Goal: Task Accomplishment & Management: Manage account settings

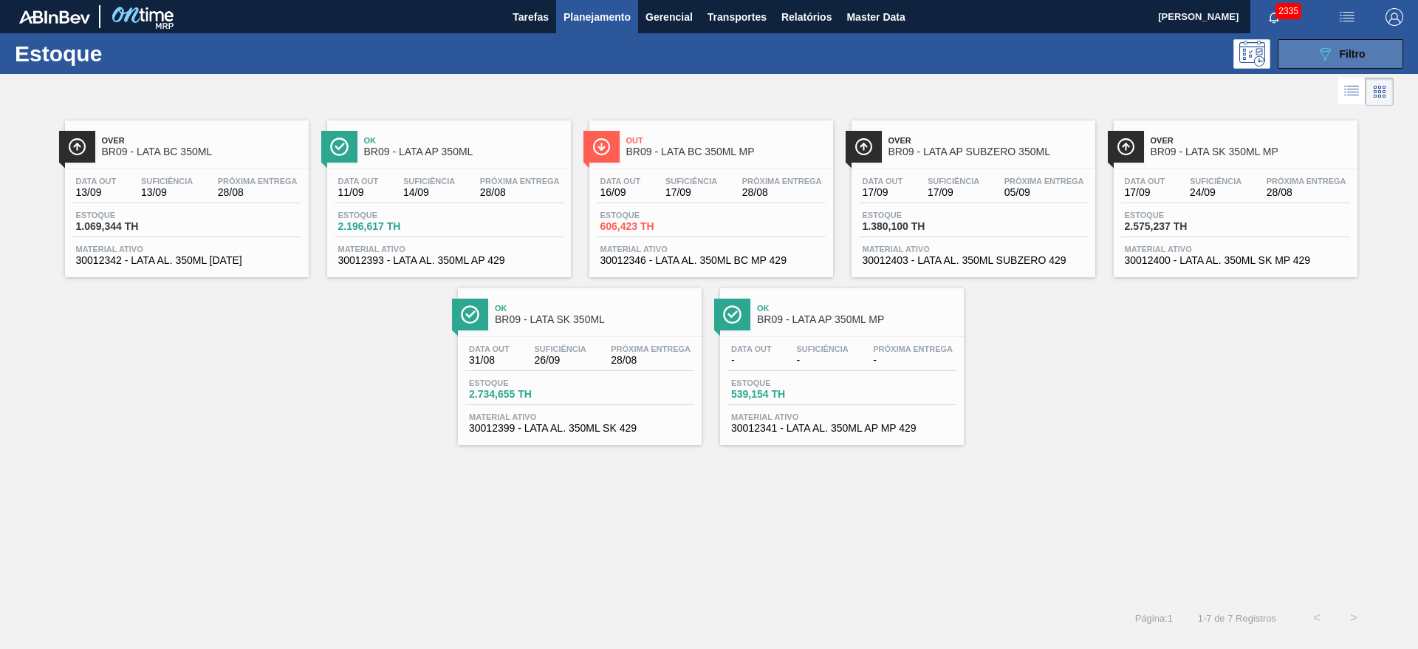
click at [1352, 45] on div "089F7B8B-B2A5-4AFE-B5C0-19BA573D28AC Filtro" at bounding box center [1340, 54] width 49 height 18
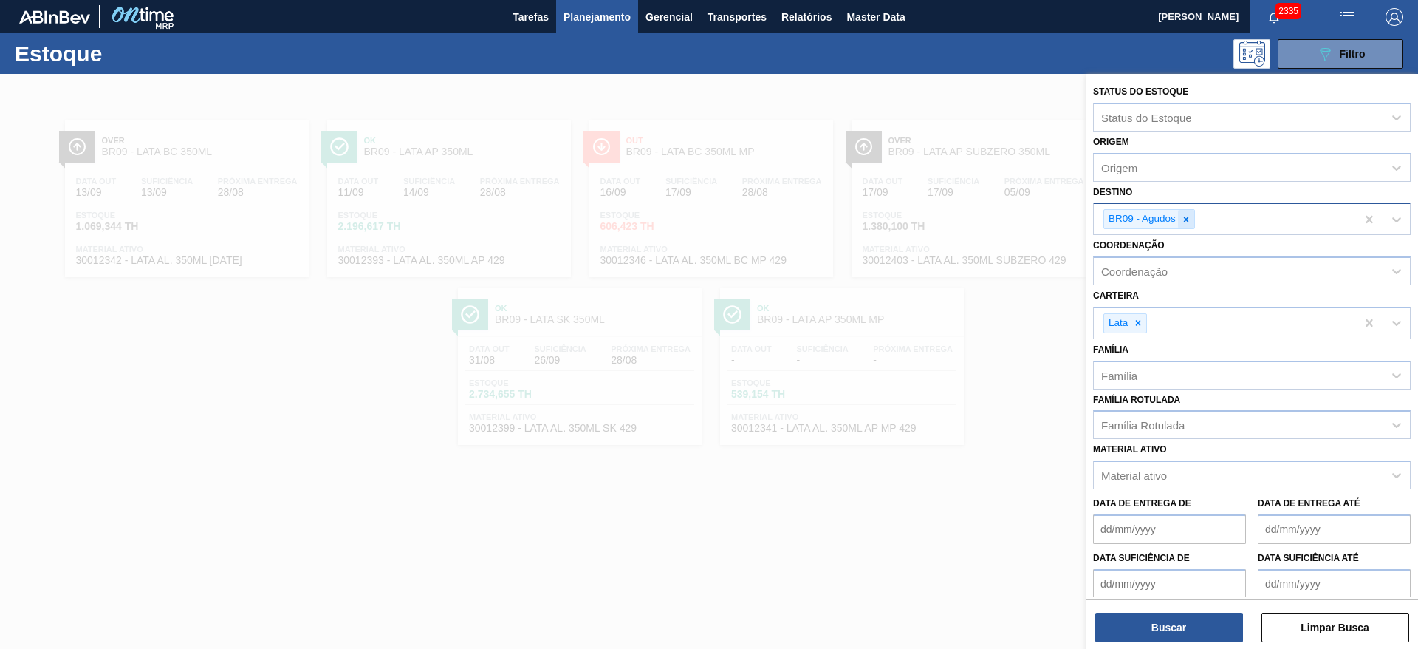
click at [1190, 219] on icon at bounding box center [1186, 219] width 10 height 10
type input "21"
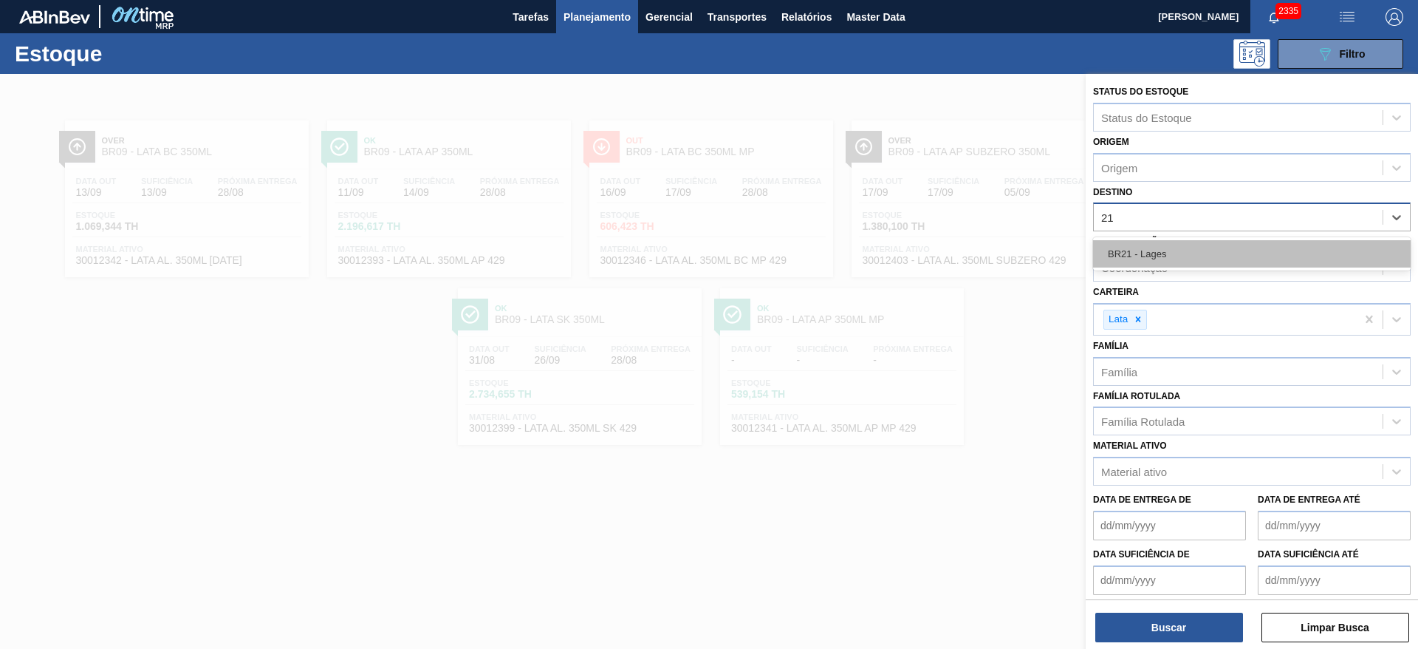
click at [1126, 249] on div "BR21 - Lages" at bounding box center [1252, 253] width 318 height 27
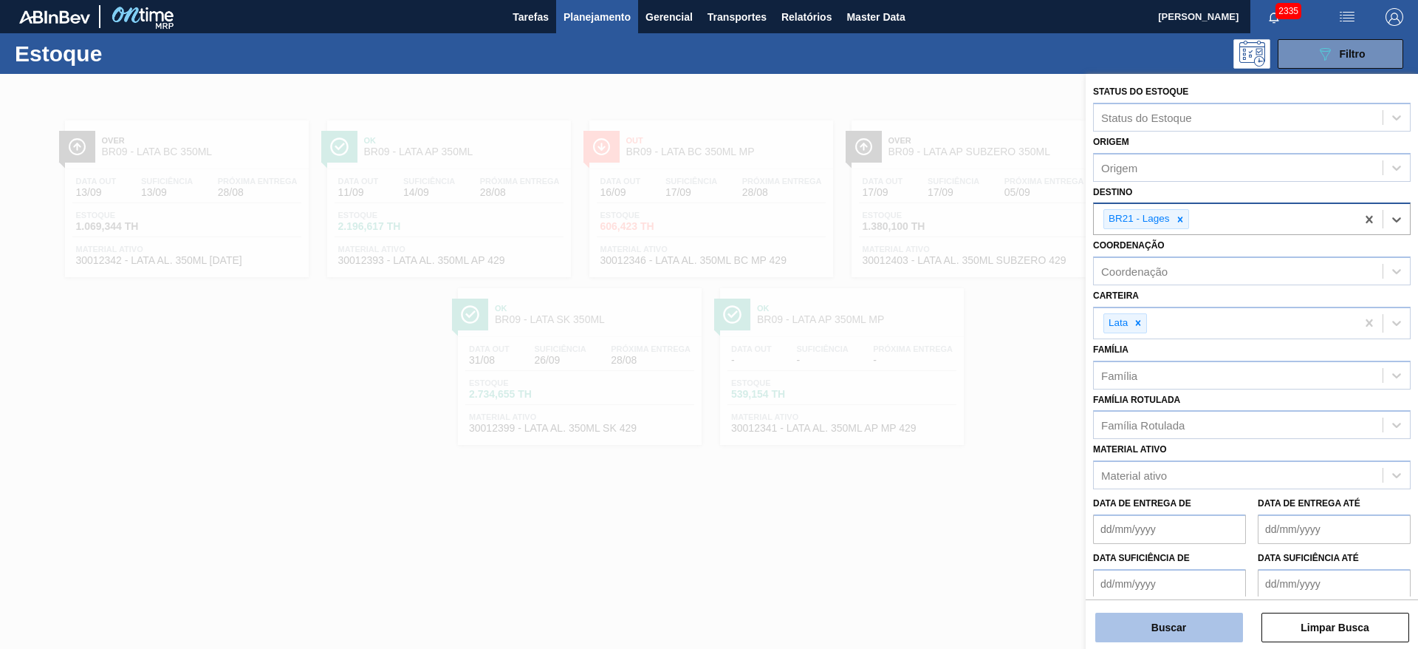
click at [1149, 615] on button "Buscar" at bounding box center [1169, 627] width 148 height 30
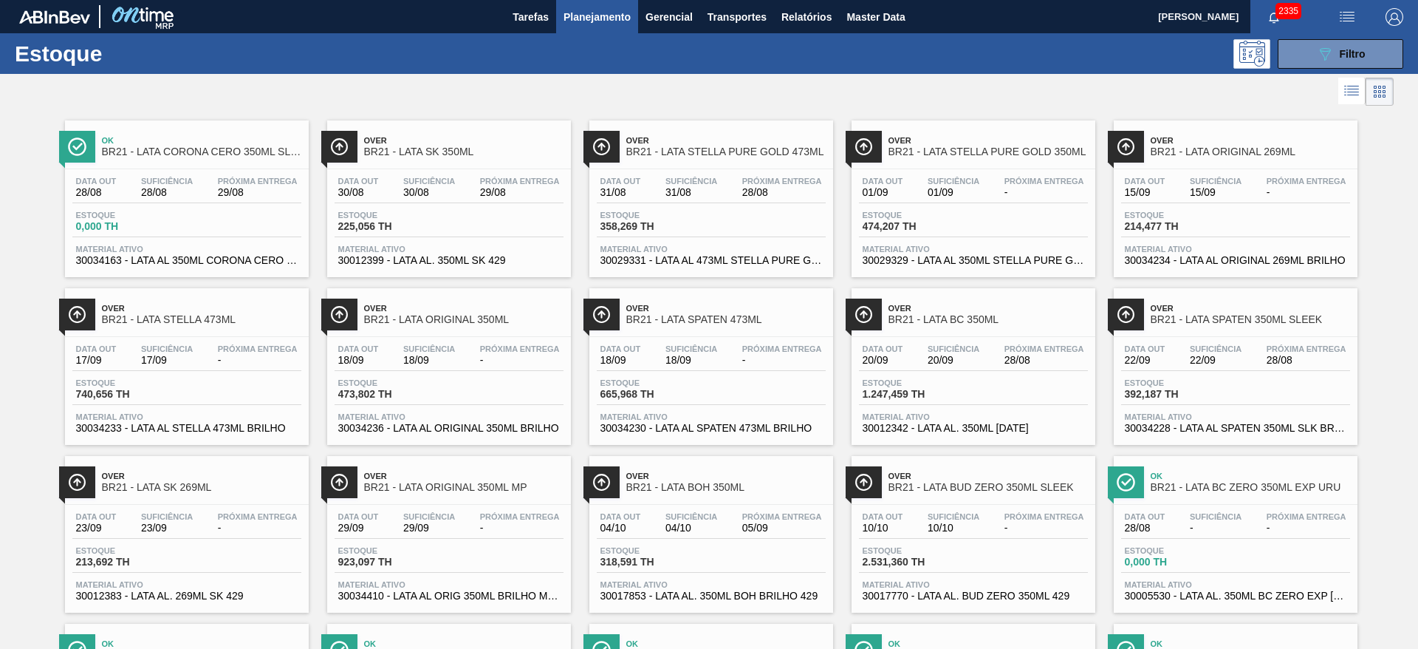
click at [937, 99] on div at bounding box center [697, 91] width 1394 height 35
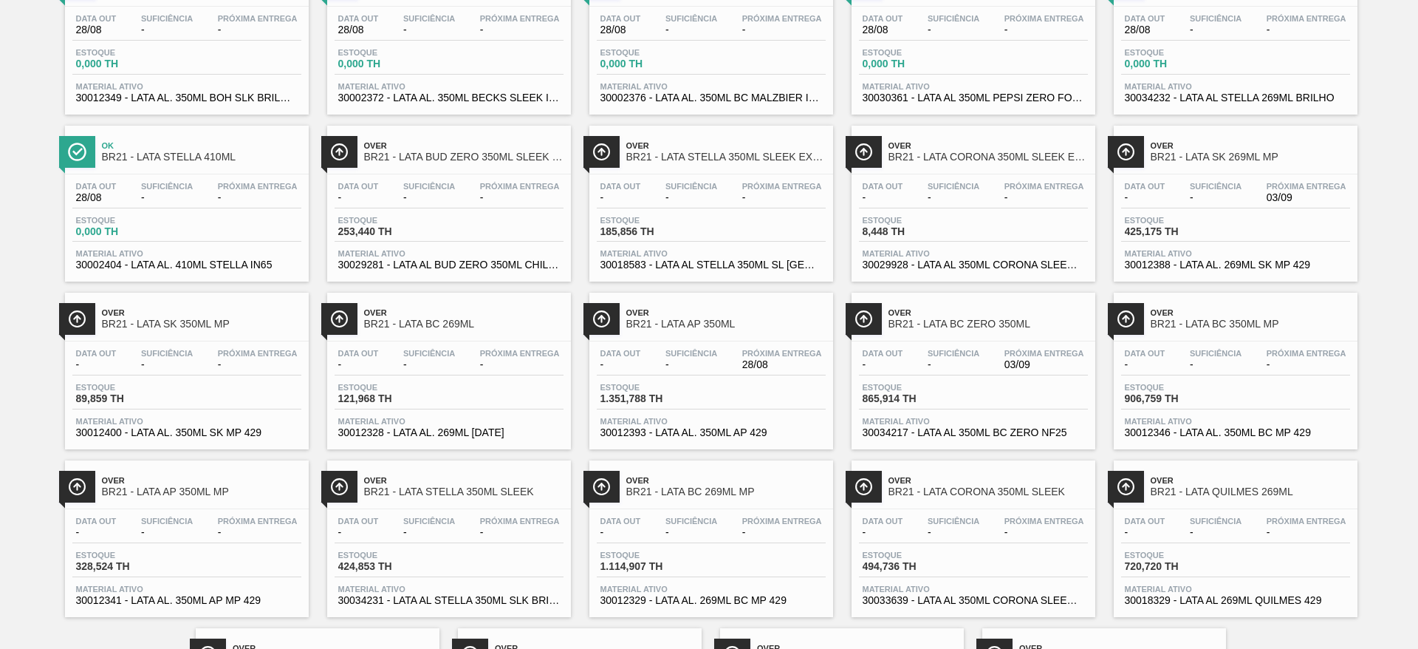
click at [168, 487] on span "BR21 - LATA AP 350ML MP" at bounding box center [201, 491] width 199 height 11
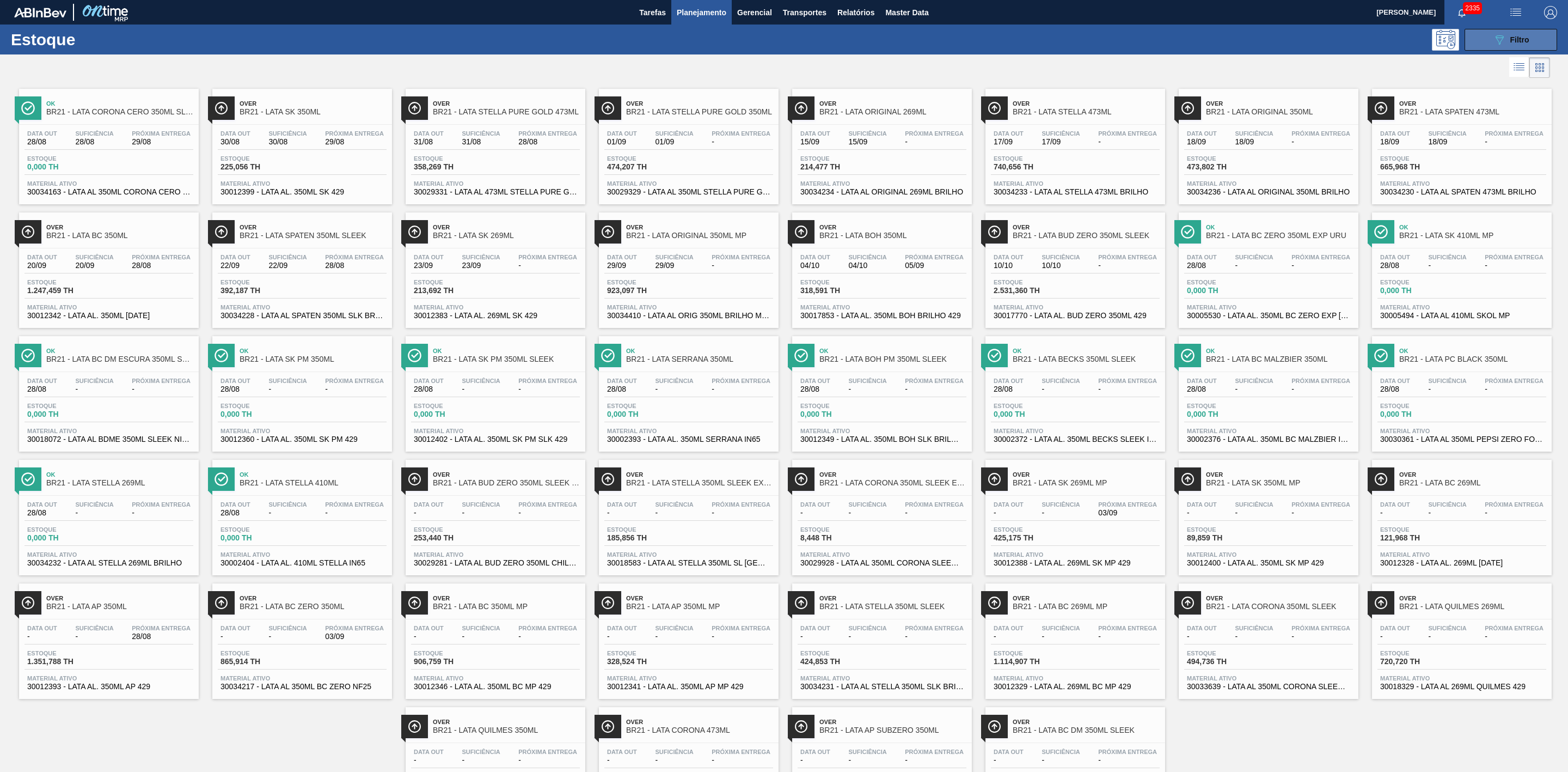
click at [1483, 33] on button "089F7B8B-B2A5-4AFE-B5C0-19BA573D28AC Filtro" at bounding box center [1511, 40] width 93 height 22
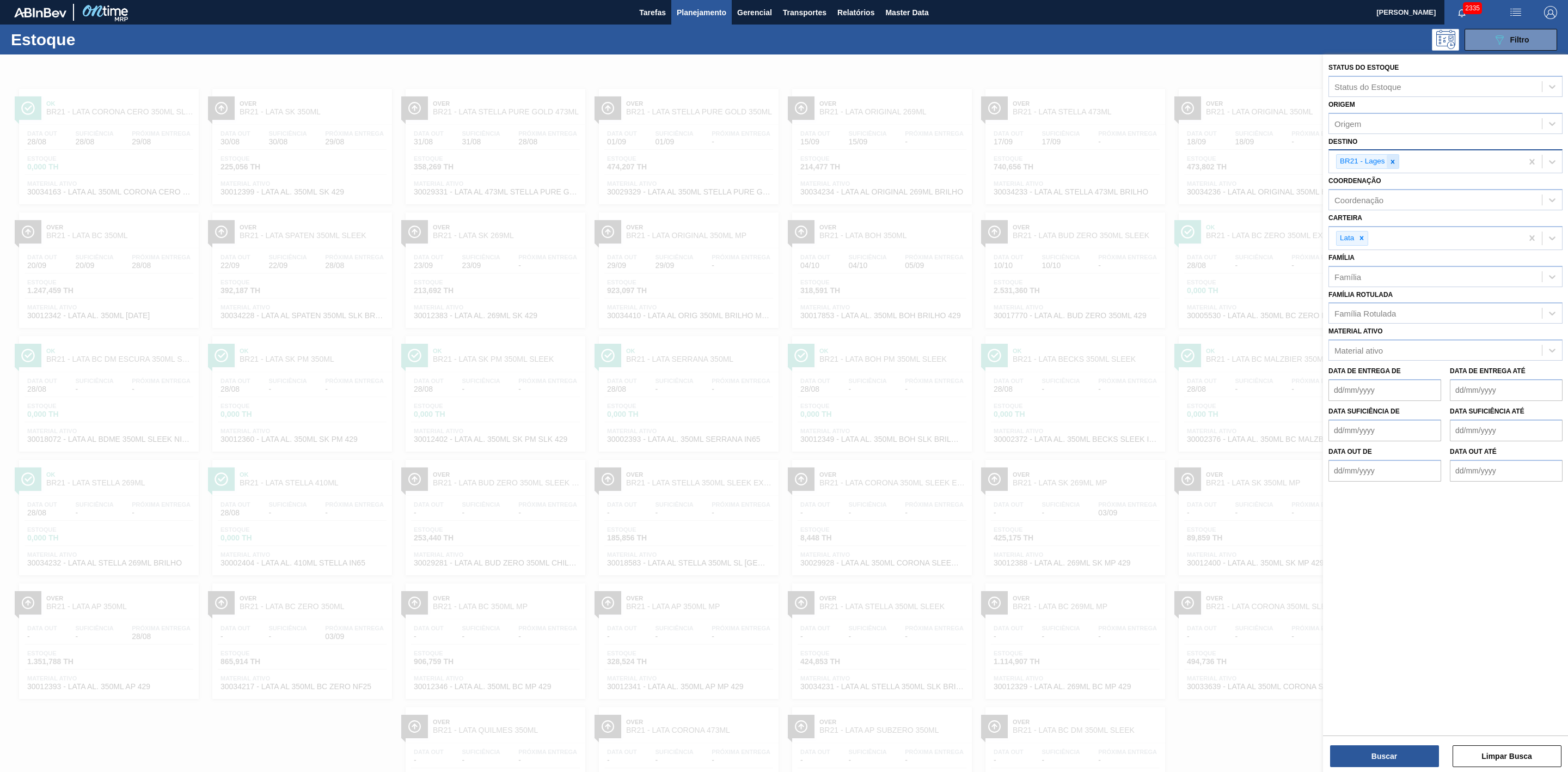
click at [1393, 162] on icon at bounding box center [1392, 161] width 4 height 4
type input "09"
click at [1393, 195] on div "BO09 - Acopio Capsa" at bounding box center [1446, 187] width 234 height 20
click at [1418, 159] on icon at bounding box center [1418, 161] width 7 height 7
type input "09"
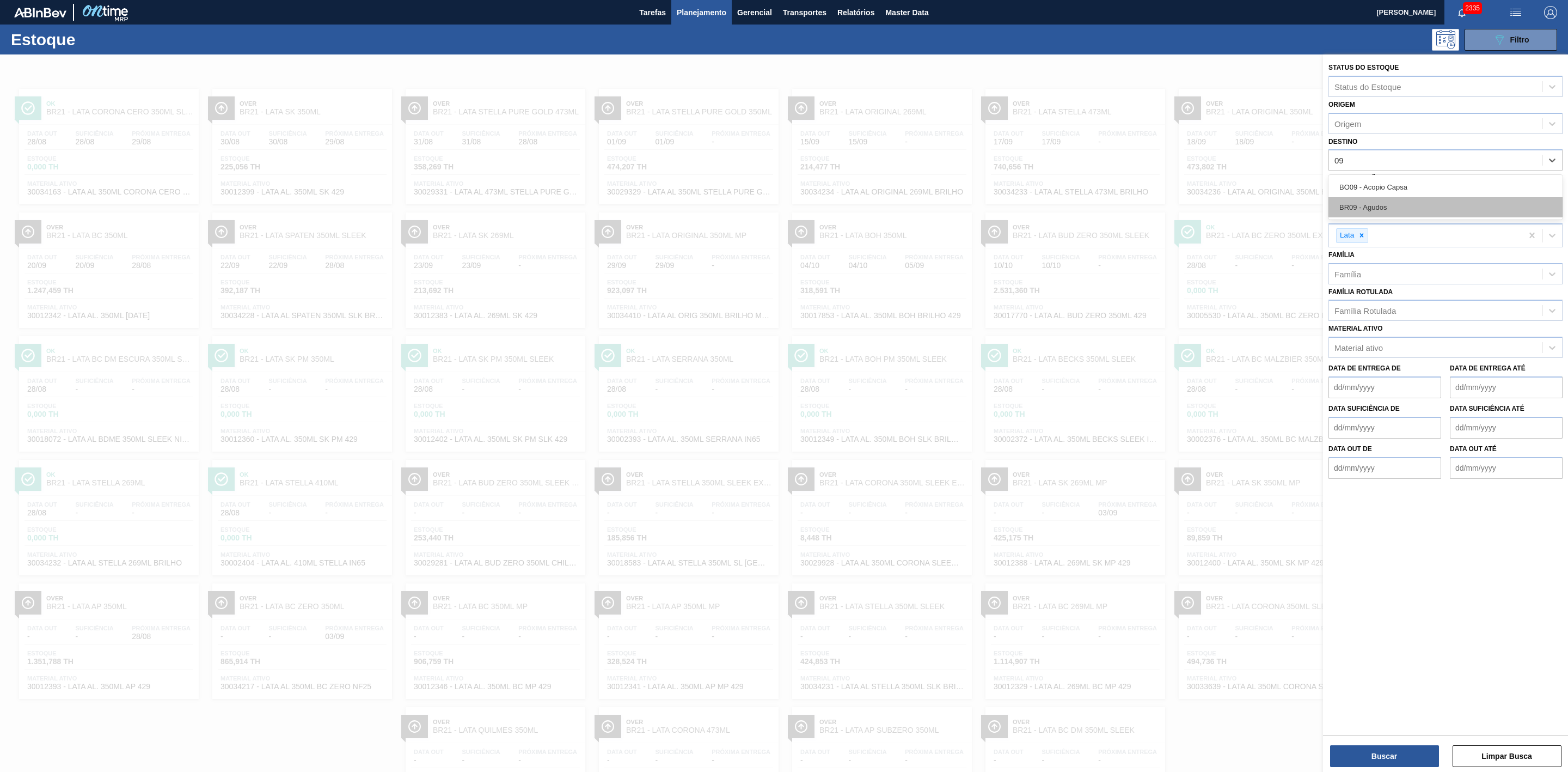
click at [1362, 198] on div "BR09 - Agudos" at bounding box center [1446, 206] width 234 height 20
click at [1401, 754] on button "Buscar" at bounding box center [1384, 756] width 109 height 22
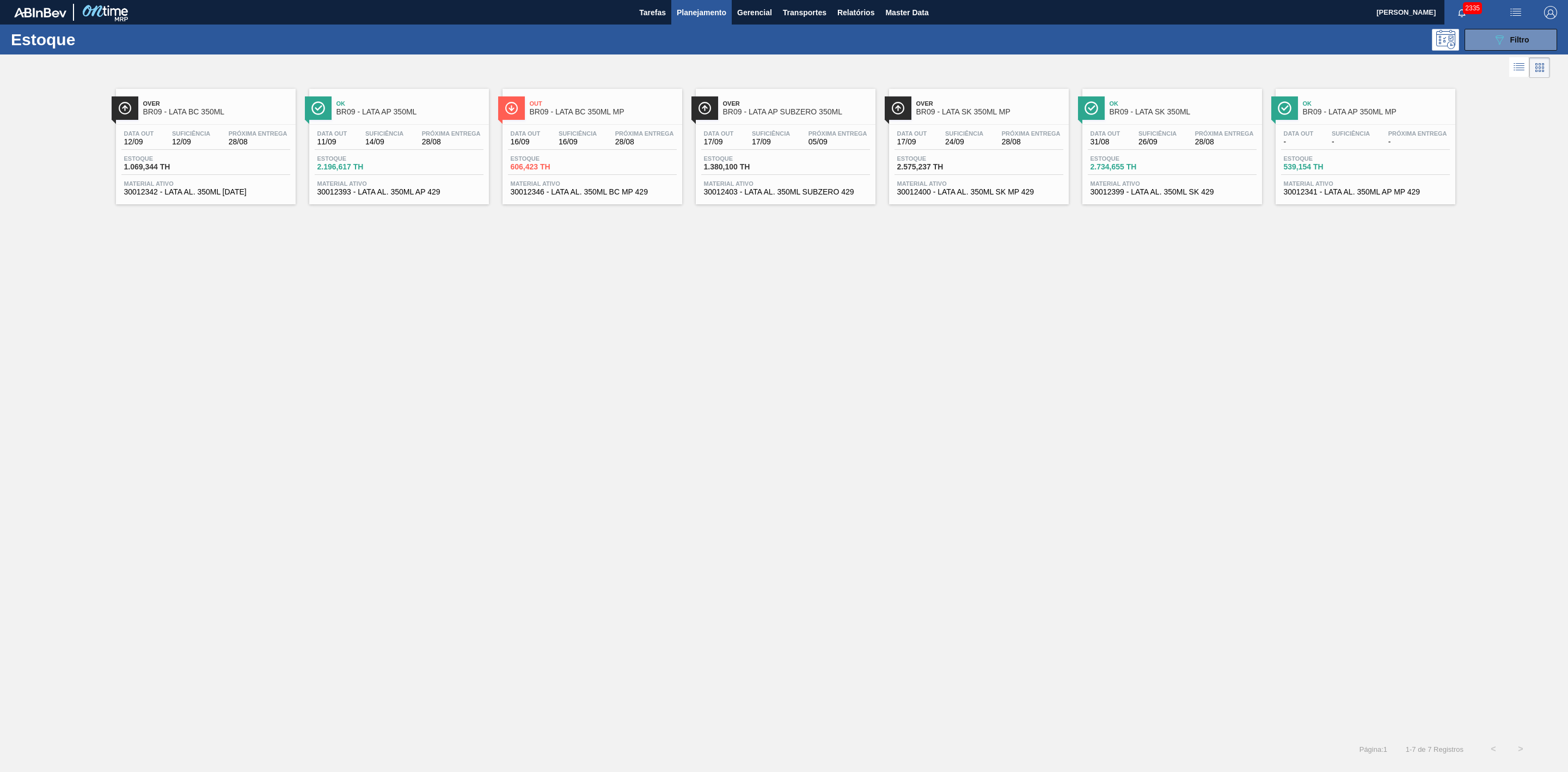
click at [699, 7] on span "Planejamento" at bounding box center [701, 13] width 49 height 13
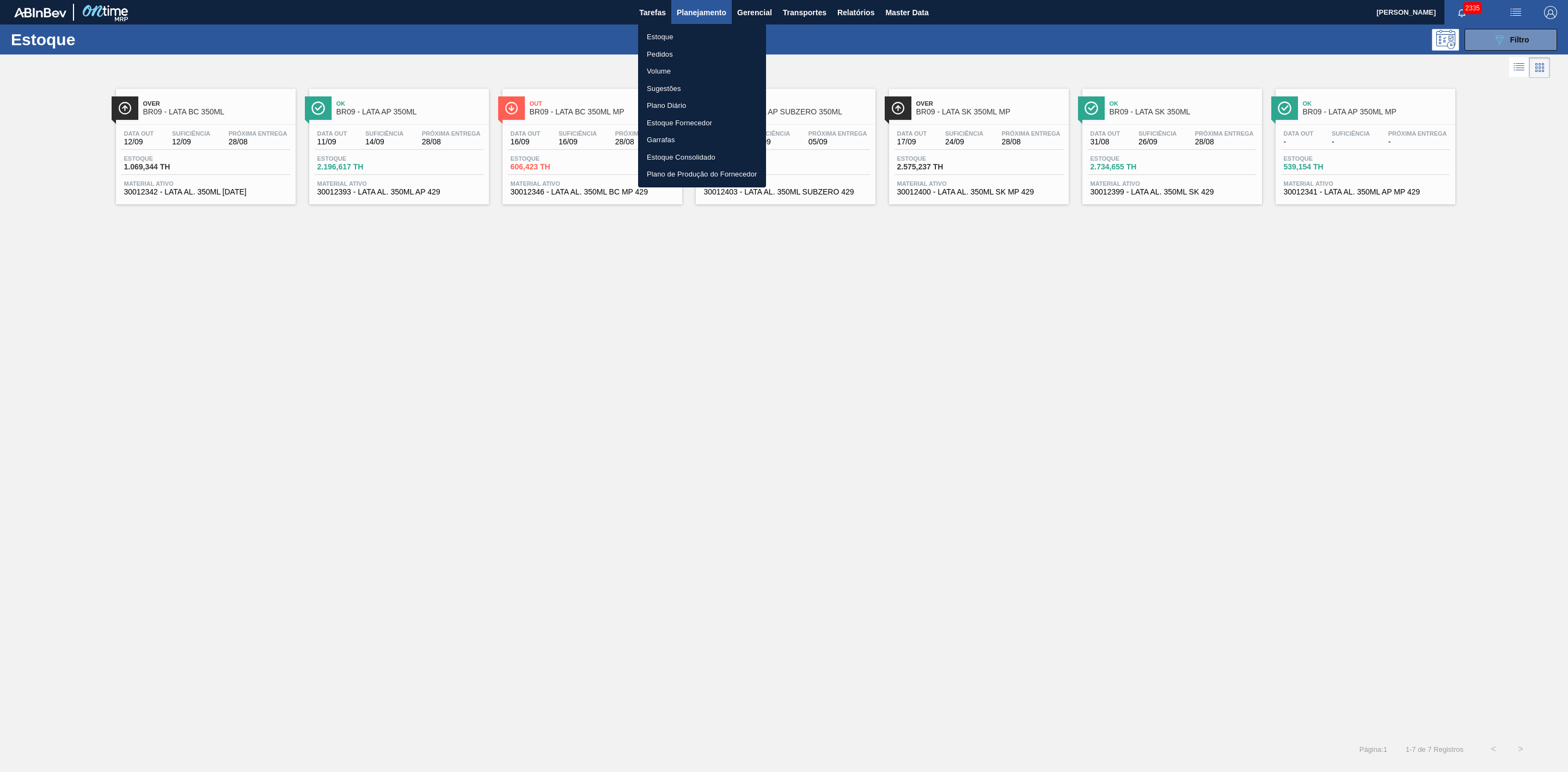
click at [661, 52] on li "Pedidos" at bounding box center [703, 55] width 128 height 18
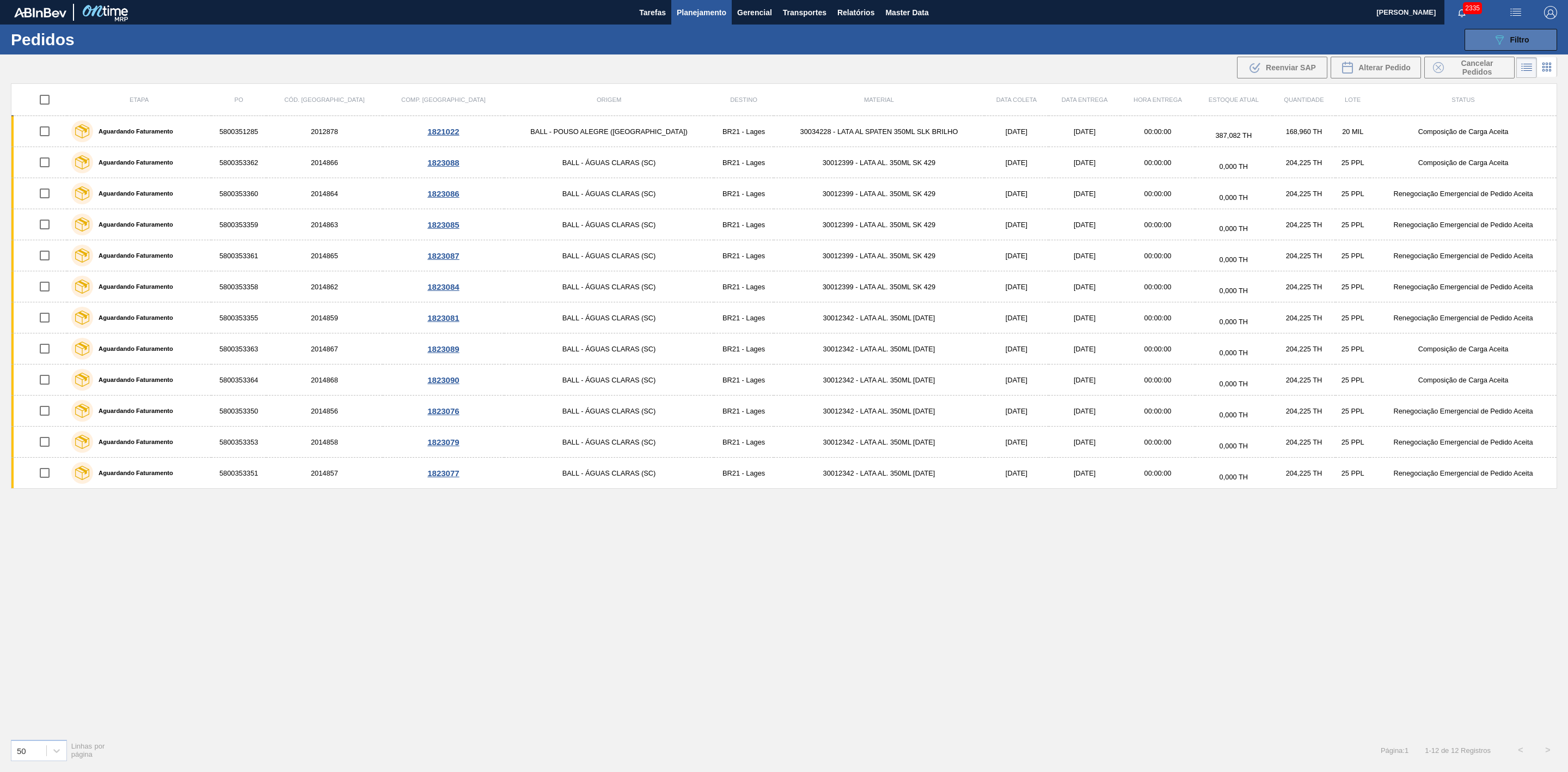
click at [1496, 40] on icon "089F7B8B-B2A5-4AFE-B5C0-19BA573D28AC" at bounding box center [1499, 40] width 13 height 13
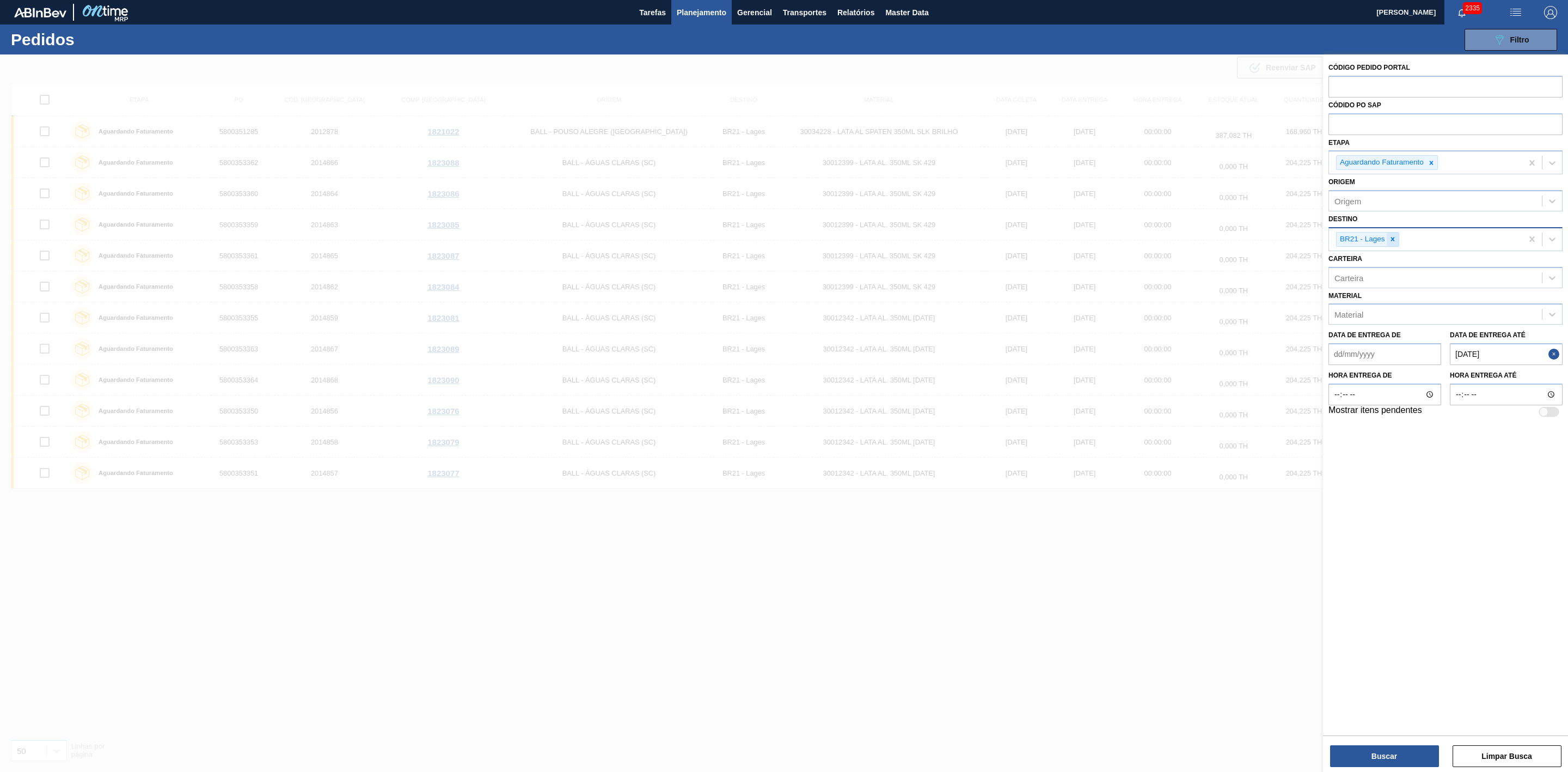
click at [1390, 239] on icon at bounding box center [1393, 239] width 7 height 7
type input "09"
click at [1376, 287] on div "BR09 - Agudos" at bounding box center [1446, 285] width 234 height 20
click at [1552, 357] on button "Close" at bounding box center [1555, 354] width 14 height 22
click at [1527, 358] on até "Data de Entrega até" at bounding box center [1506, 354] width 113 height 22
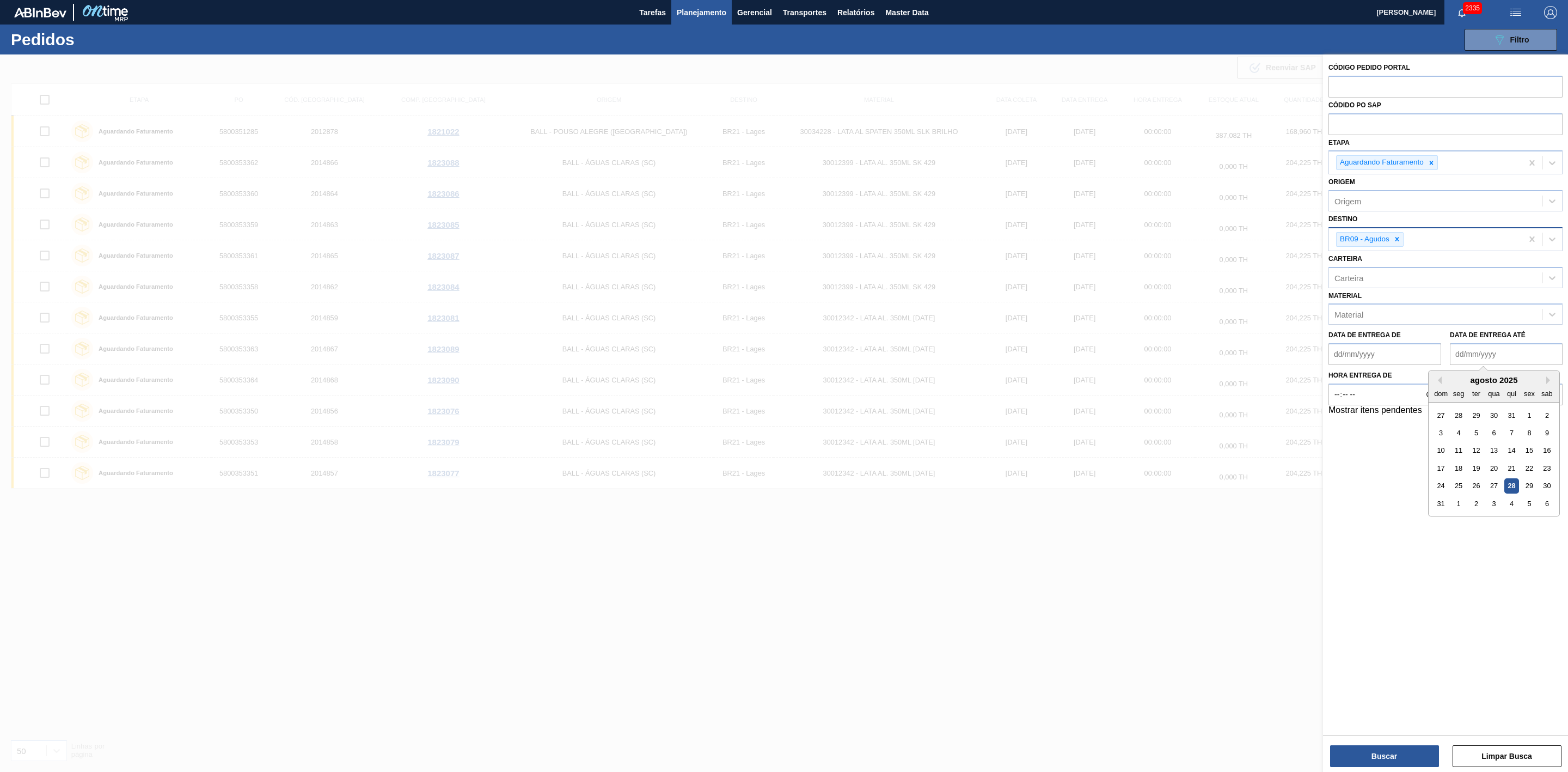
click at [1430, 383] on div "agosto 2025" at bounding box center [1494, 380] width 130 height 10
click at [1476, 501] on div "2" at bounding box center [1477, 504] width 15 height 15
type até "[DATE]"
click at [1378, 762] on button "Buscar" at bounding box center [1384, 756] width 109 height 22
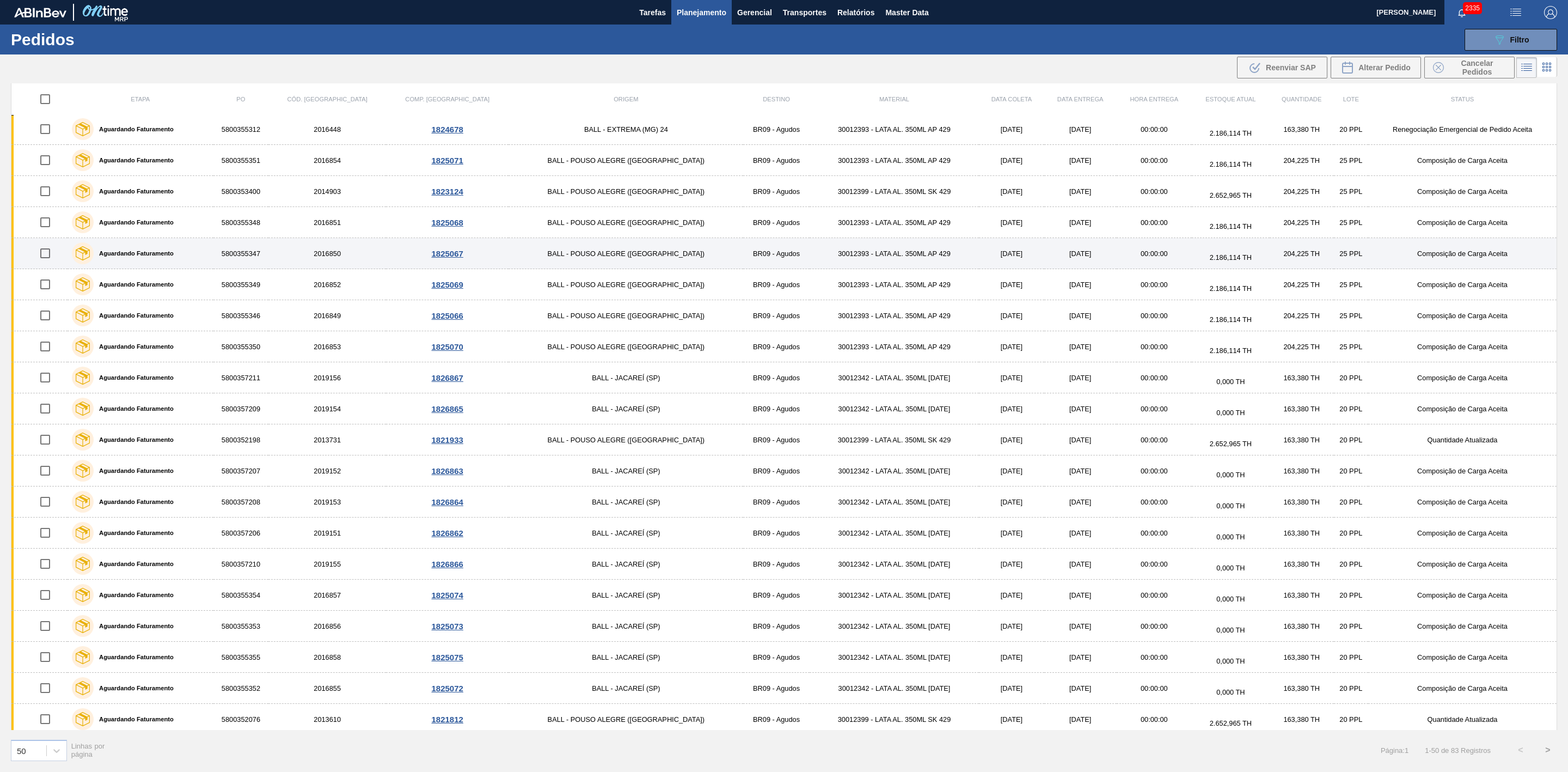
scroll to position [817, 0]
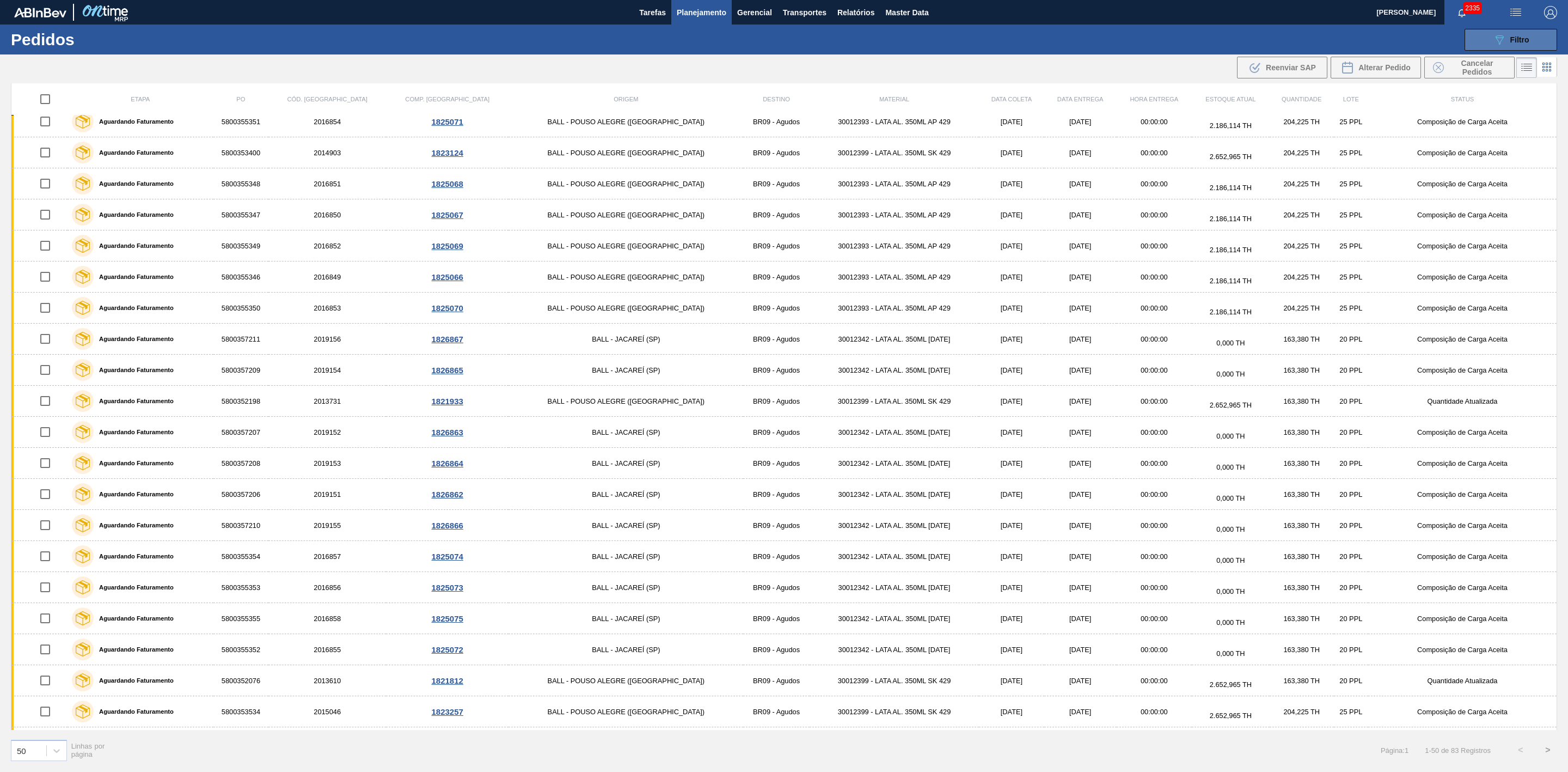
click at [1505, 43] on icon "089F7B8B-B2A5-4AFE-B5C0-19BA573D28AC" at bounding box center [1499, 40] width 13 height 13
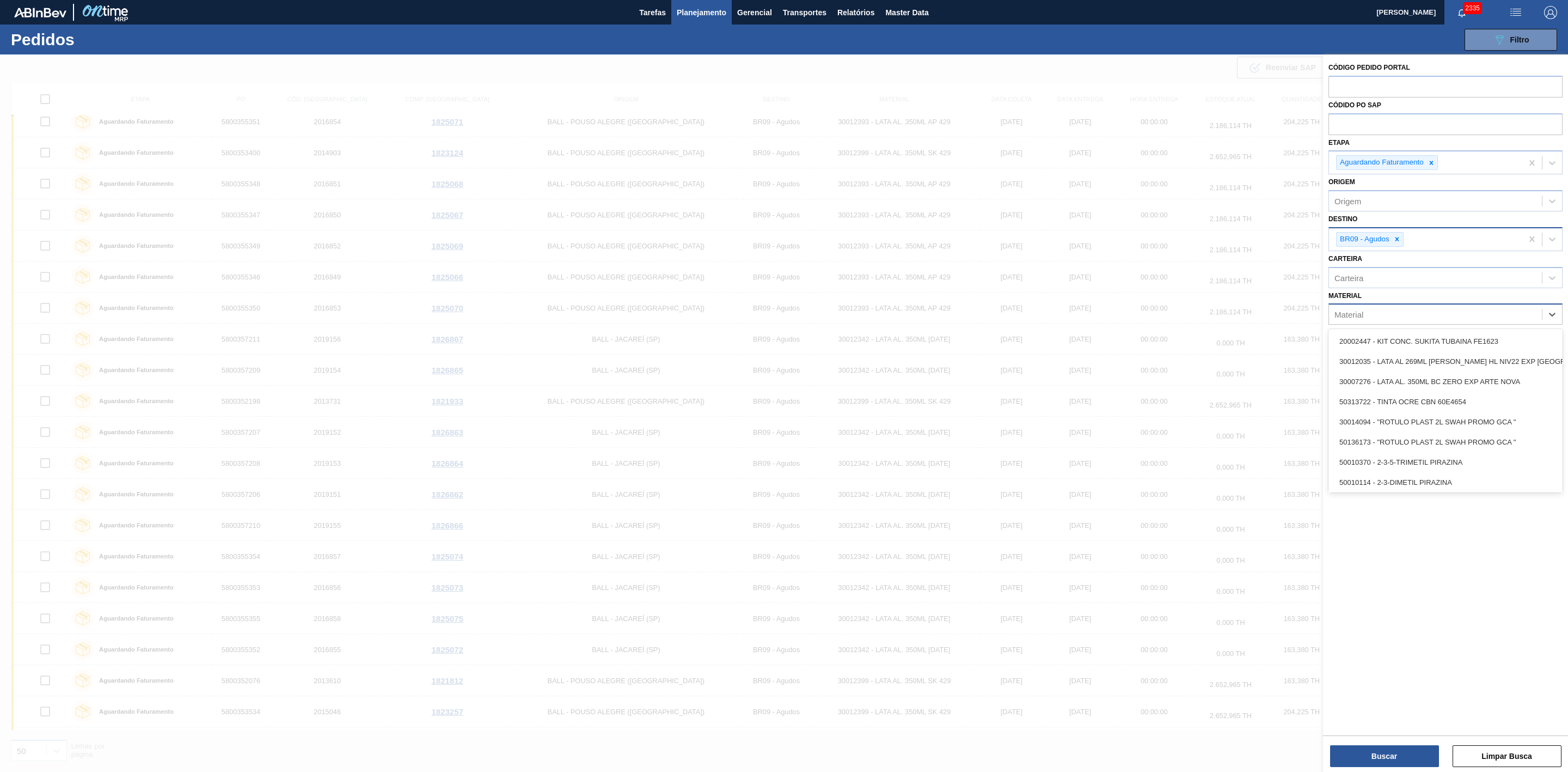
click at [1399, 316] on div "Material" at bounding box center [1435, 314] width 213 height 15
paste input "30012342"
type input "30012342"
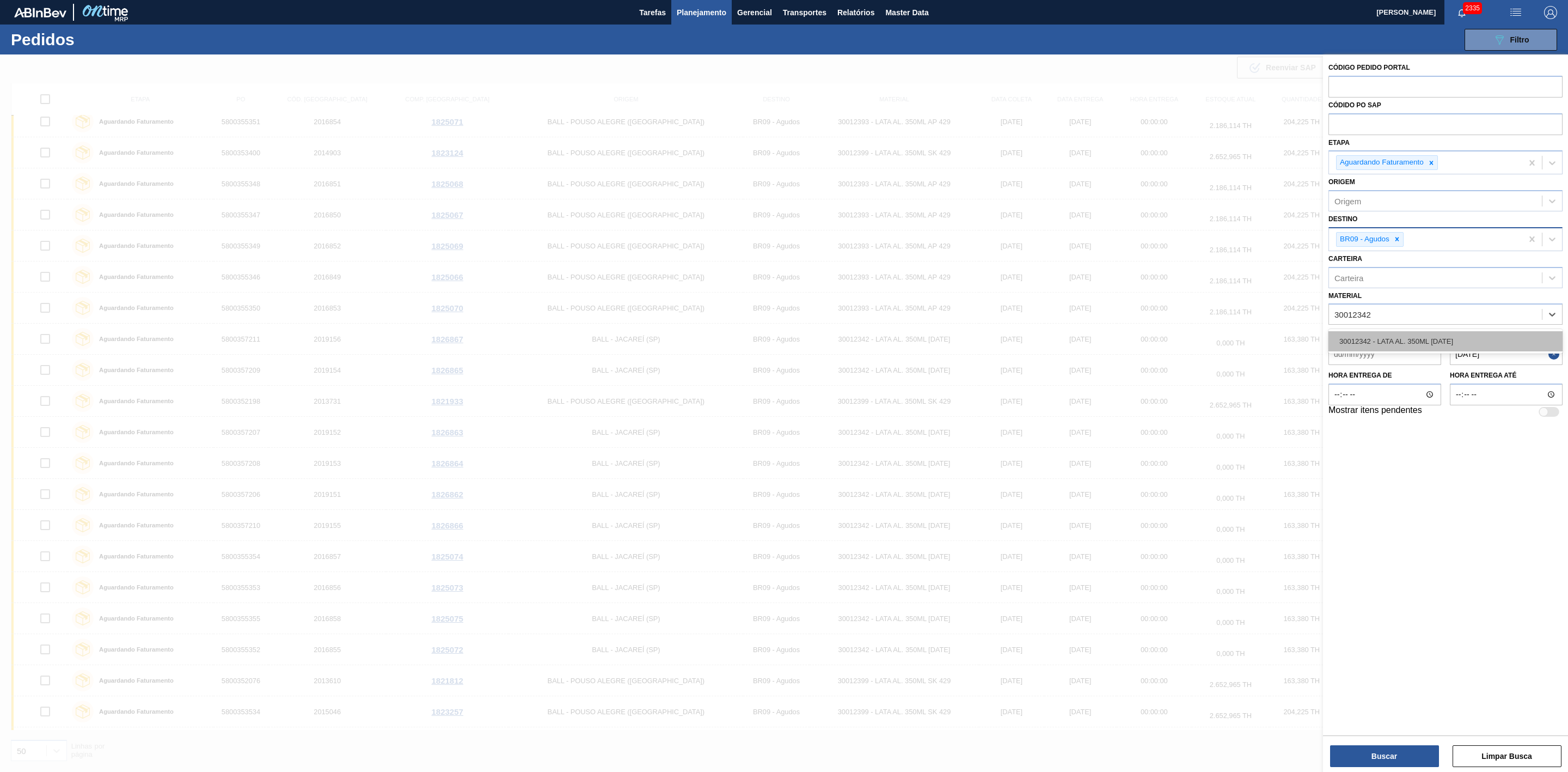
click at [1423, 343] on div "30012342 - LATA AL. 350ML [DATE]" at bounding box center [1446, 341] width 234 height 20
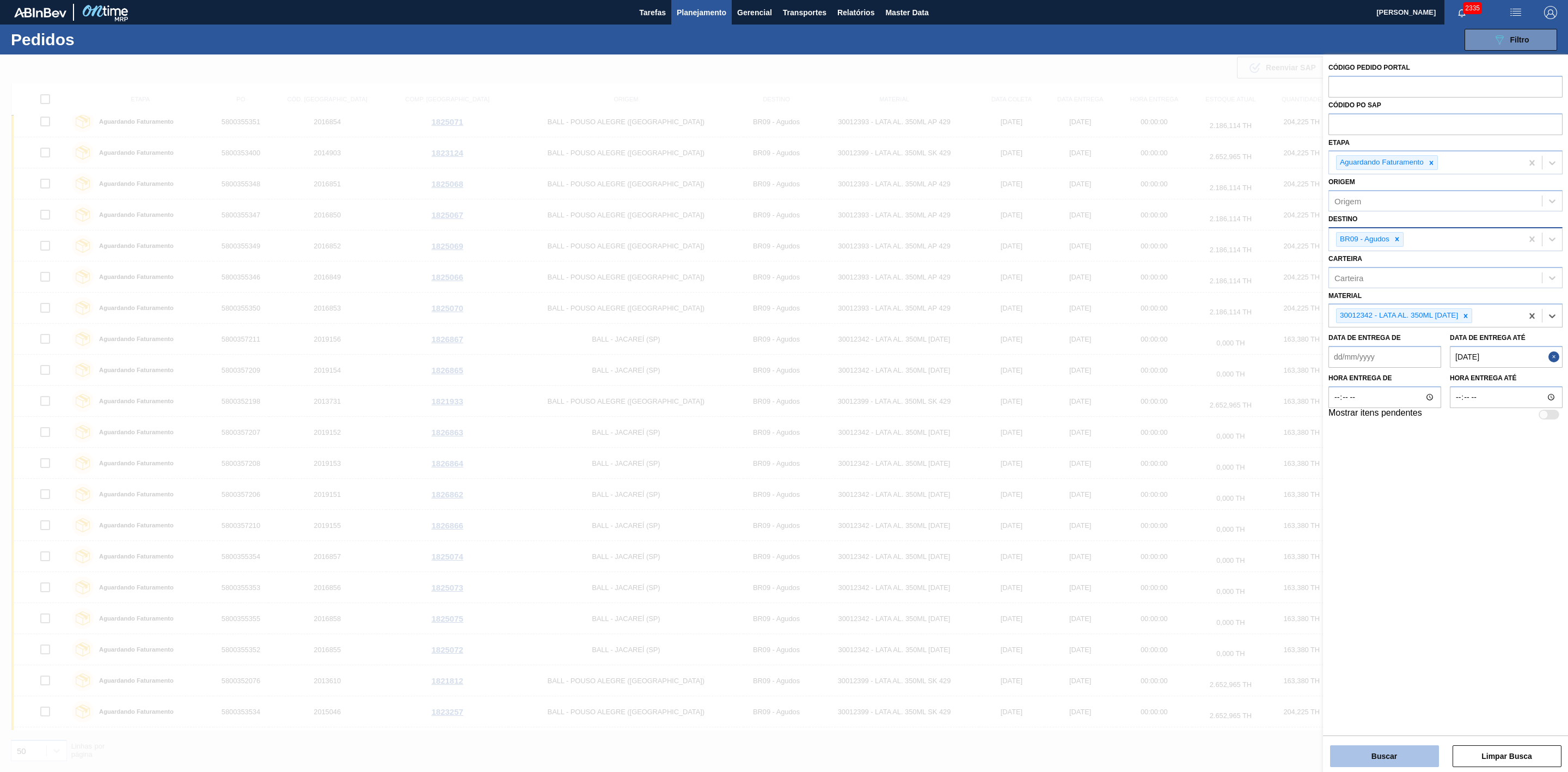
click at [1384, 759] on button "Buscar" at bounding box center [1384, 756] width 109 height 22
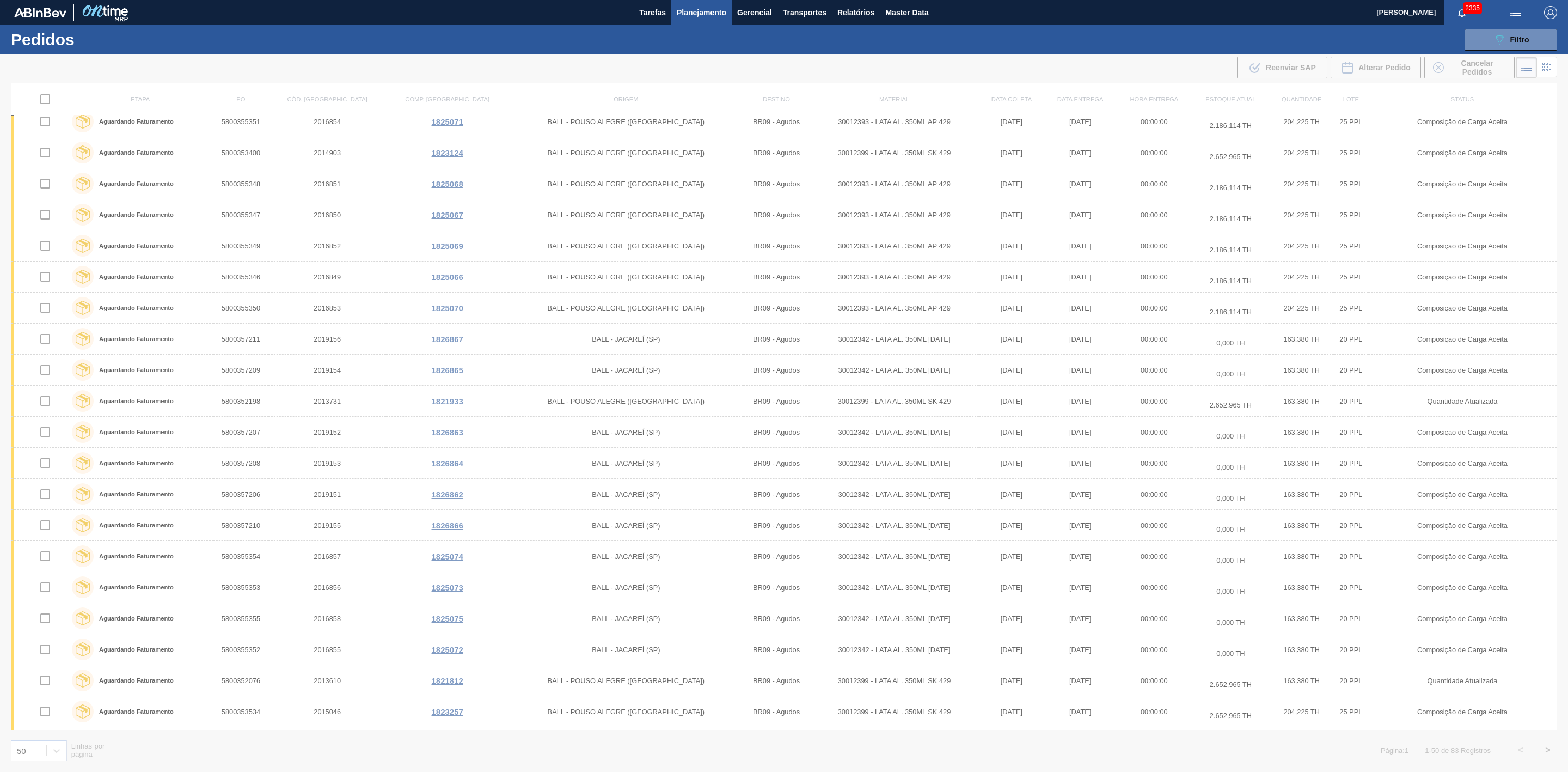
scroll to position [0, 0]
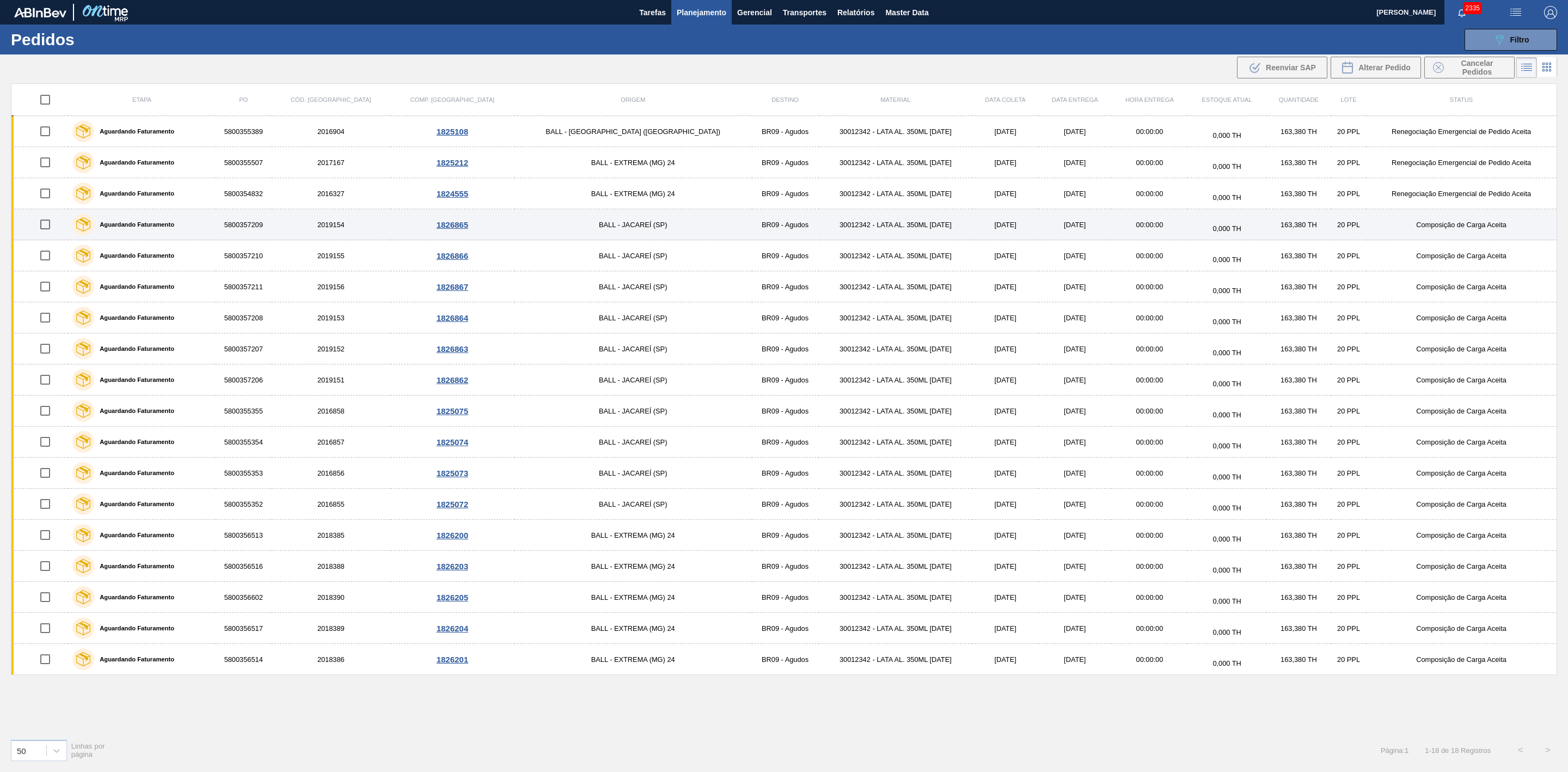
click at [55, 224] on input "checkbox" at bounding box center [45, 224] width 23 height 23
checkbox input "true"
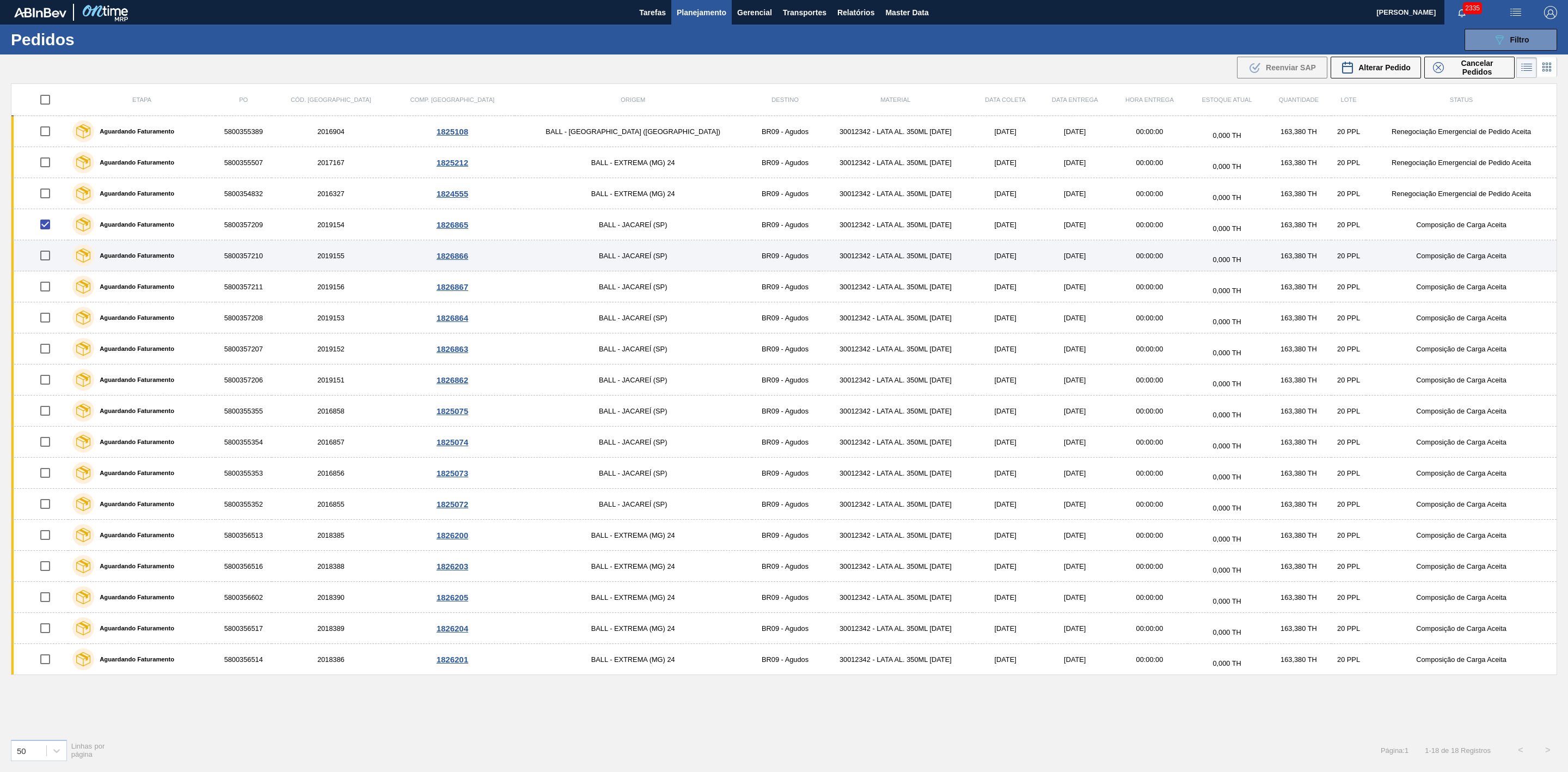
click at [55, 260] on input "checkbox" at bounding box center [45, 255] width 23 height 23
checkbox input "true"
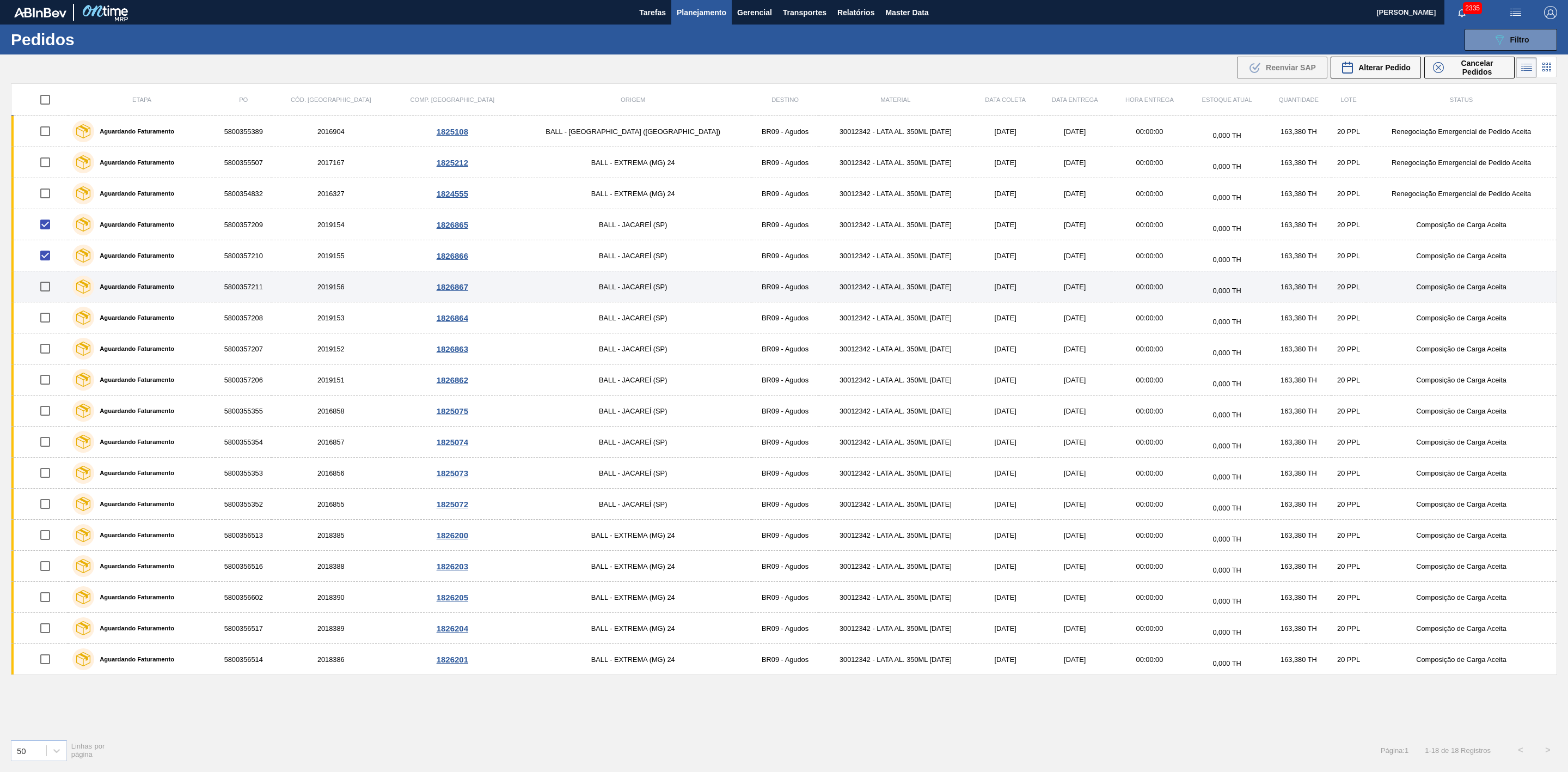
click at [51, 290] on input "checkbox" at bounding box center [45, 286] width 23 height 23
checkbox input "true"
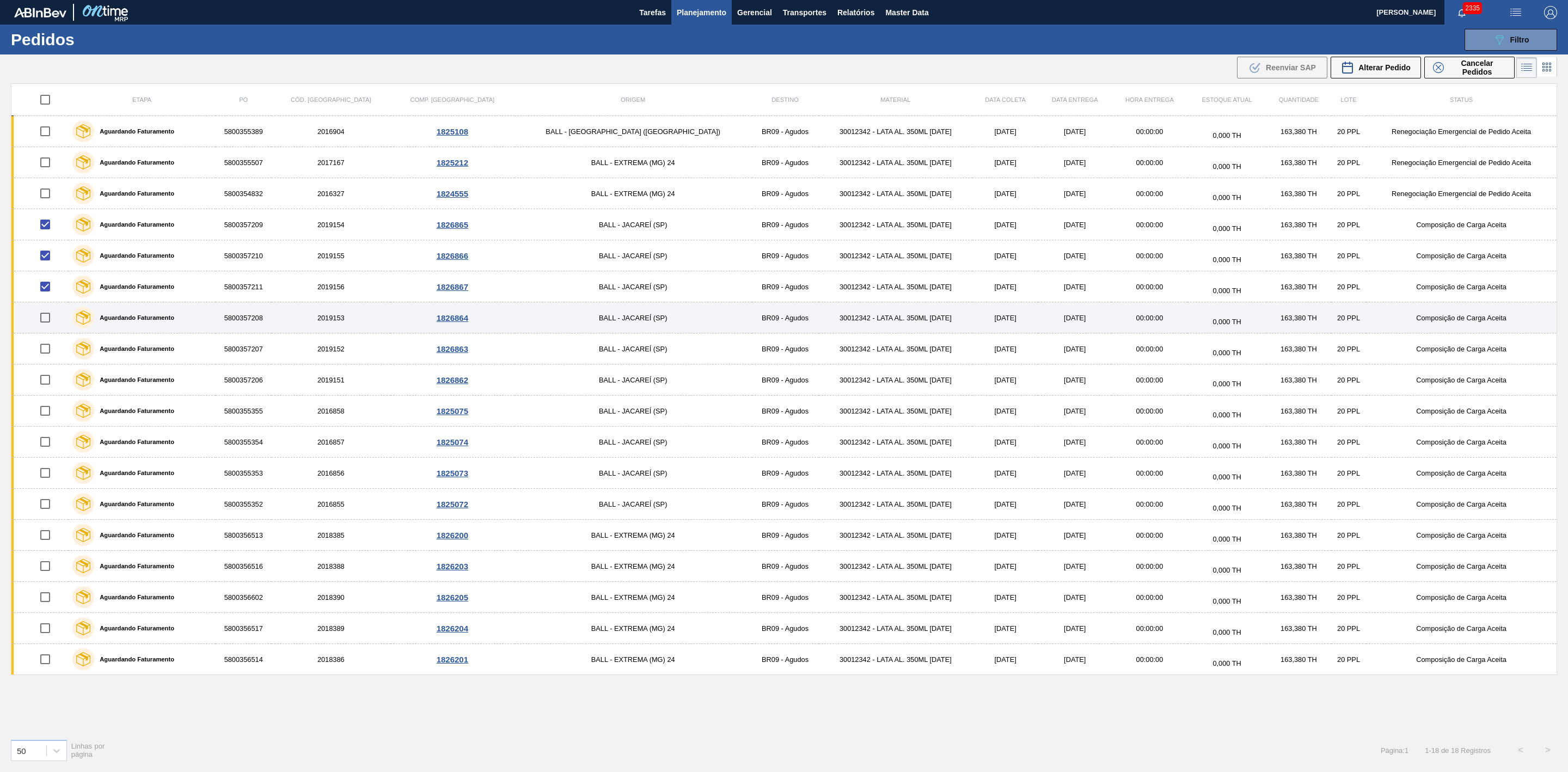
click at [53, 322] on input "checkbox" at bounding box center [45, 317] width 23 height 23
checkbox input "true"
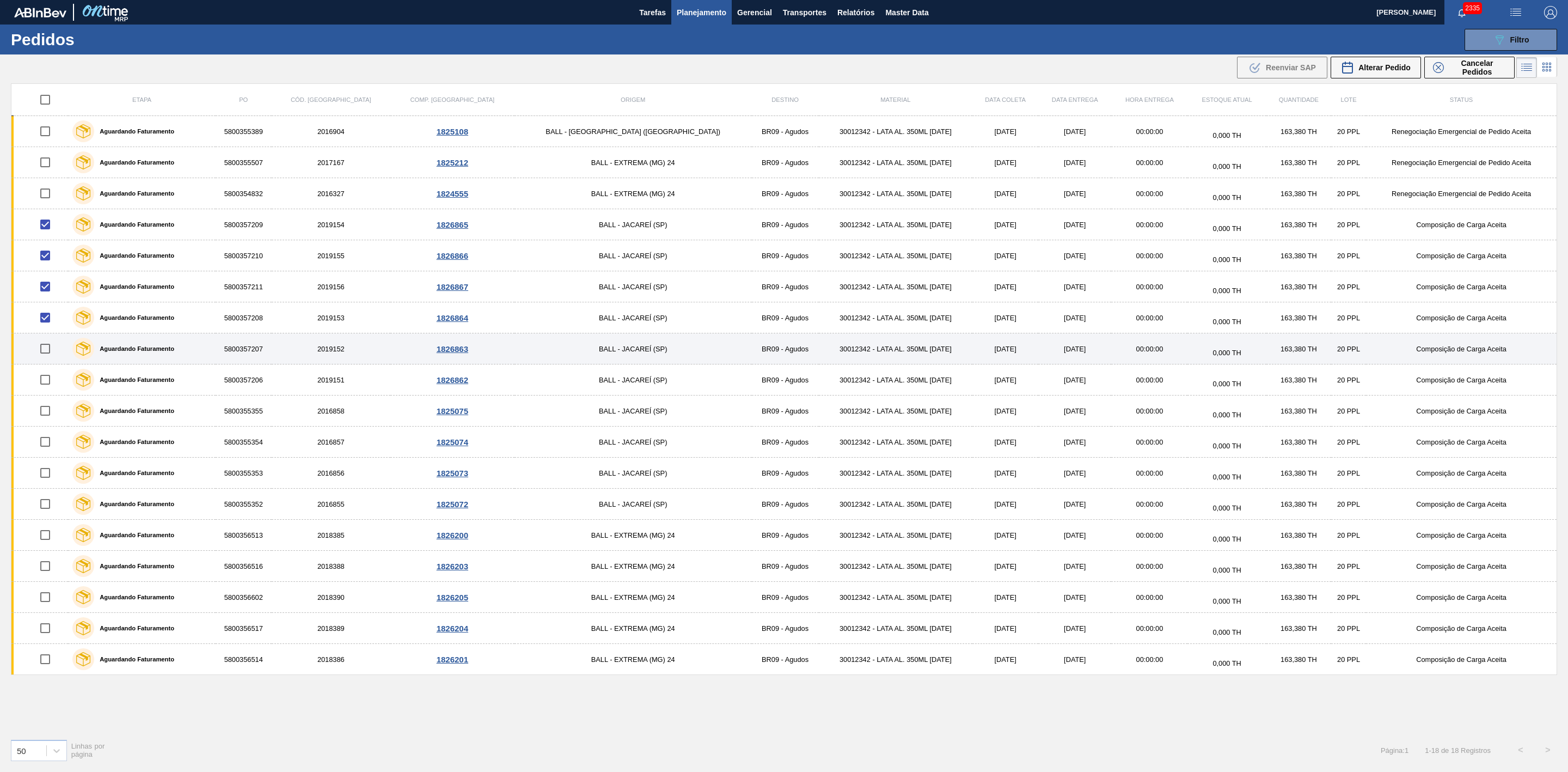
click at [53, 350] on input "checkbox" at bounding box center [45, 348] width 23 height 23
checkbox input "true"
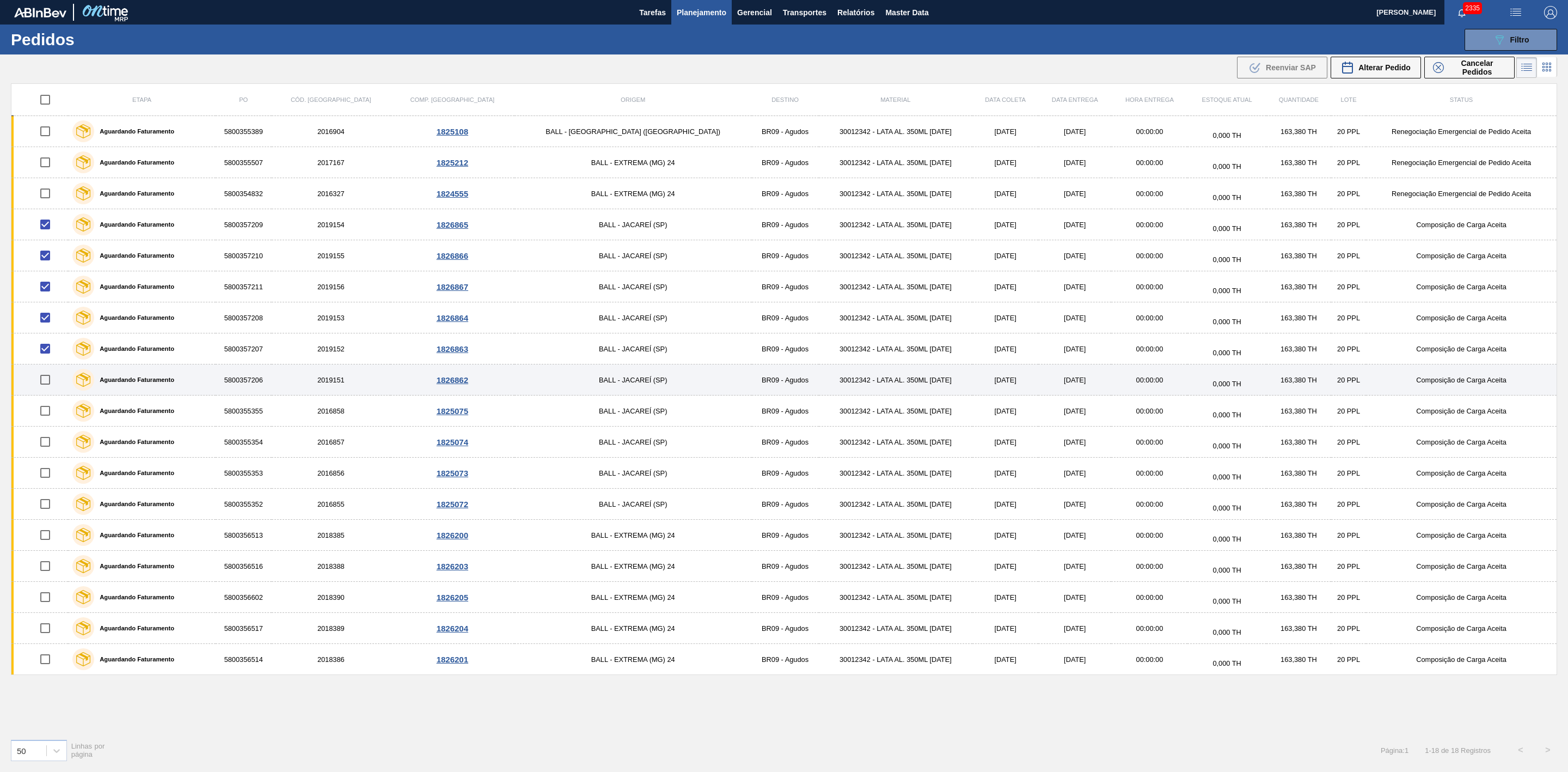
click at [47, 380] on input "checkbox" at bounding box center [45, 379] width 23 height 23
checkbox input "true"
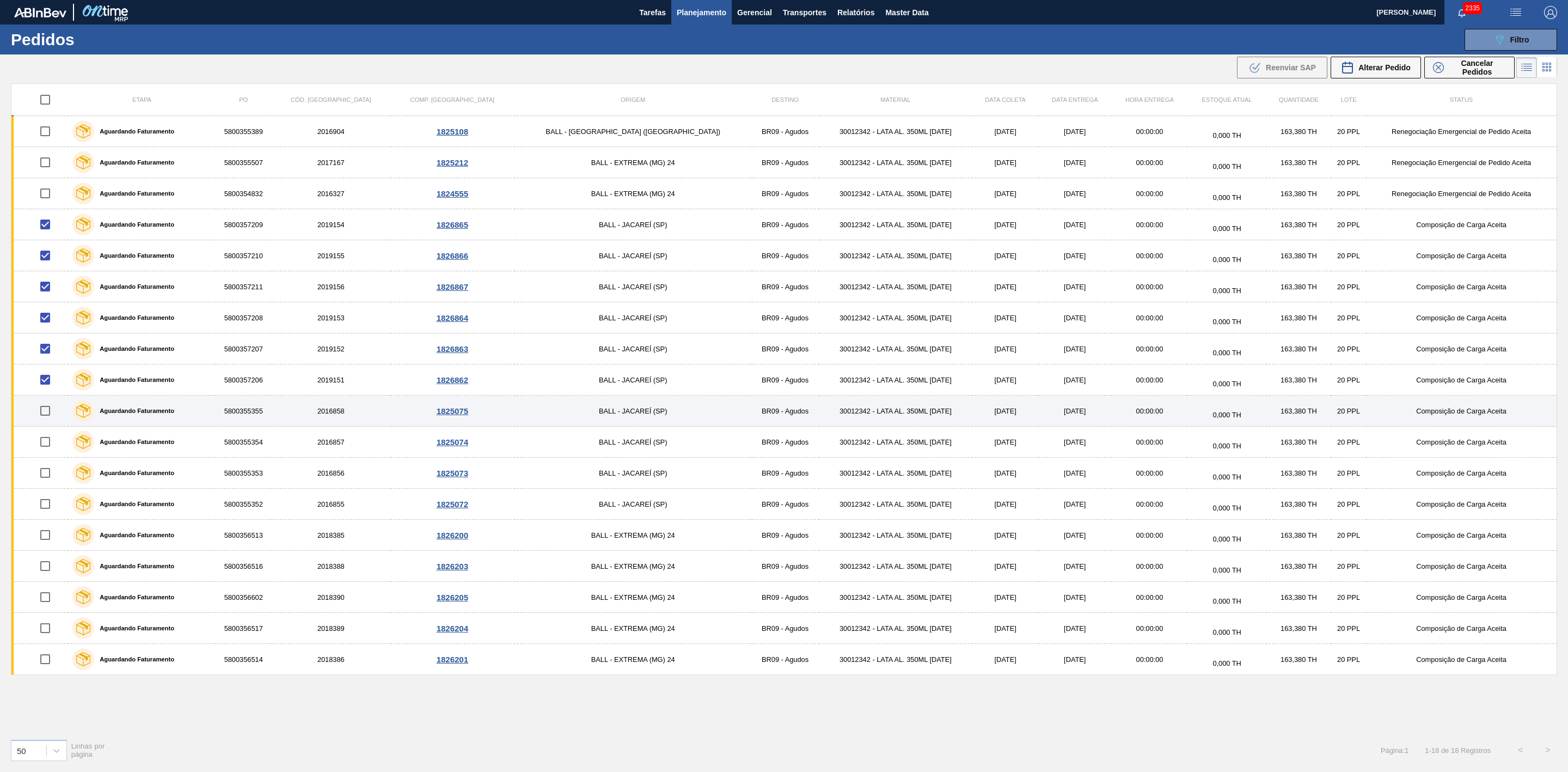
click at [47, 403] on input "checkbox" at bounding box center [45, 410] width 23 height 23
checkbox input "true"
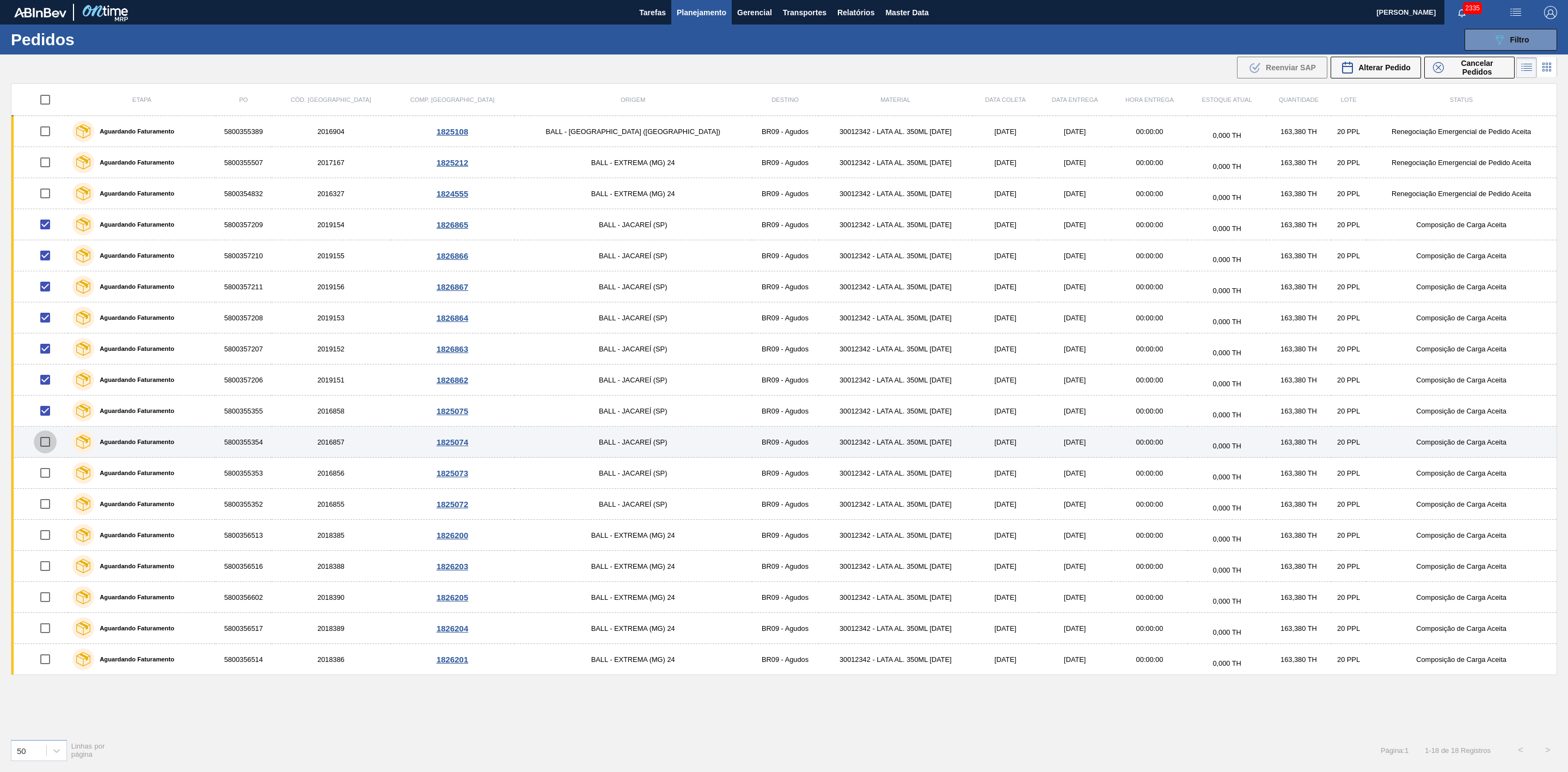
click at [49, 446] on input "checkbox" at bounding box center [45, 442] width 23 height 23
checkbox input "true"
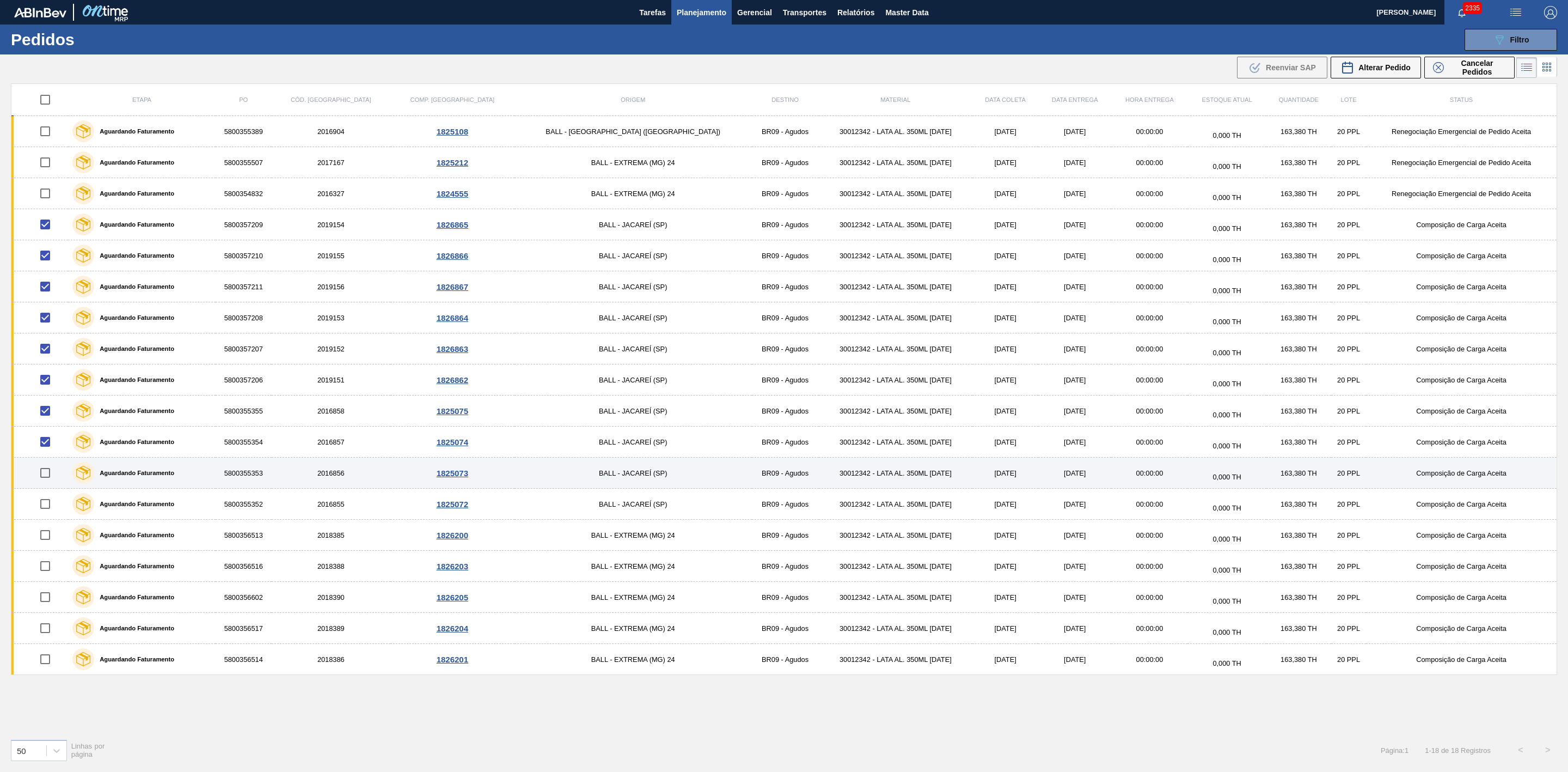
click at [49, 472] on input "checkbox" at bounding box center [45, 473] width 23 height 23
checkbox input "true"
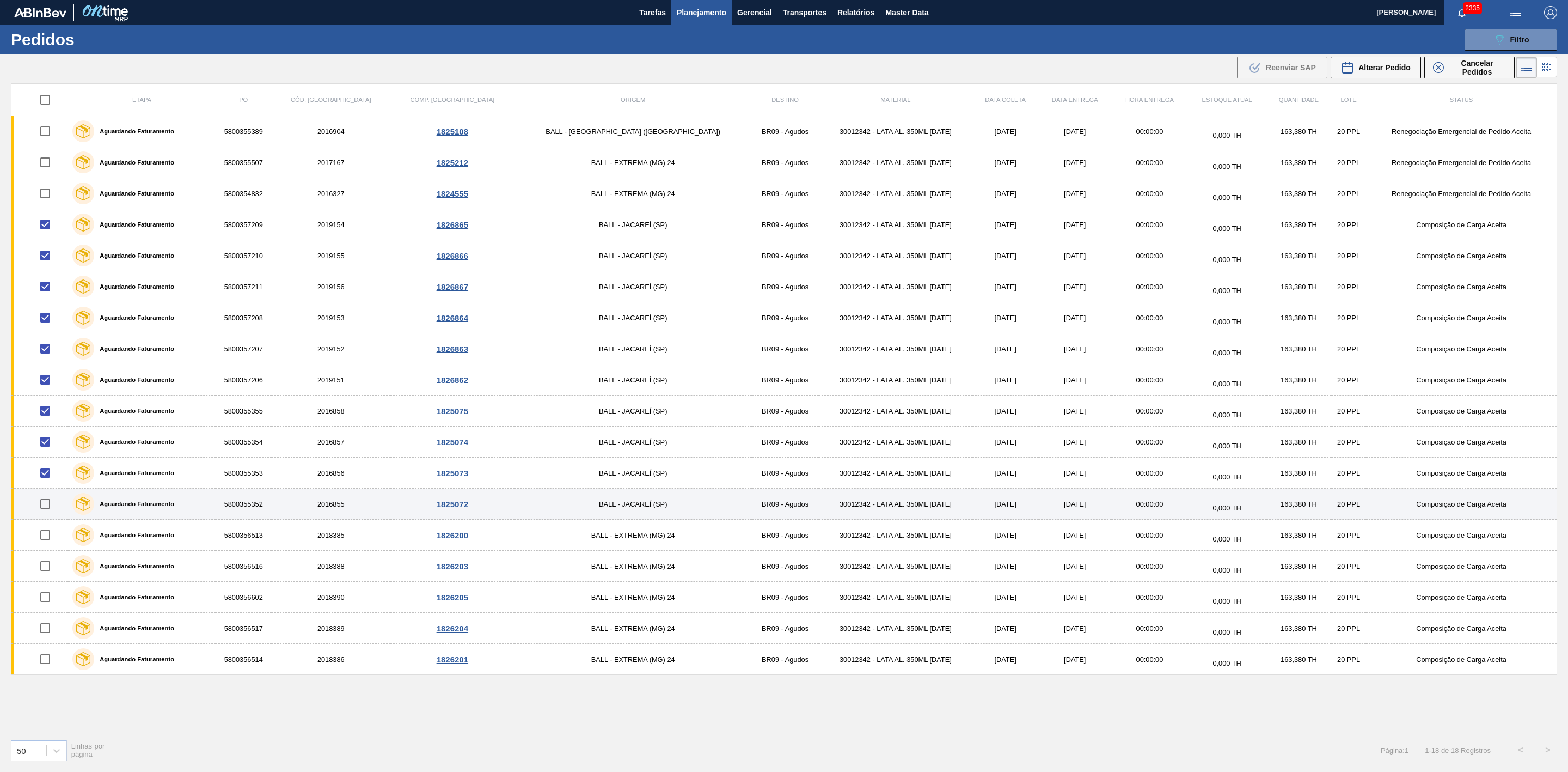
click at [45, 508] on input "checkbox" at bounding box center [45, 504] width 23 height 23
checkbox input "true"
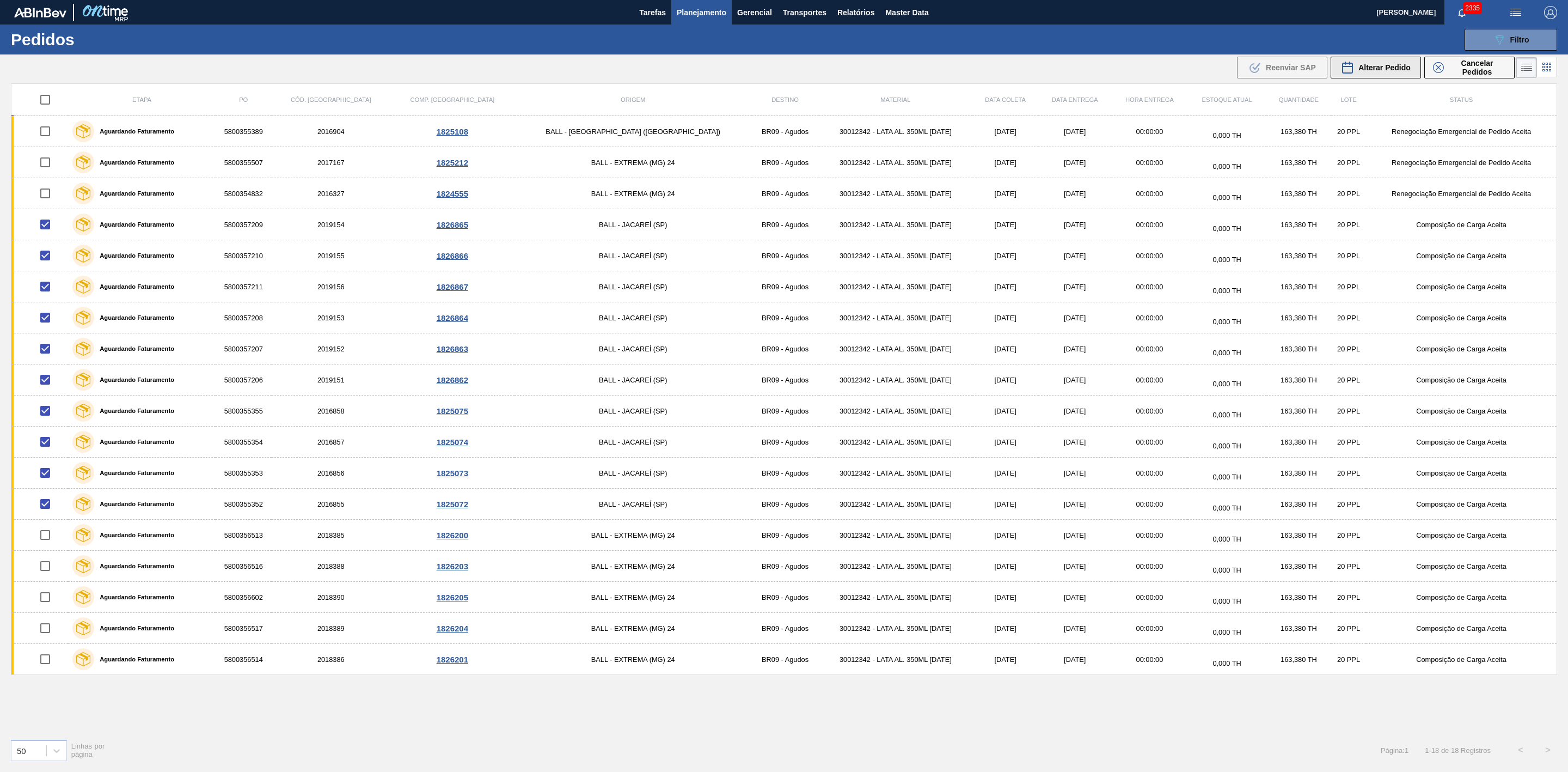
click at [1393, 69] on span "Alterar Pedido" at bounding box center [1384, 68] width 52 height 9
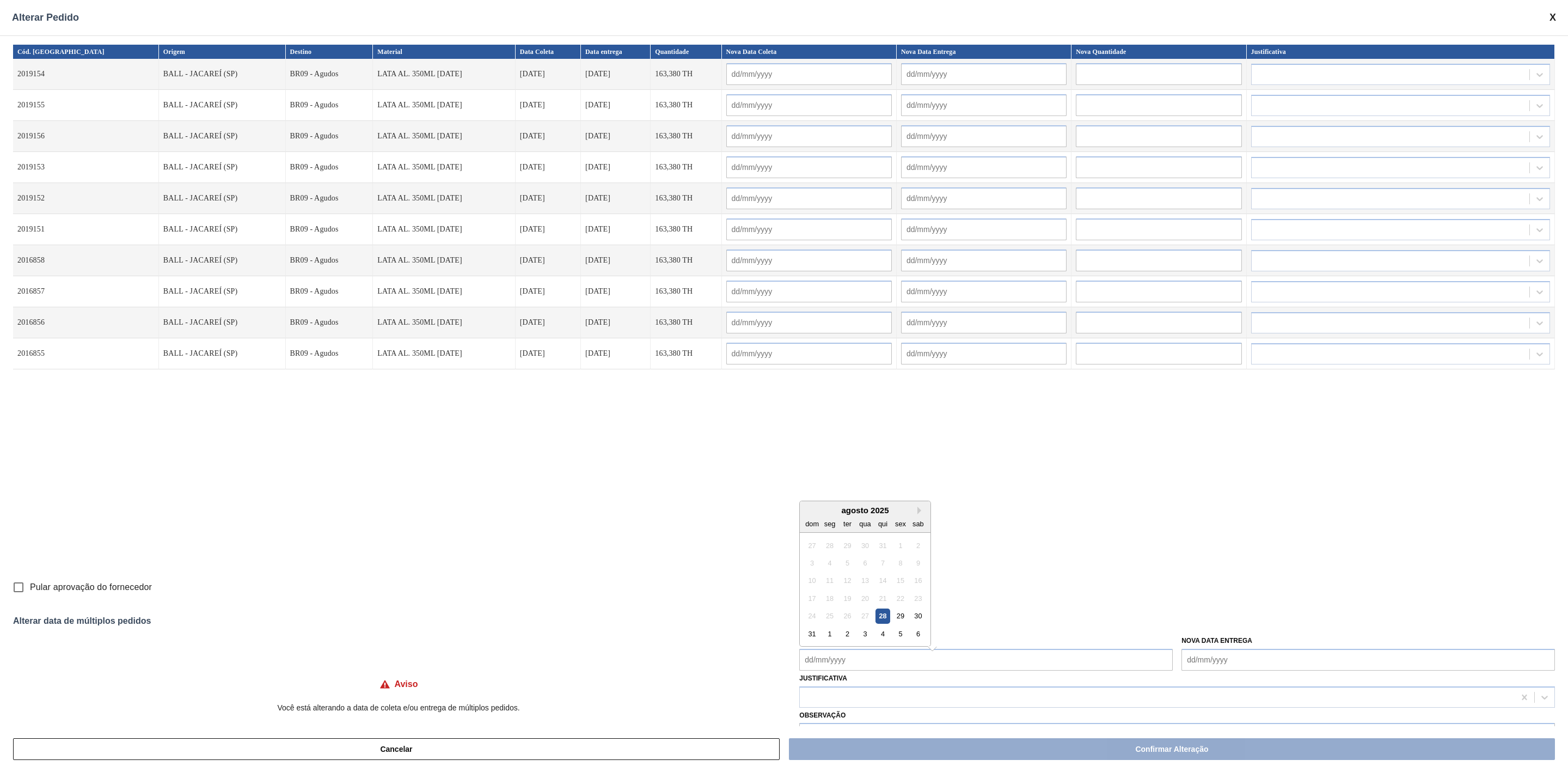
drag, startPoint x: 1039, startPoint y: 653, endPoint x: 1118, endPoint y: 758, distance: 131.4
click at [1039, 653] on Coleta "Nova Data Coleta" at bounding box center [986, 660] width 374 height 22
click at [809, 627] on div "31" at bounding box center [812, 628] width 15 height 15
type Coleta "31/08/2025"
type input "31/08/2025"
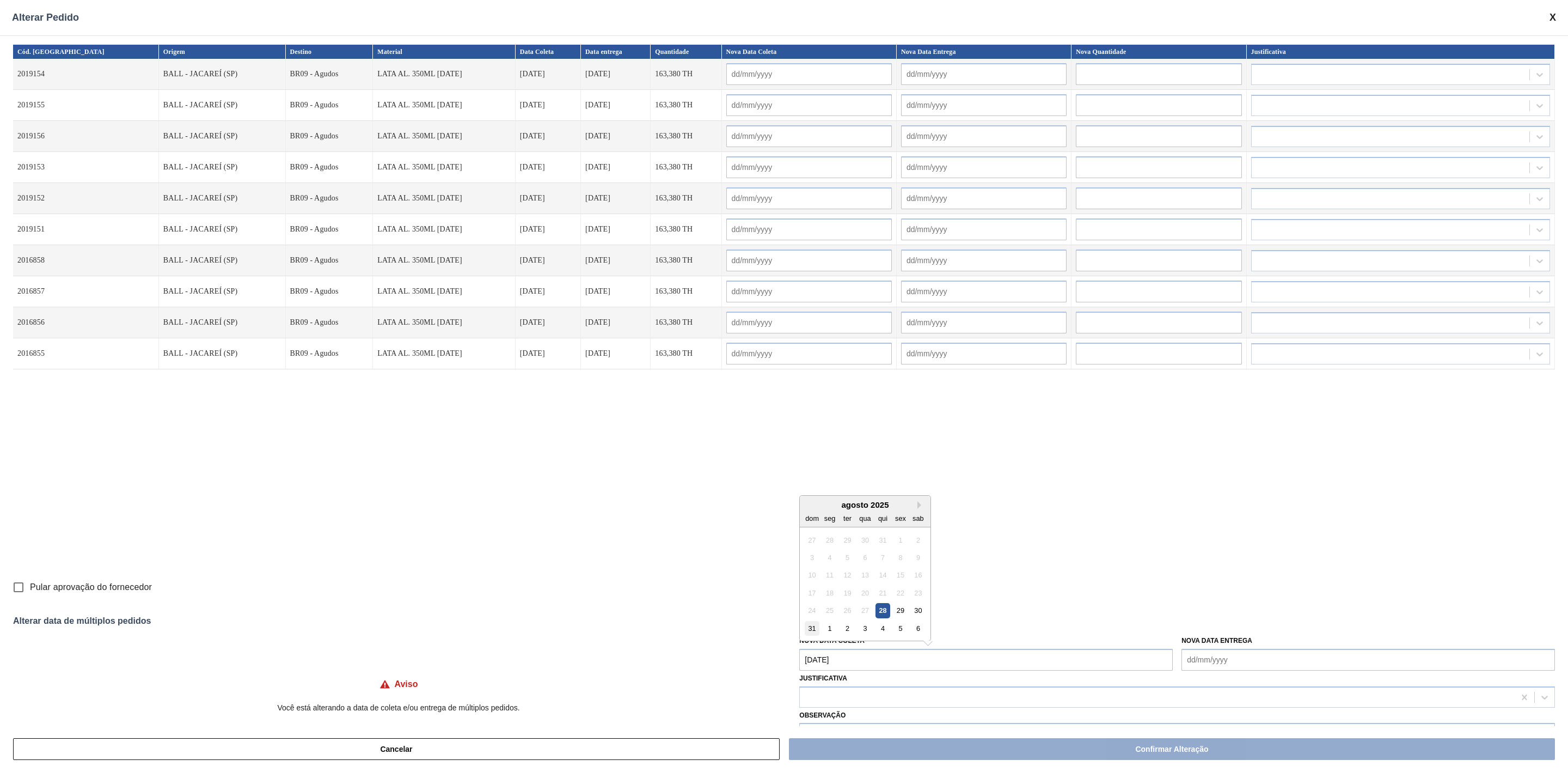
type input "[DATE]"
type input "31/08/2025"
type input "[DATE]"
type input "31/08/2025"
type input "01/09/2025"
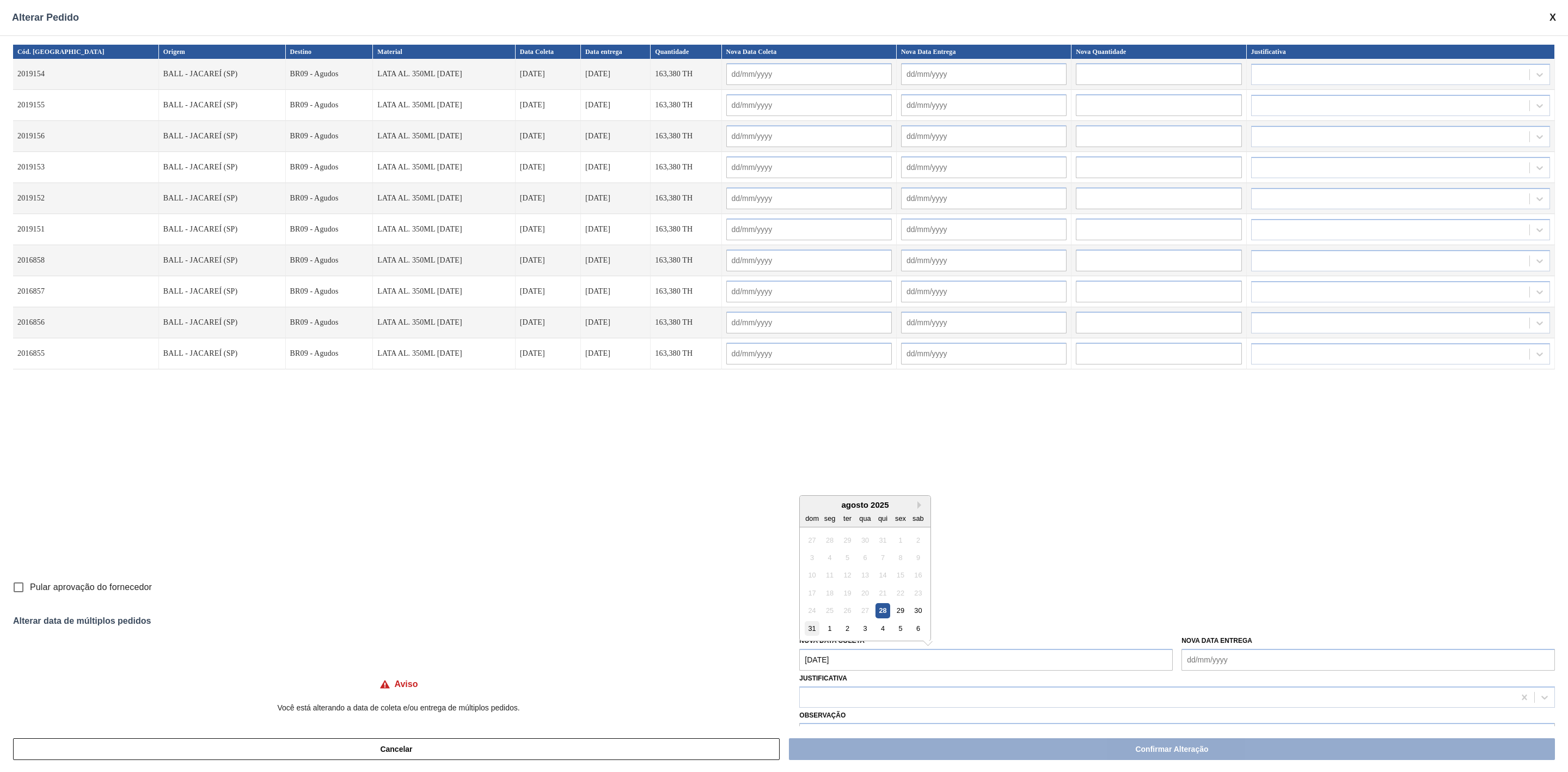
type input "31/08/2025"
type input "01/09/2025"
type input "31/08/2025"
type input "01/09/2025"
type input "31/08/2025"
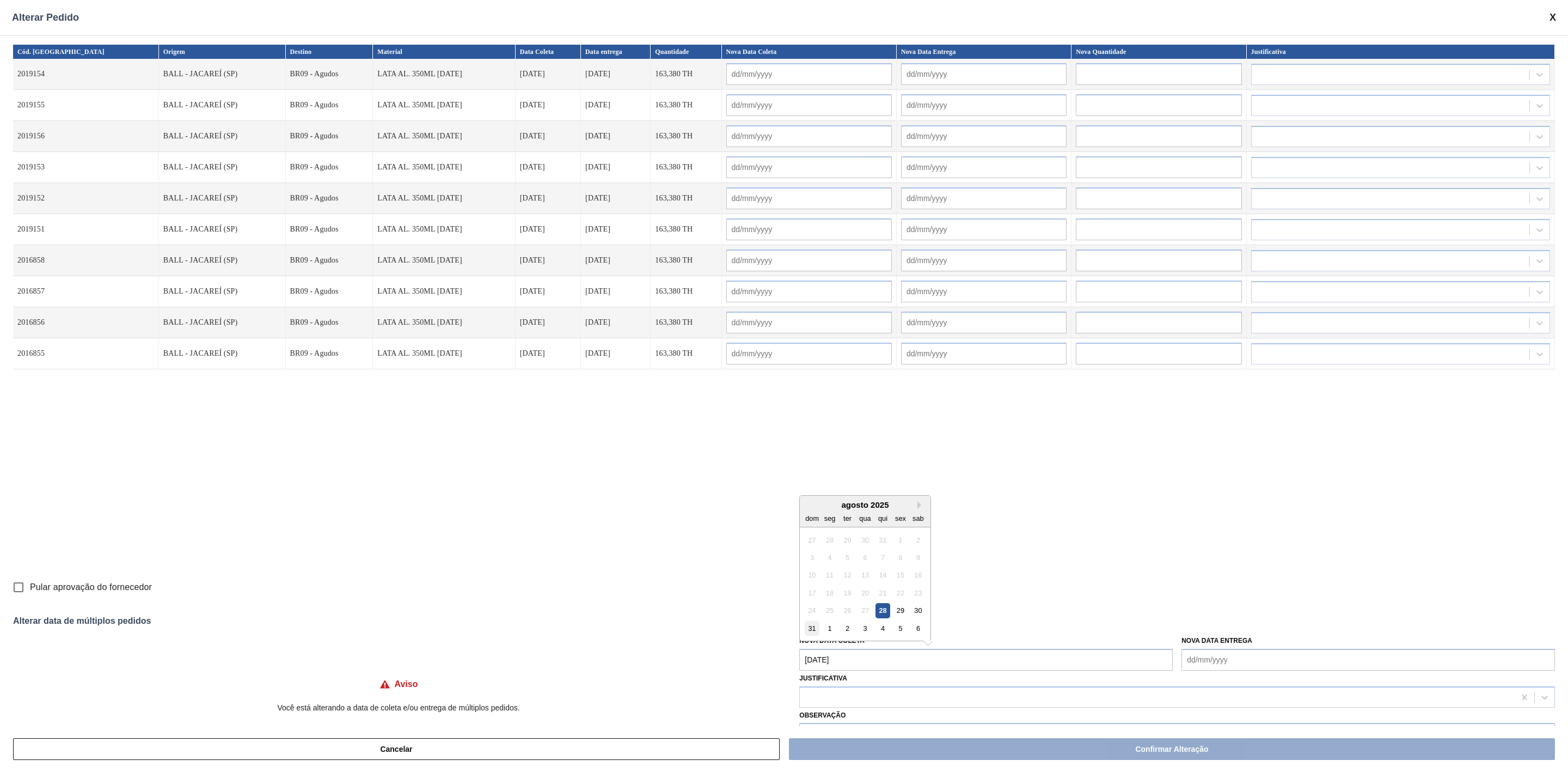
type input "01/09/2025"
type input "31/08/2025"
type input "01/09/2025"
type input "31/08/2025"
type input "01/09/2025"
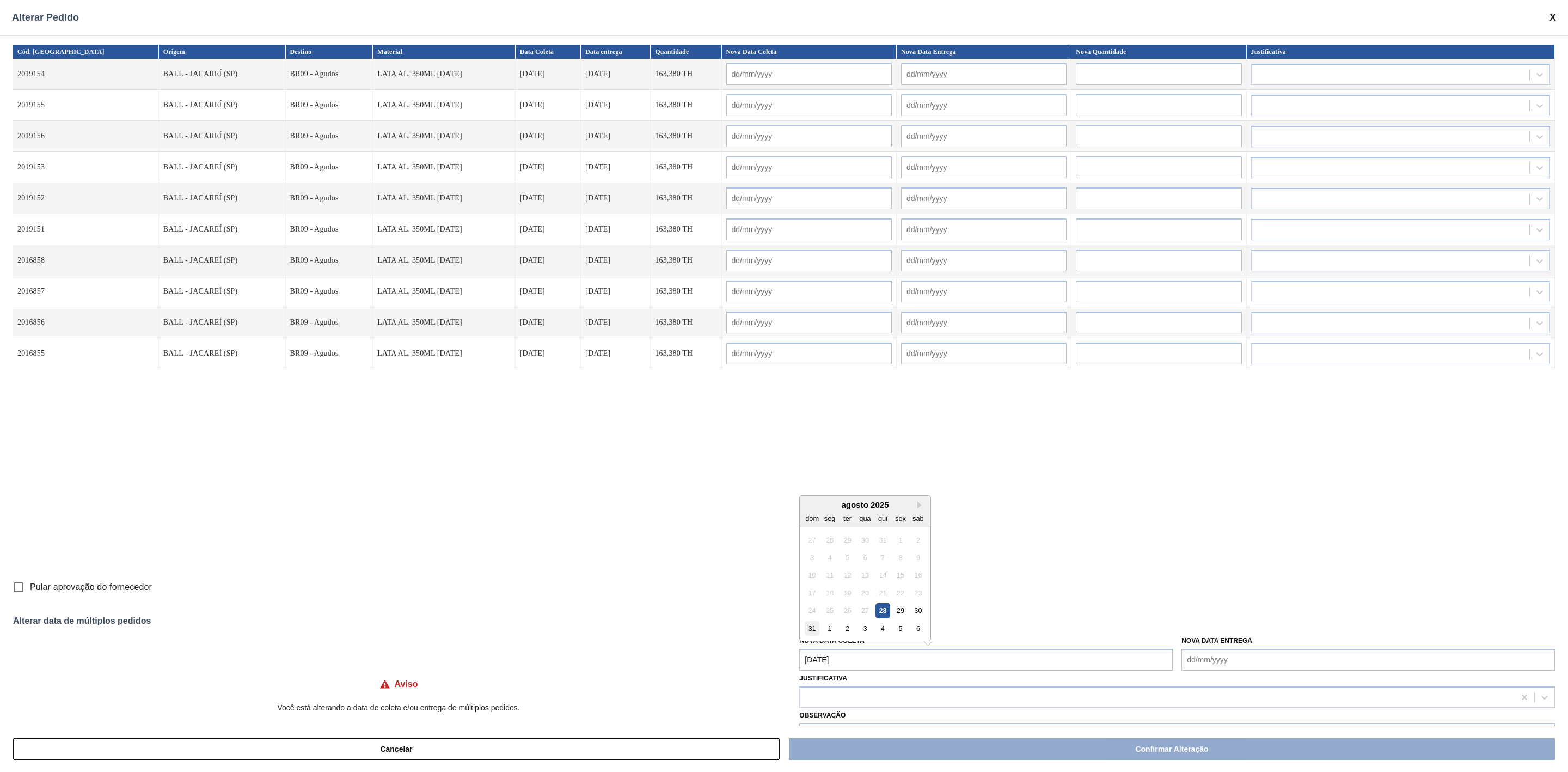
type input "31/08/2025"
type input "01/09/2025"
type input "31/08/2025"
type input "01/09/2025"
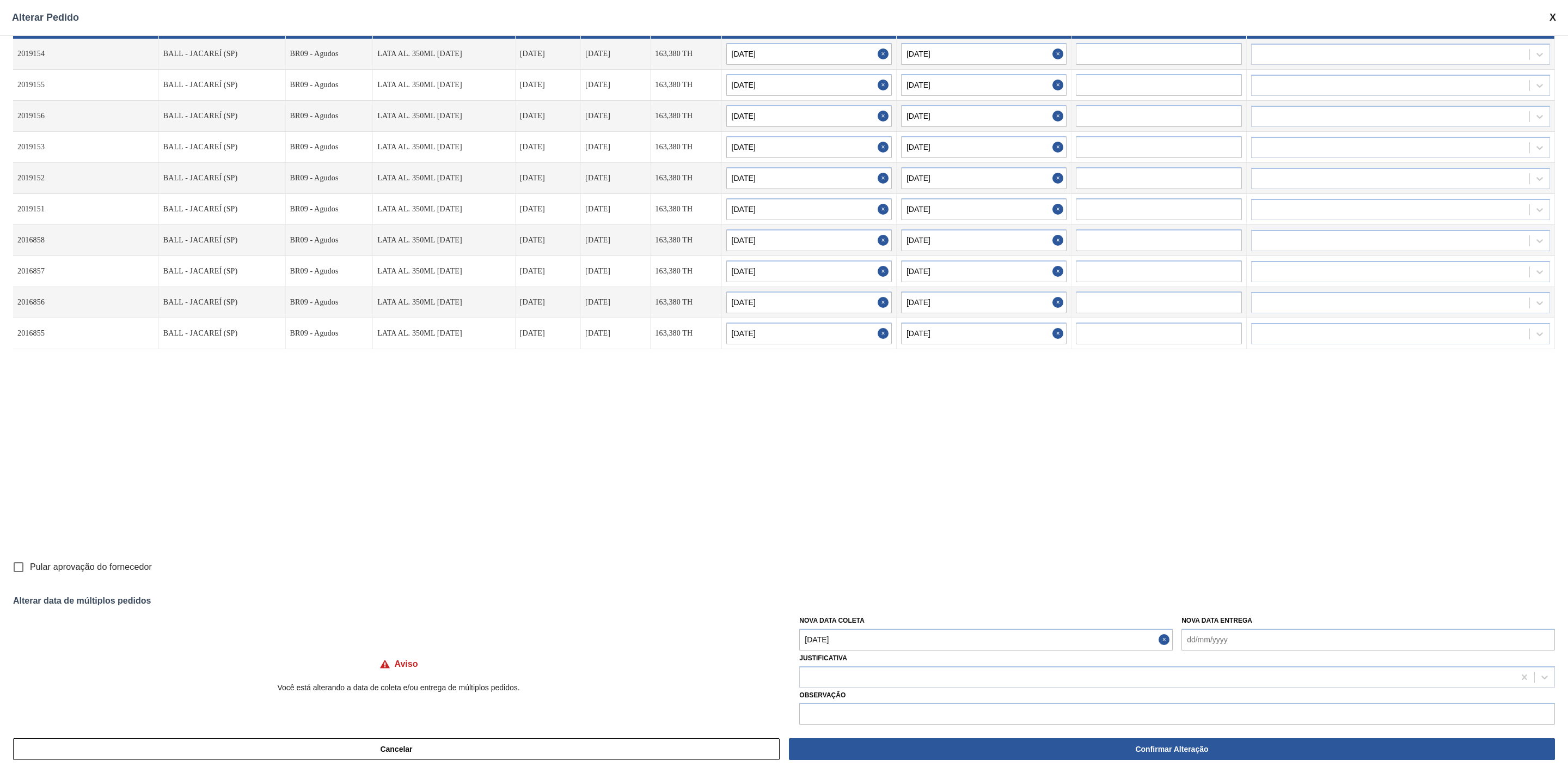
scroll to position [32, 0]
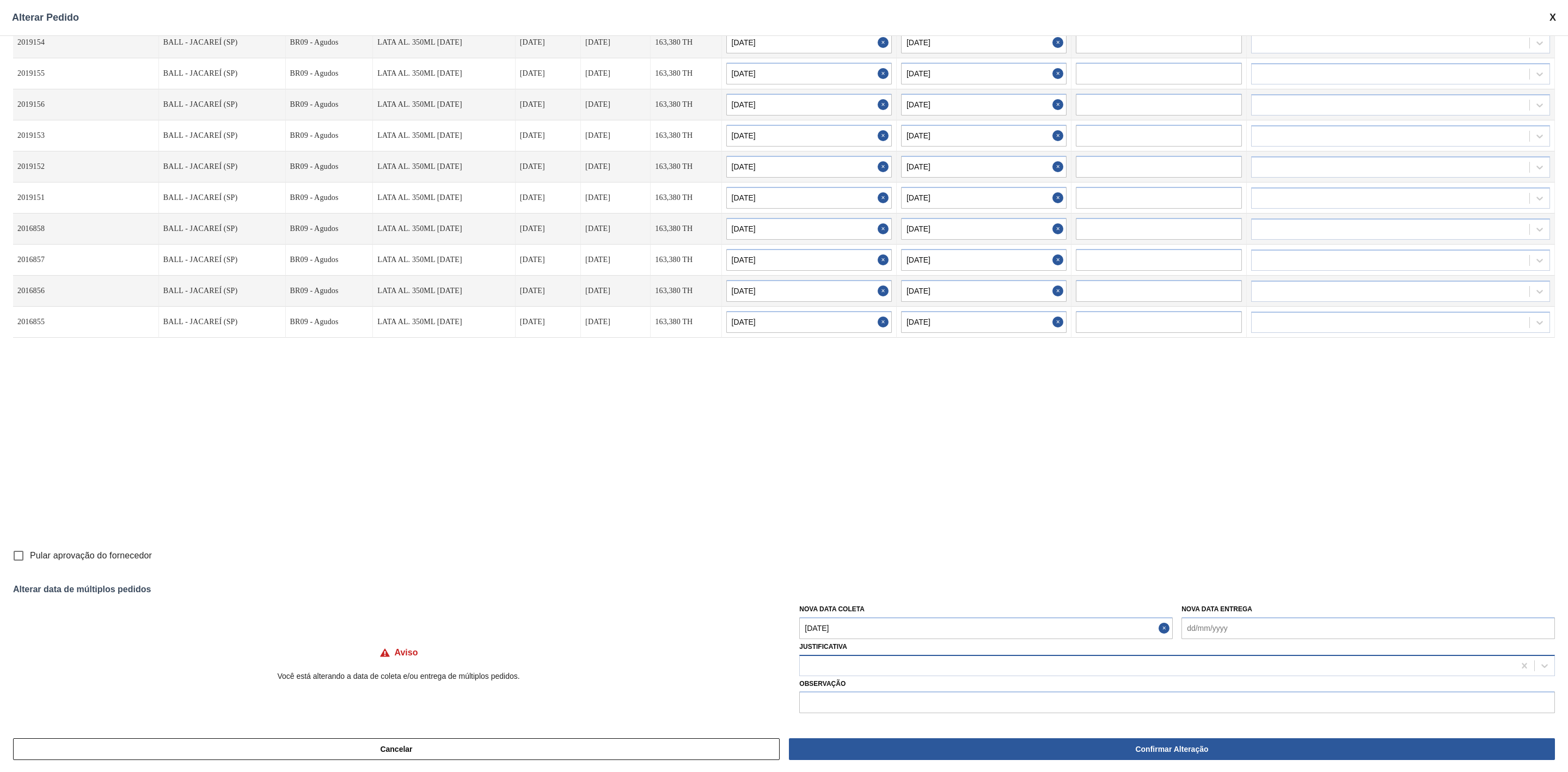
click at [861, 669] on div at bounding box center [1157, 665] width 715 height 15
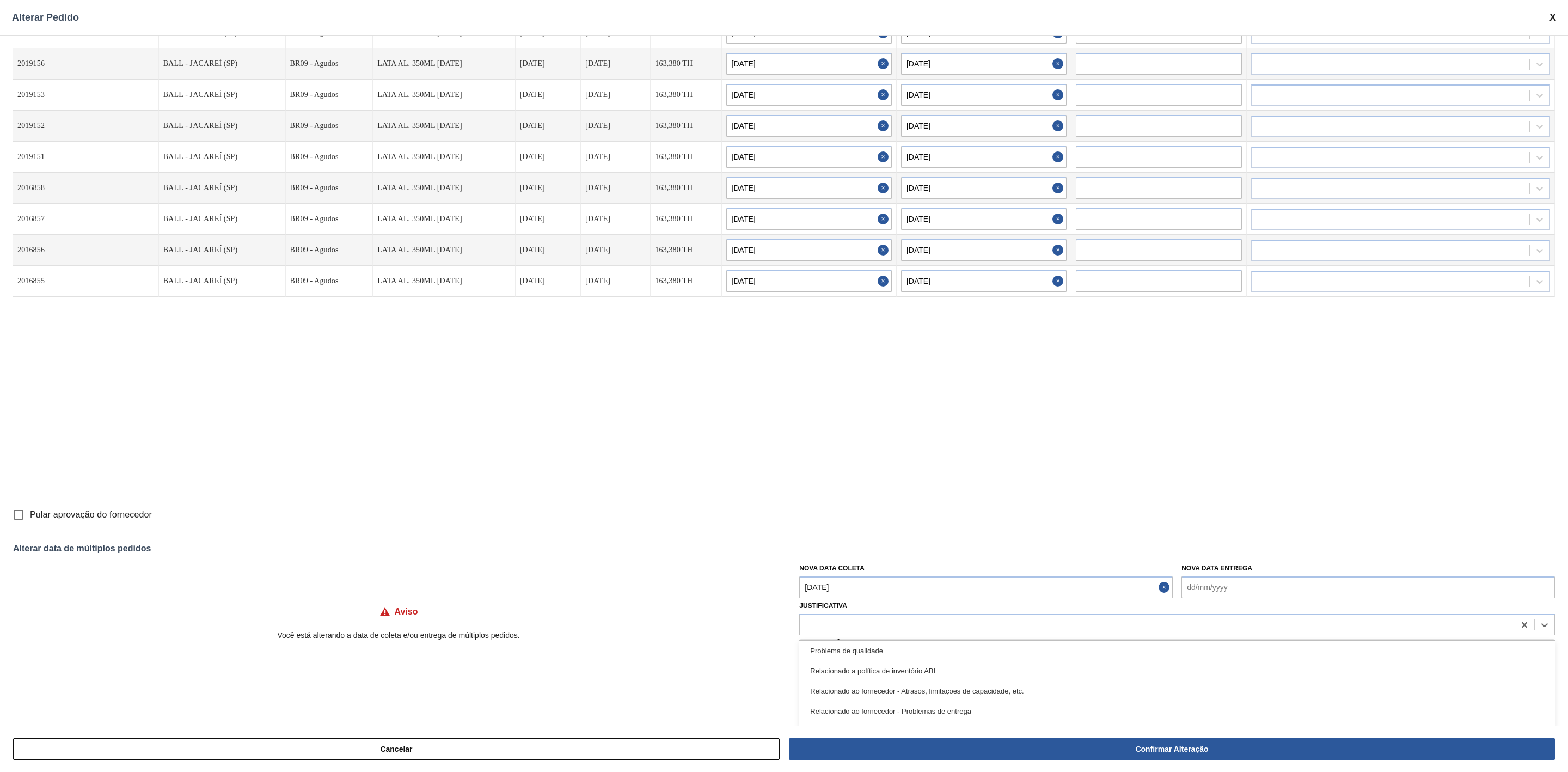
scroll to position [245, 0]
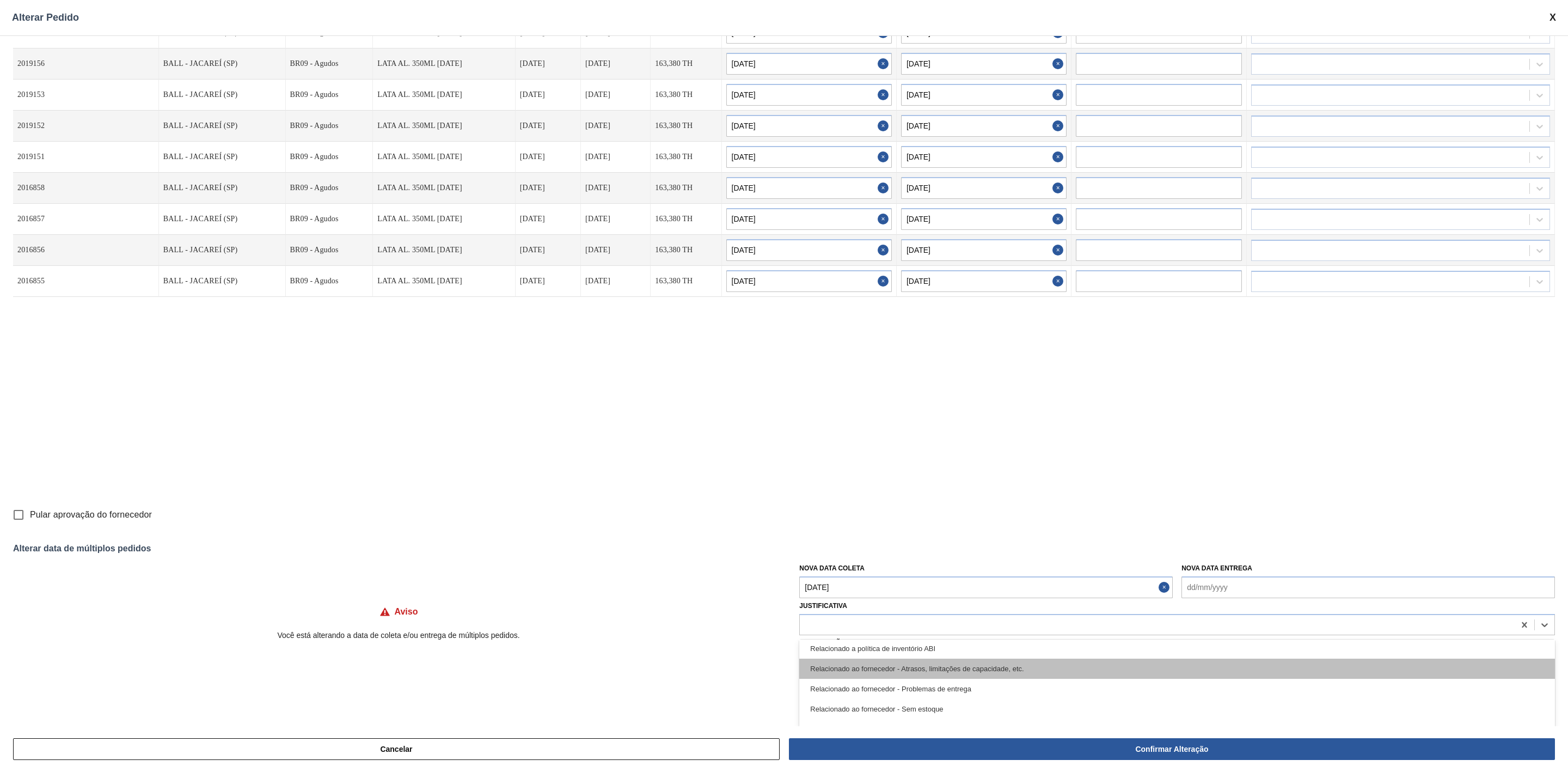
click at [985, 673] on div "Relacionado ao fornecedor - Atrasos, limitações de capacidade, etc." at bounding box center [1177, 668] width 756 height 20
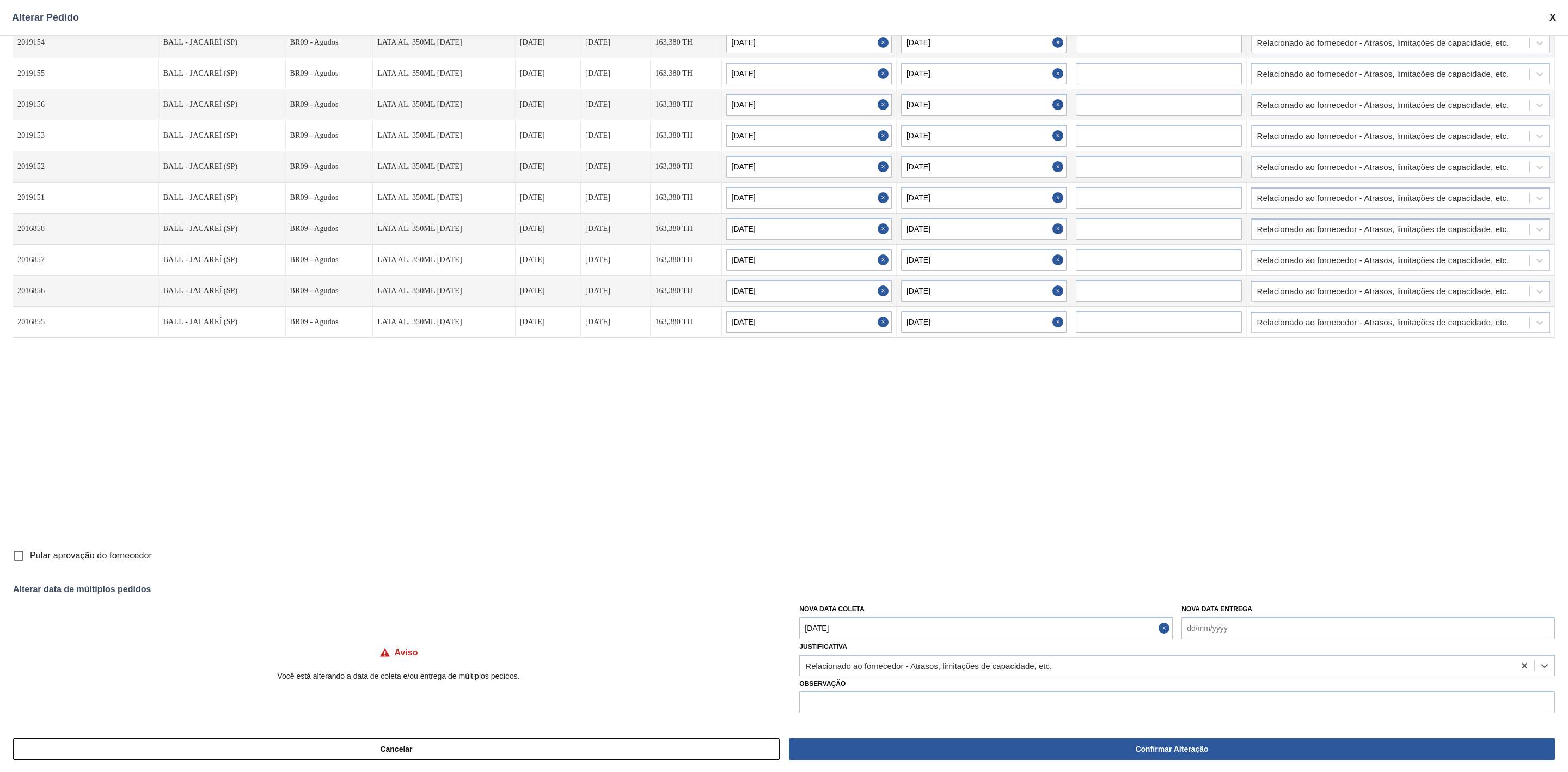
scroll to position [32, 0]
click at [897, 697] on input "text" at bounding box center [1177, 702] width 756 height 22
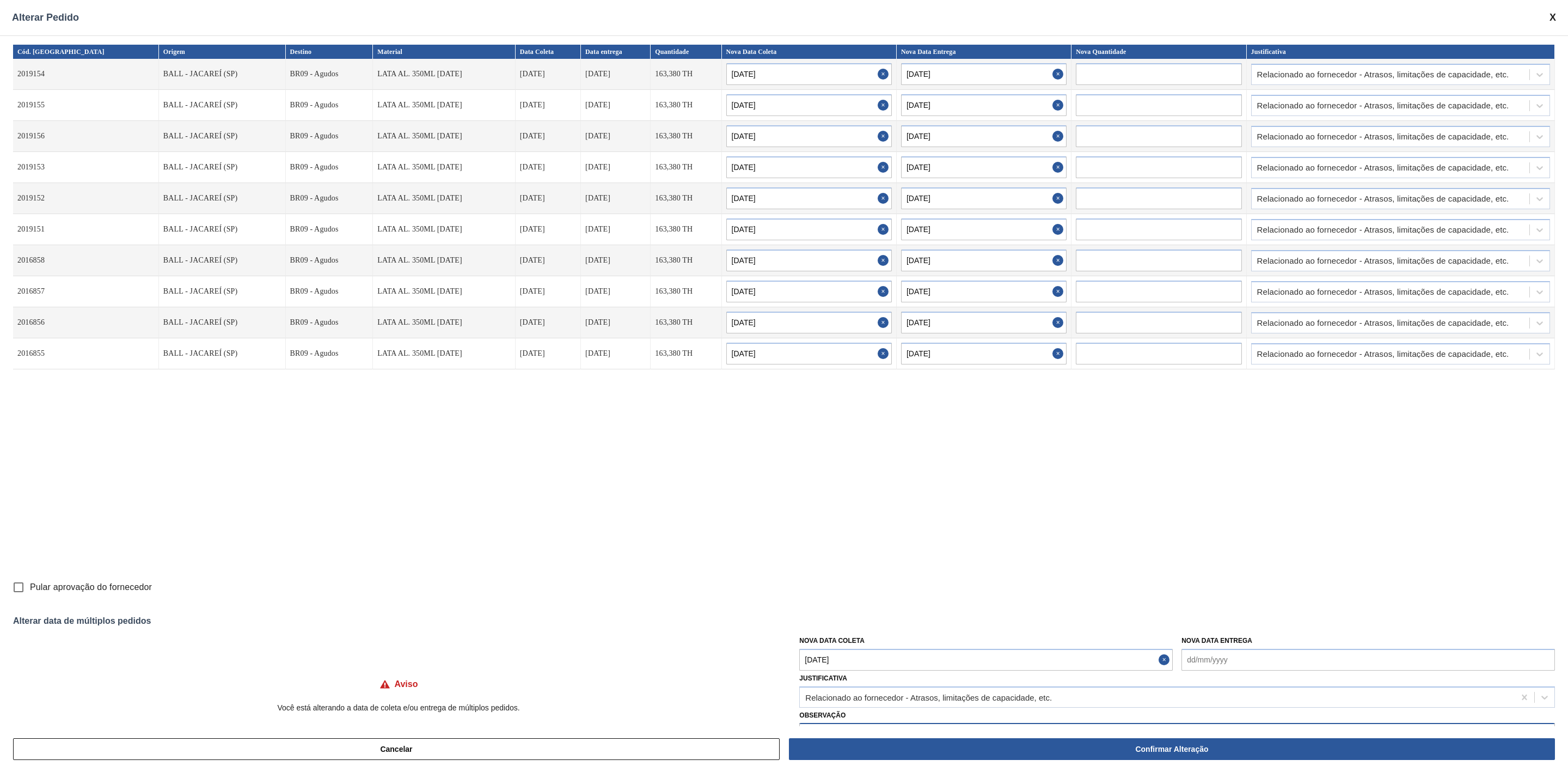
type input "Linearização de grade para inclusão de SK 350"
click at [1166, 661] on button "Close" at bounding box center [1165, 660] width 14 height 22
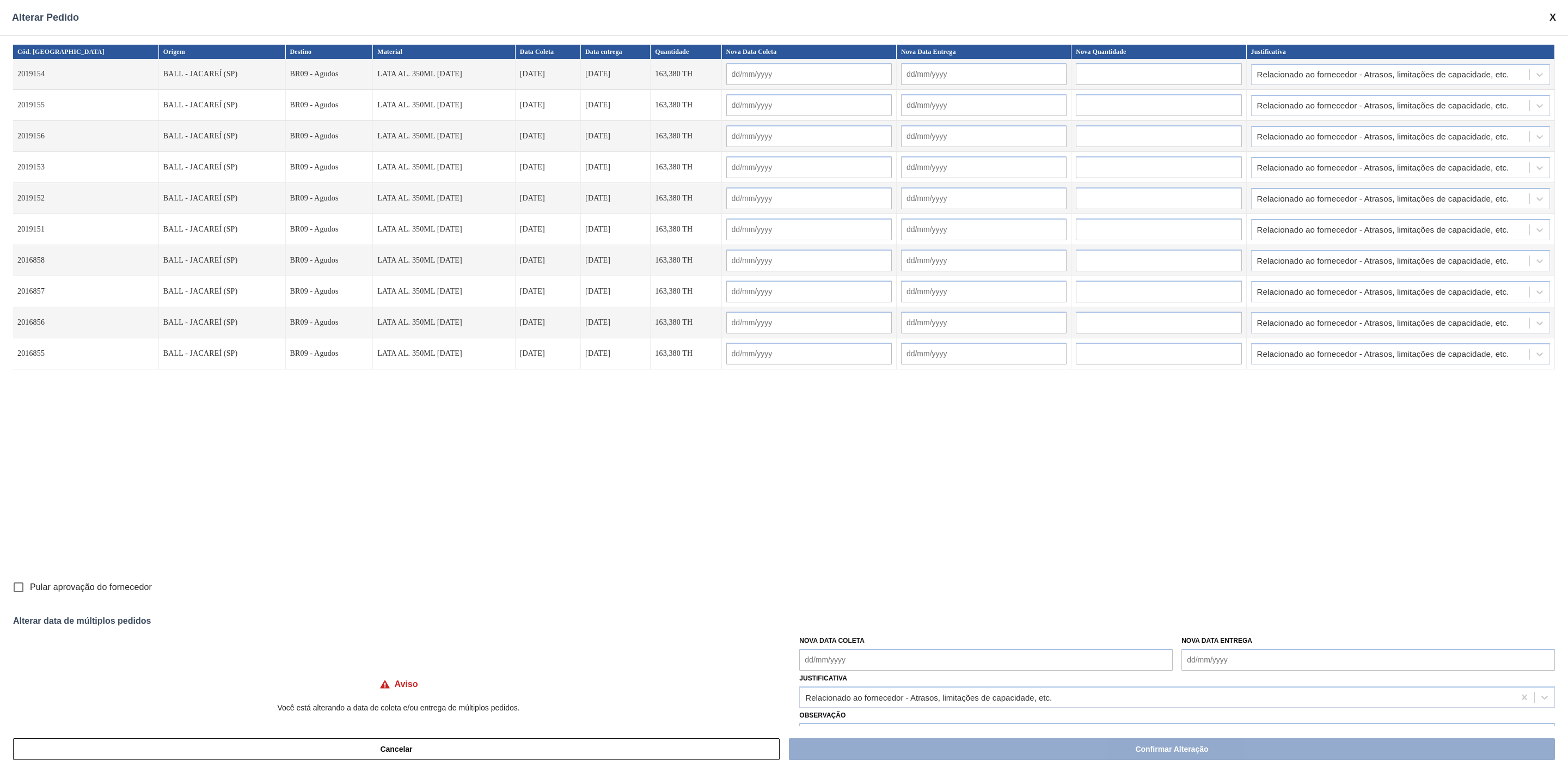
drag, startPoint x: 716, startPoint y: 74, endPoint x: 725, endPoint y: 77, distance: 9.5
click at [726, 74] on input "text" at bounding box center [809, 74] width 166 height 22
click at [727, 99] on div "agosto 2025" at bounding box center [792, 99] width 130 height 7
click at [732, 224] on div "31" at bounding box center [739, 222] width 15 height 15
type input "31/08/2025"
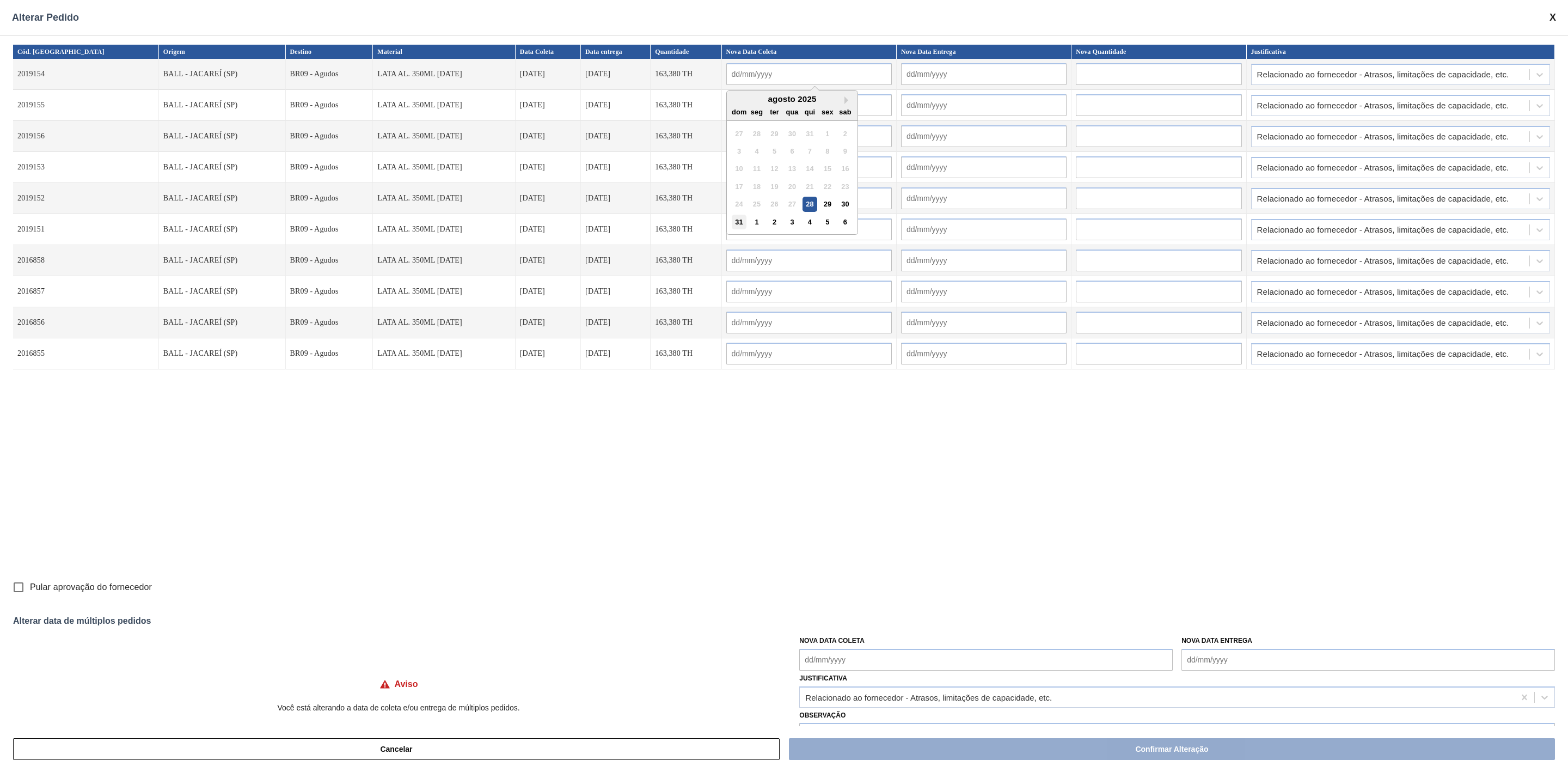
type input "01/09/2025"
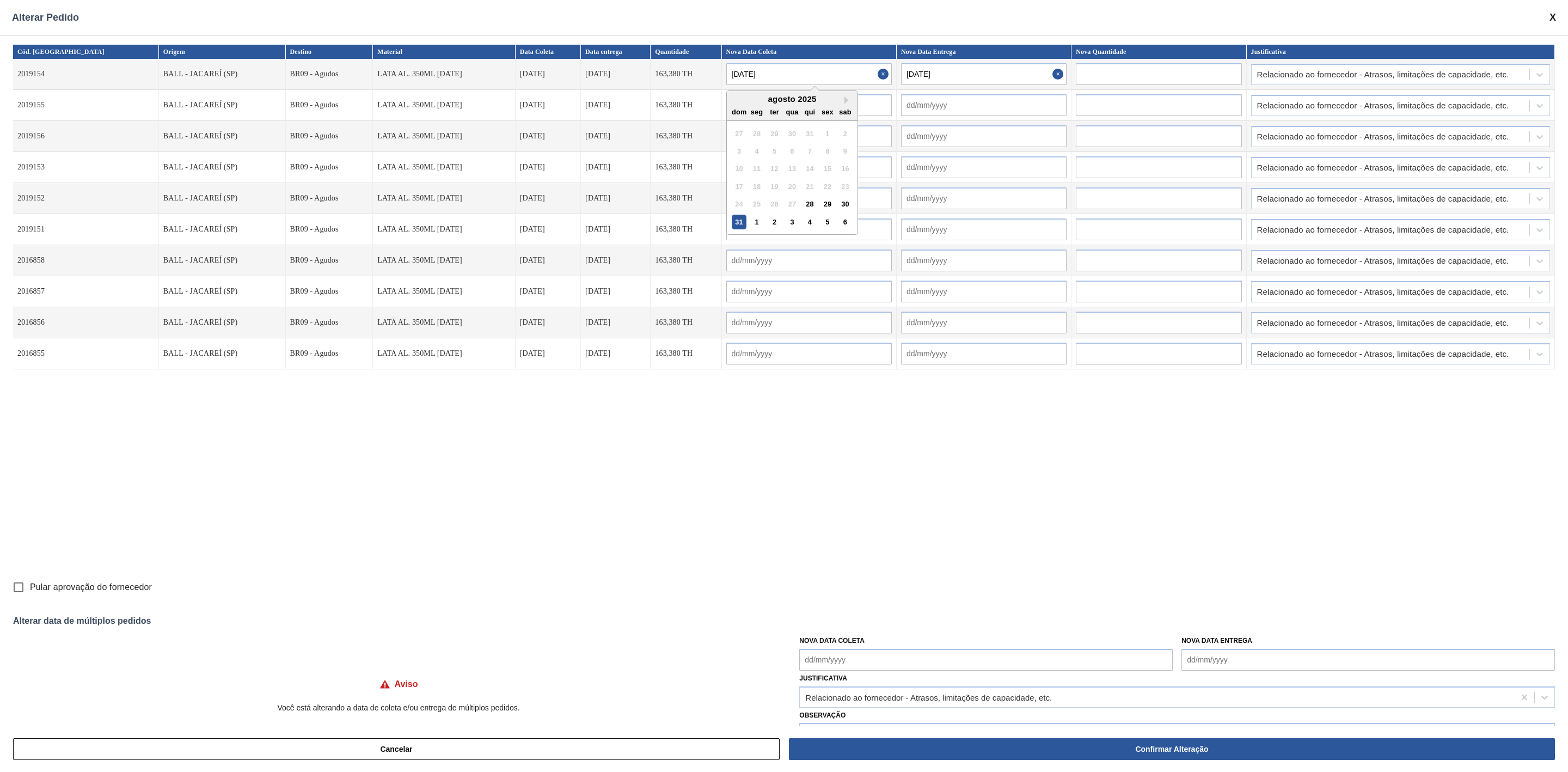
drag, startPoint x: 745, startPoint y: 74, endPoint x: 683, endPoint y: 77, distance: 62.1
click at [726, 77] on input "31/08/2025" at bounding box center [809, 74] width 166 height 22
click at [840, 113] on input "text" at bounding box center [809, 105] width 166 height 22
paste input "31/08/2025"
type input "31/08/2025"
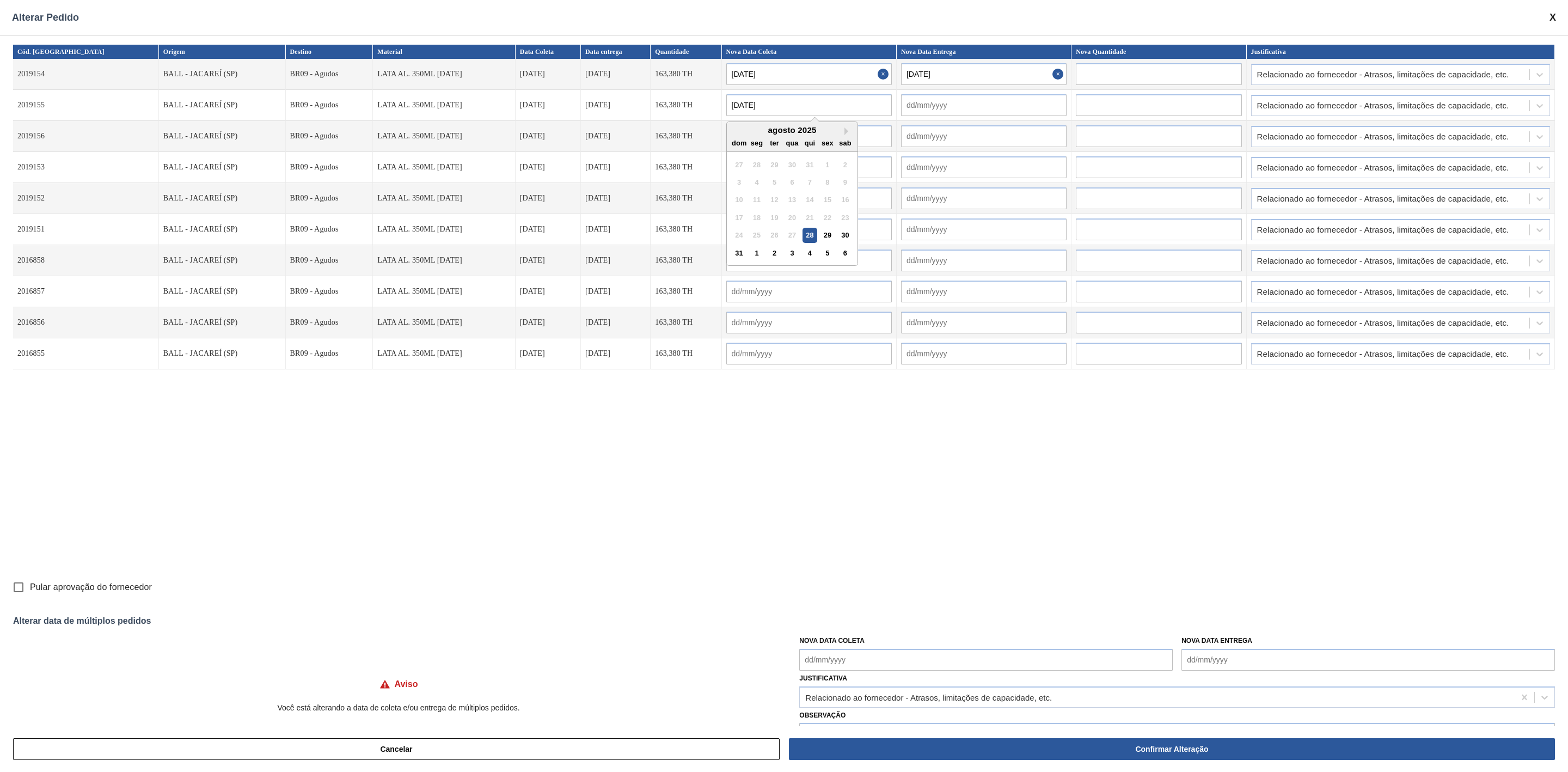
type input "01/09/2025"
type input "31/08/2025"
click at [840, 134] on input "text" at bounding box center [809, 136] width 166 height 22
paste input "31/08/2025"
type input "31/08/2025"
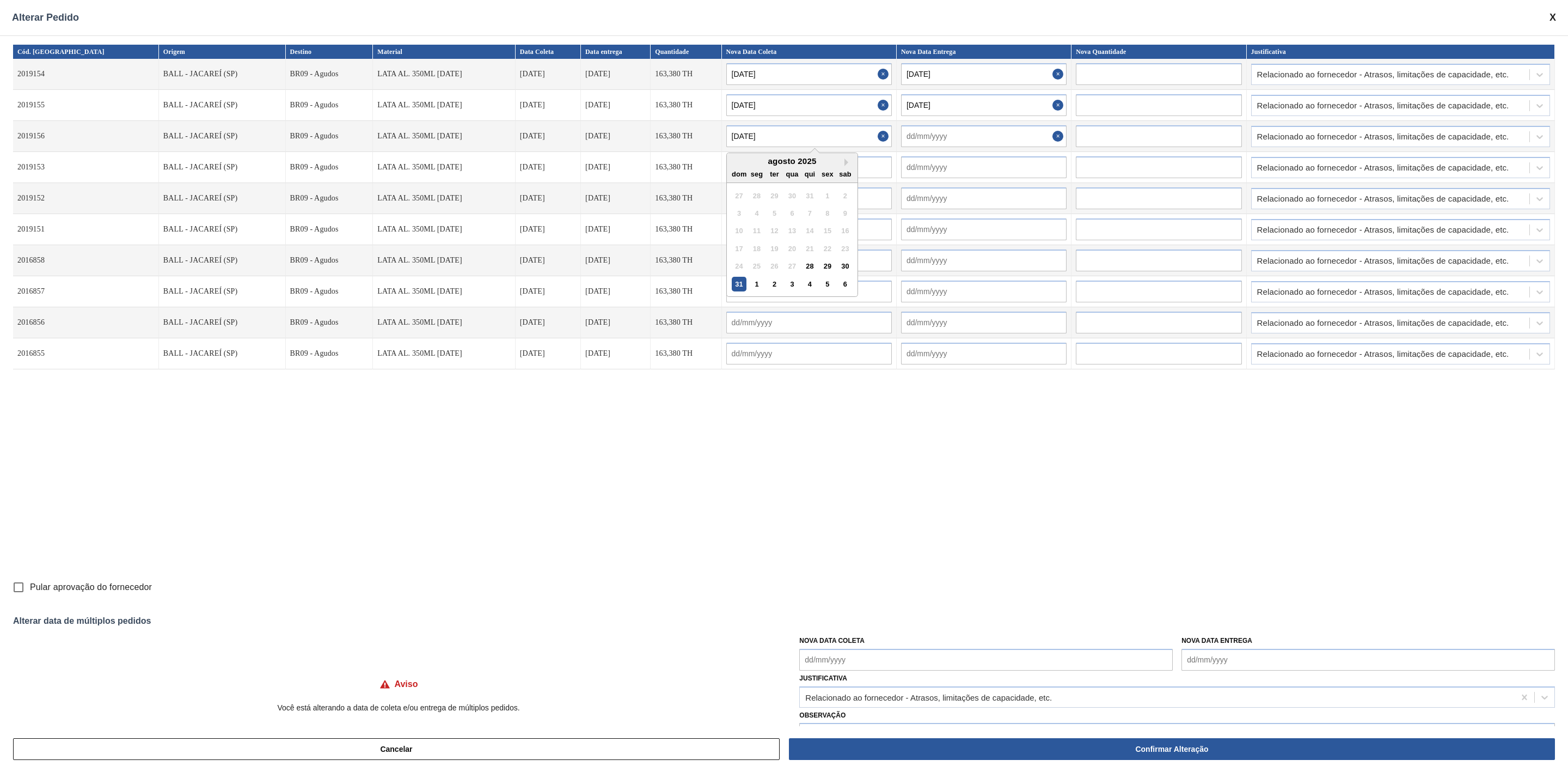
type input "01/09/2025"
type input "31/08/2025"
click at [854, 168] on input "text" at bounding box center [809, 167] width 166 height 22
paste input "31/08/2025"
type input "31/08/2025"
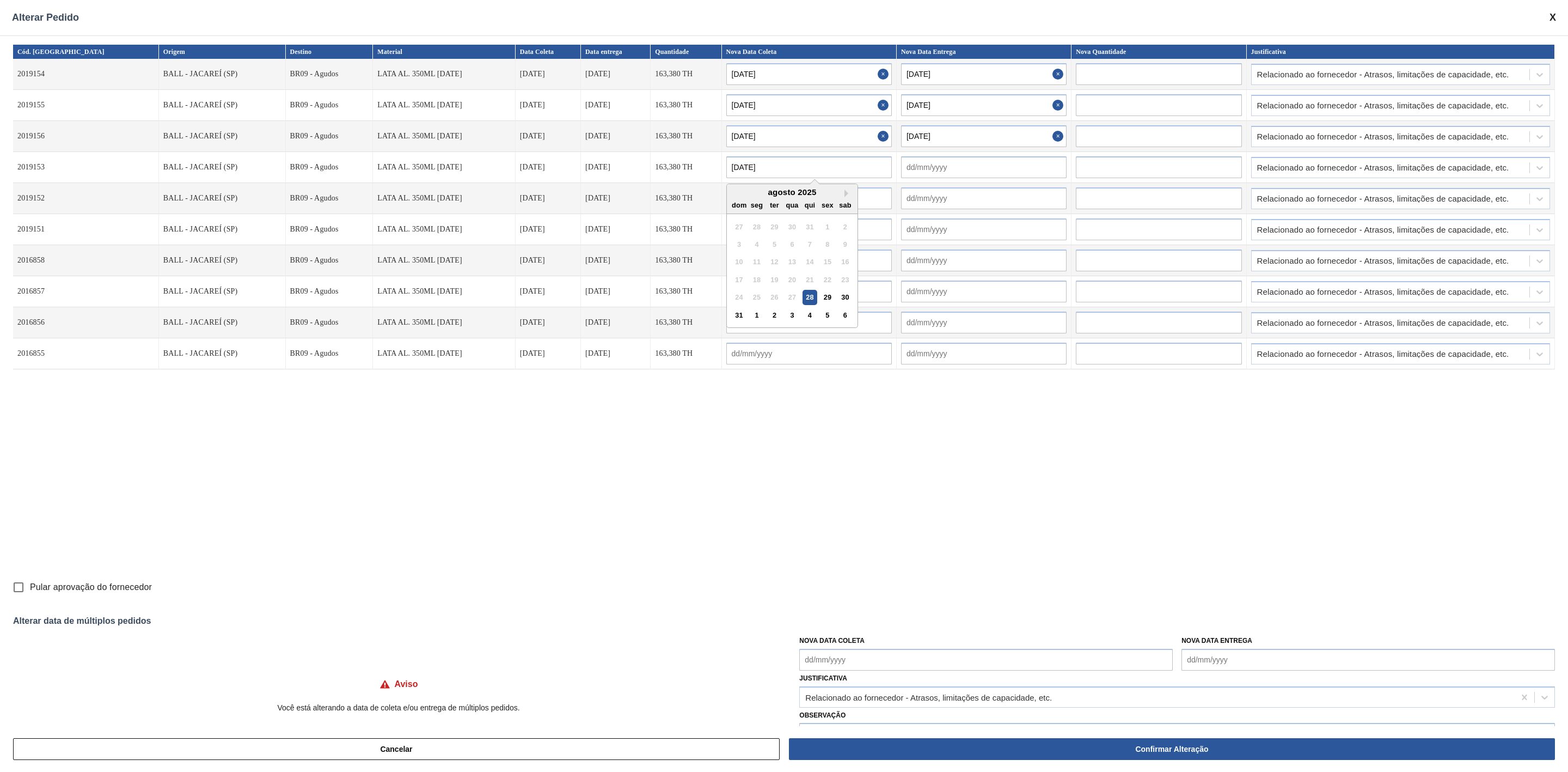
type input "01/09/2025"
type input "31/08/2025"
click at [851, 198] on input "text" at bounding box center [809, 198] width 166 height 22
paste input "31/08/2025"
type input "31/08/2025"
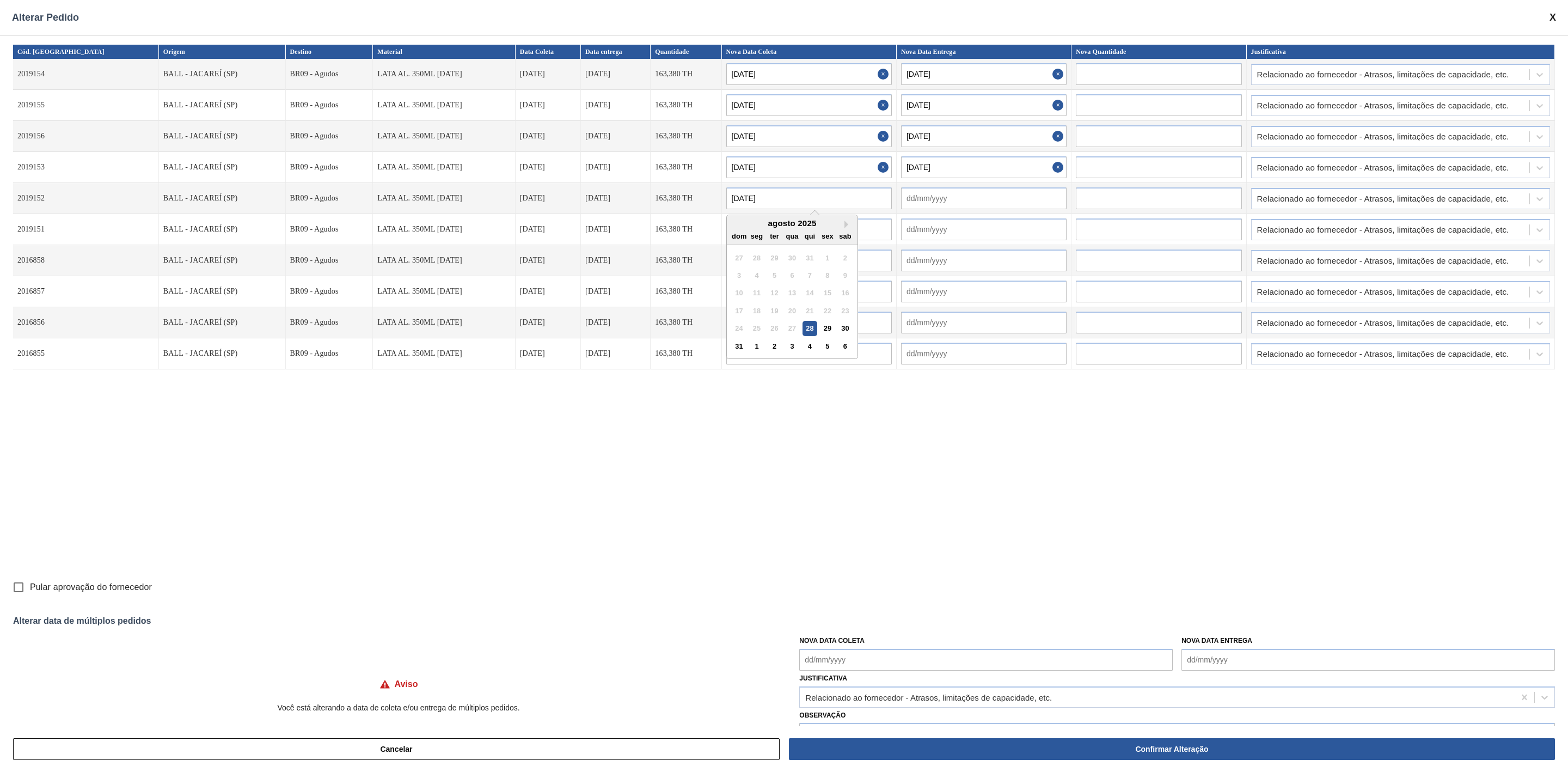
type input "01/09/2025"
type input "31/08/2025"
click at [853, 232] on input "text" at bounding box center [809, 229] width 166 height 22
paste input "31/08/2025"
type input "31/08/2025"
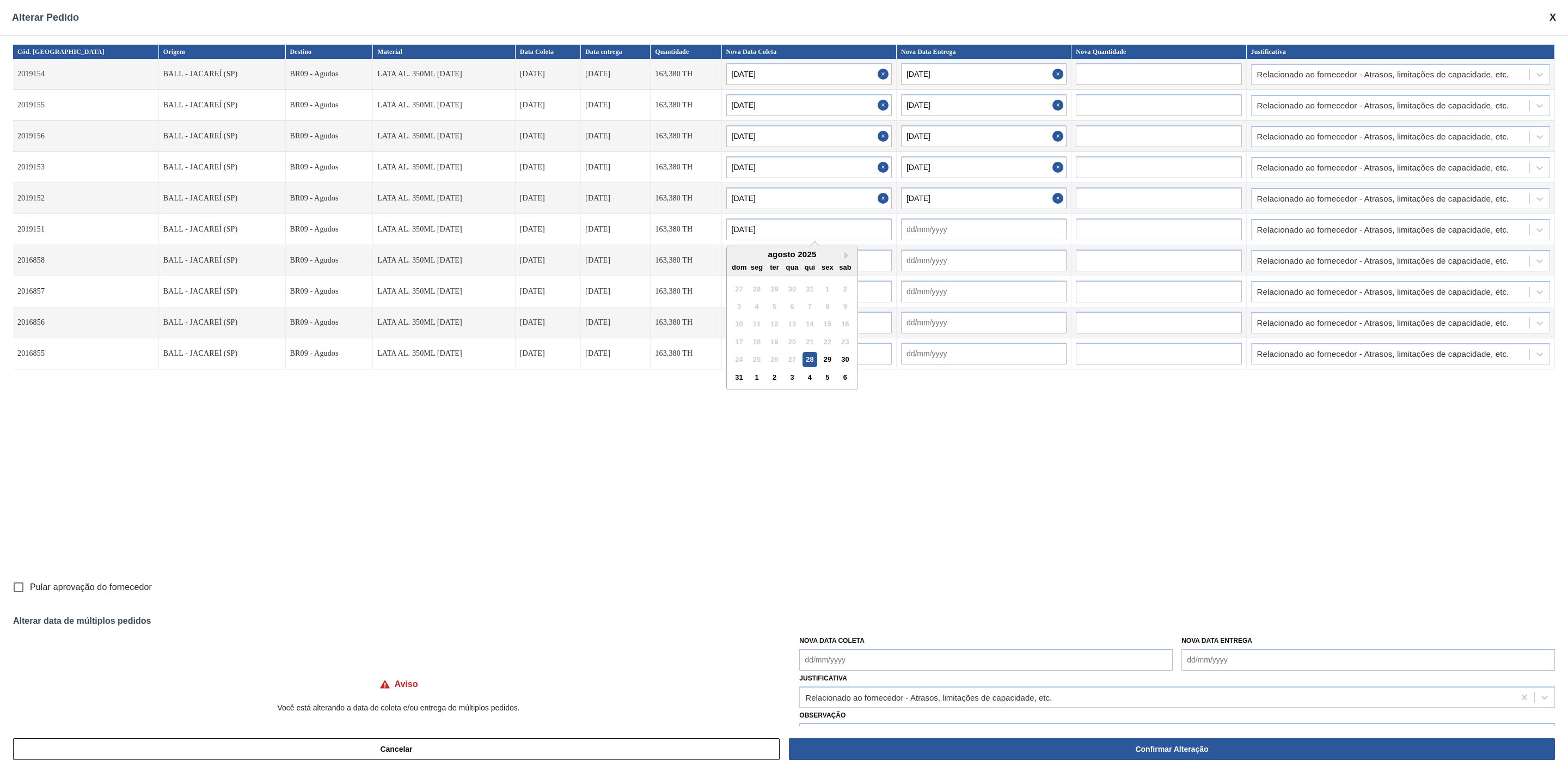
type input "01/09/2025"
type input "31/08/2025"
click at [856, 262] on input "text" at bounding box center [809, 260] width 166 height 22
click at [730, 417] on div "31 1 2 3 4 5 6" at bounding box center [792, 408] width 124 height 18
click at [749, 414] on div "1" at bounding box center [756, 408] width 15 height 15
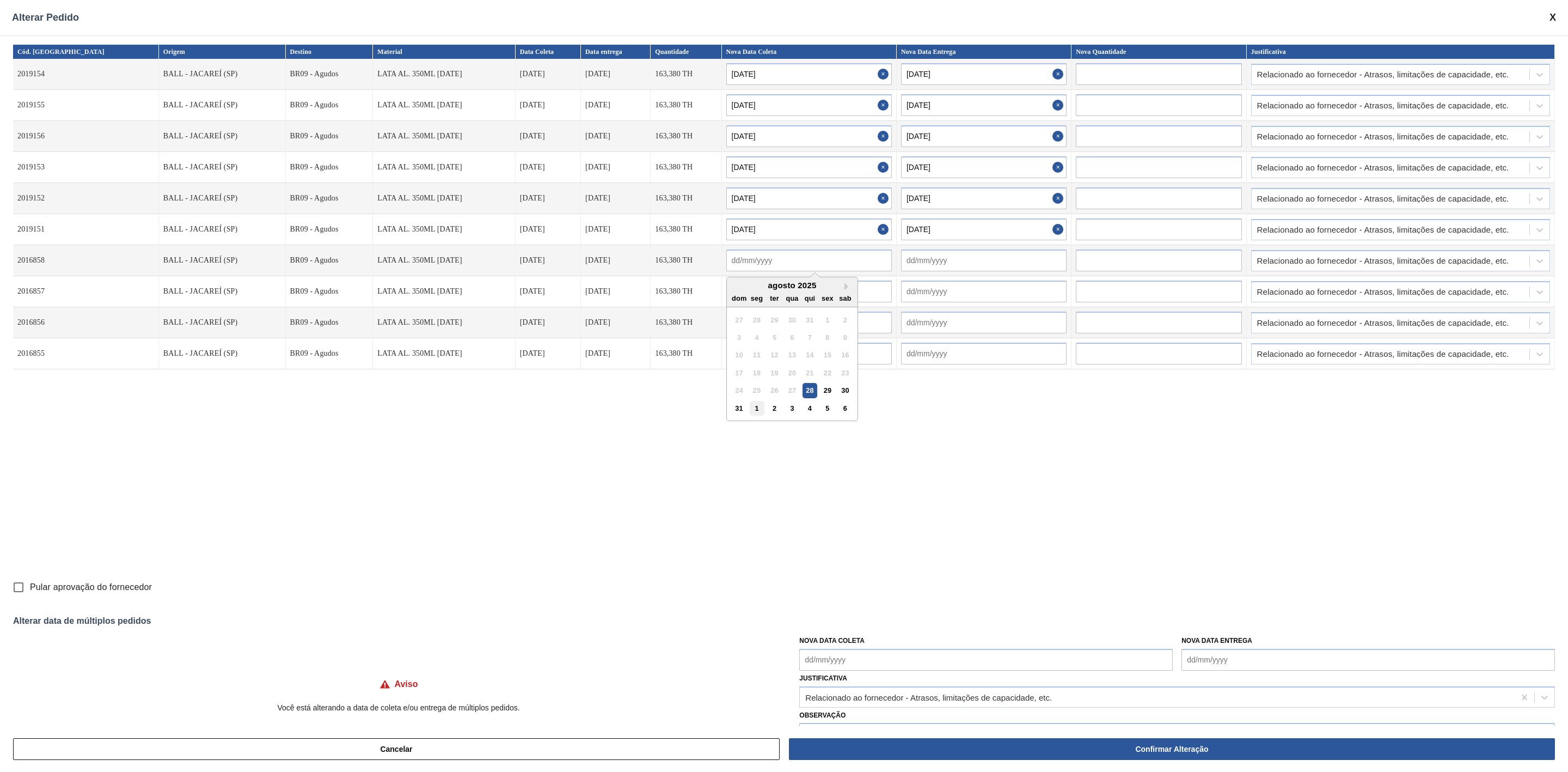
type input "01/09/2025"
type input "02/09/2025"
drag, startPoint x: 748, startPoint y: 262, endPoint x: 673, endPoint y: 257, distance: 75.2
click at [673, 257] on tr "2016858 BALL - JACAREÍ (SP) BR09 - Agudos LATA AL. 350ML BC 429 30/08/2025 30/0…" at bounding box center [784, 260] width 1542 height 31
click at [843, 291] on input "text" at bounding box center [809, 291] width 166 height 22
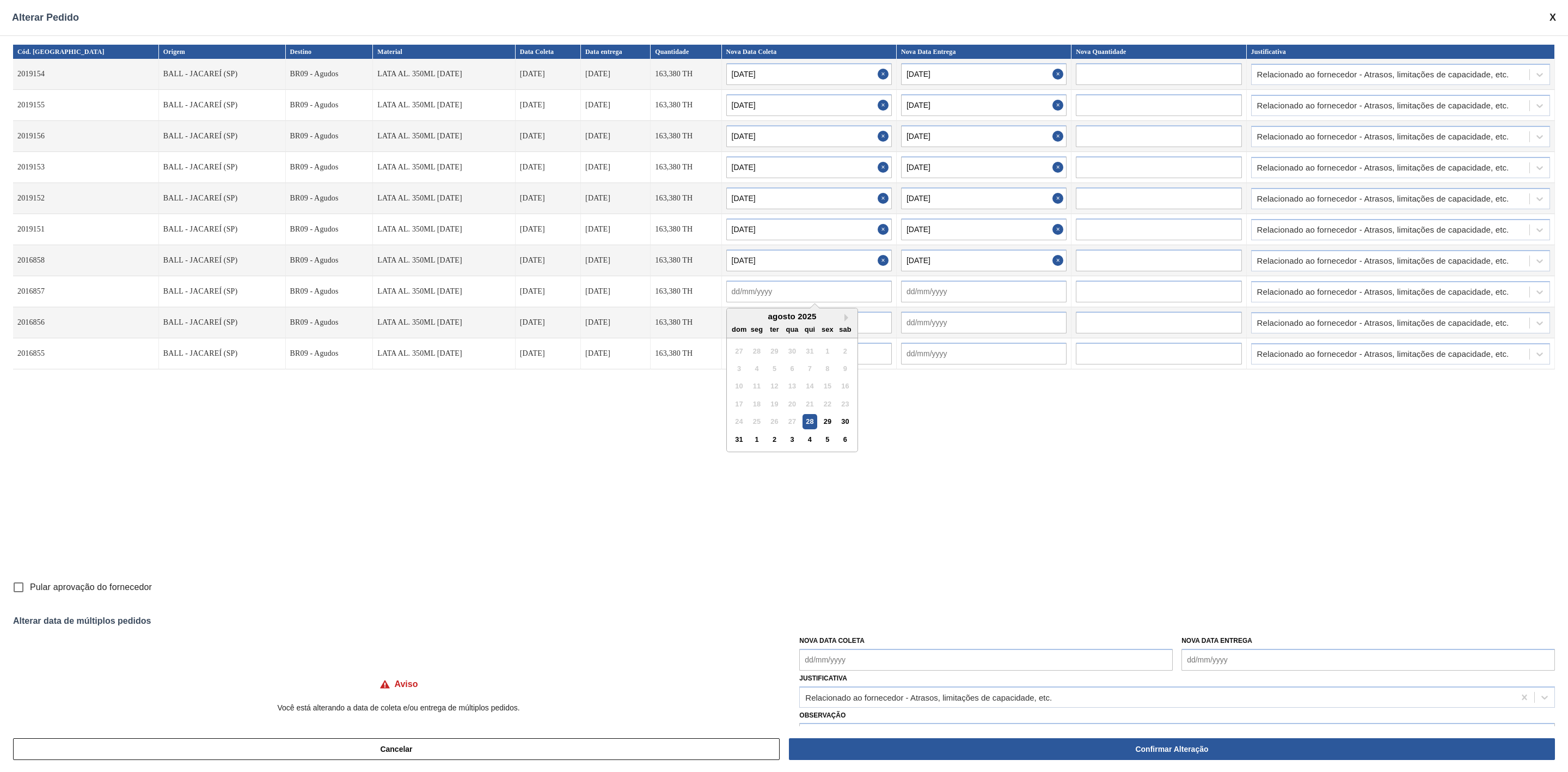
paste input "01/09/2025"
type input "01/09/2025"
type input "02/09/2025"
type input "01/09/2025"
click at [854, 324] on input "text" at bounding box center [809, 322] width 166 height 22
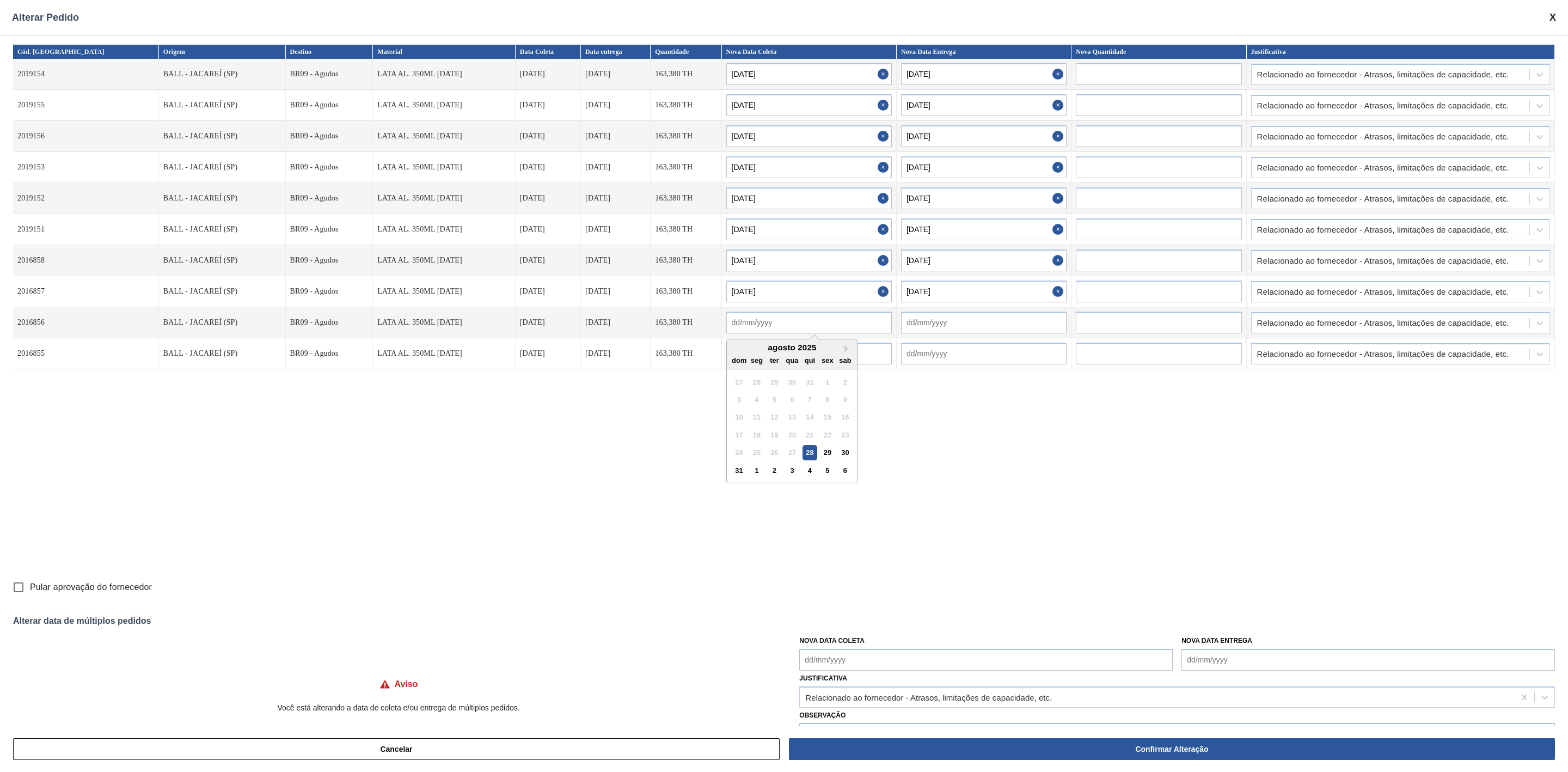
paste input "01/09/2025"
type input "01/09/2025"
type input "02/09/2025"
type input "01/09/2025"
click at [837, 355] on input "text" at bounding box center [809, 354] width 166 height 22
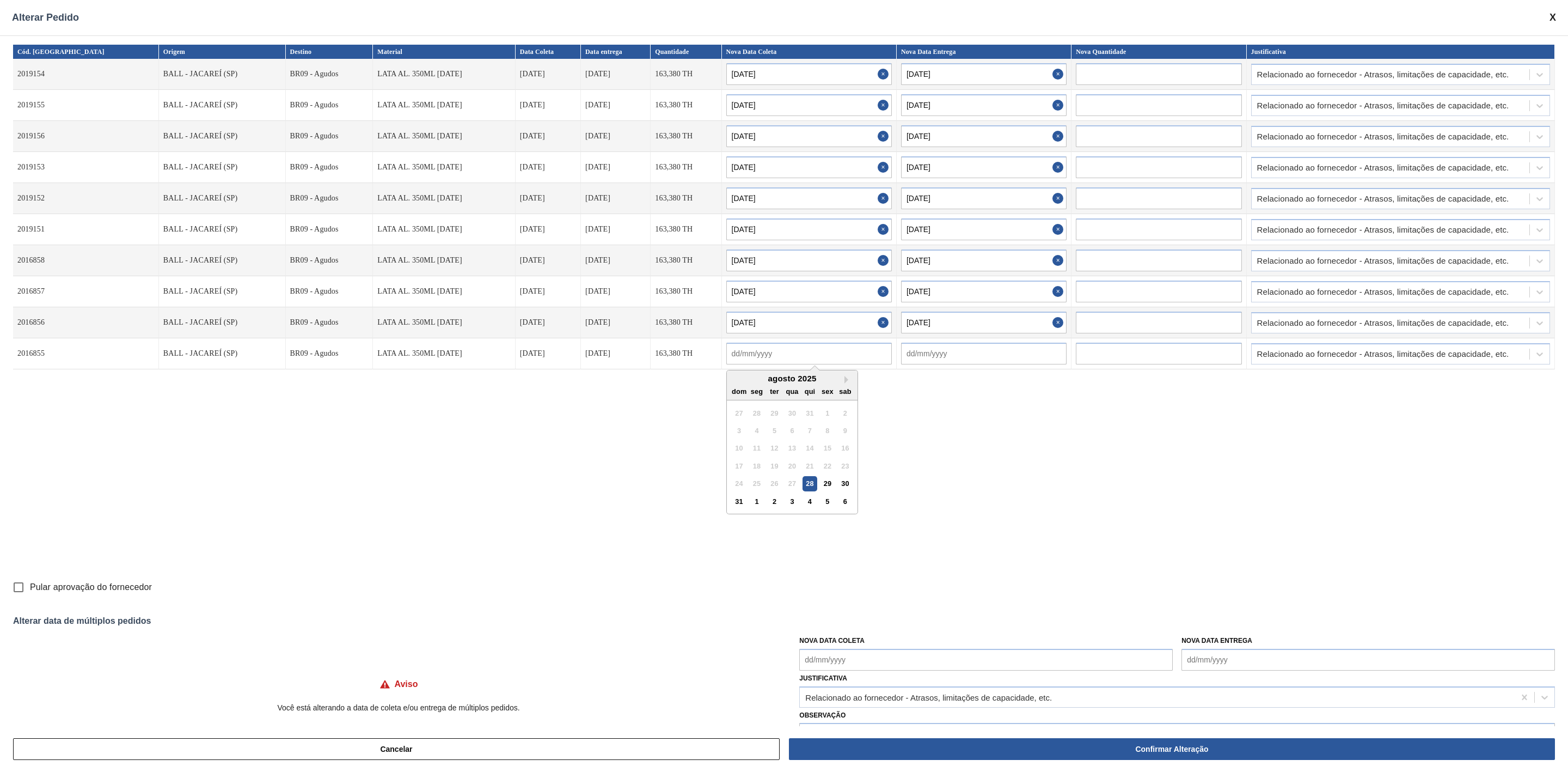
paste input "01/09/2025"
type input "01/09/2025"
type input "02/09/2025"
type input "01/09/2025"
click at [1009, 512] on div "Cód. Pedido Origem Destino Material Data Coleta Data entrega Quantidade Nova Da…" at bounding box center [784, 310] width 1542 height 531
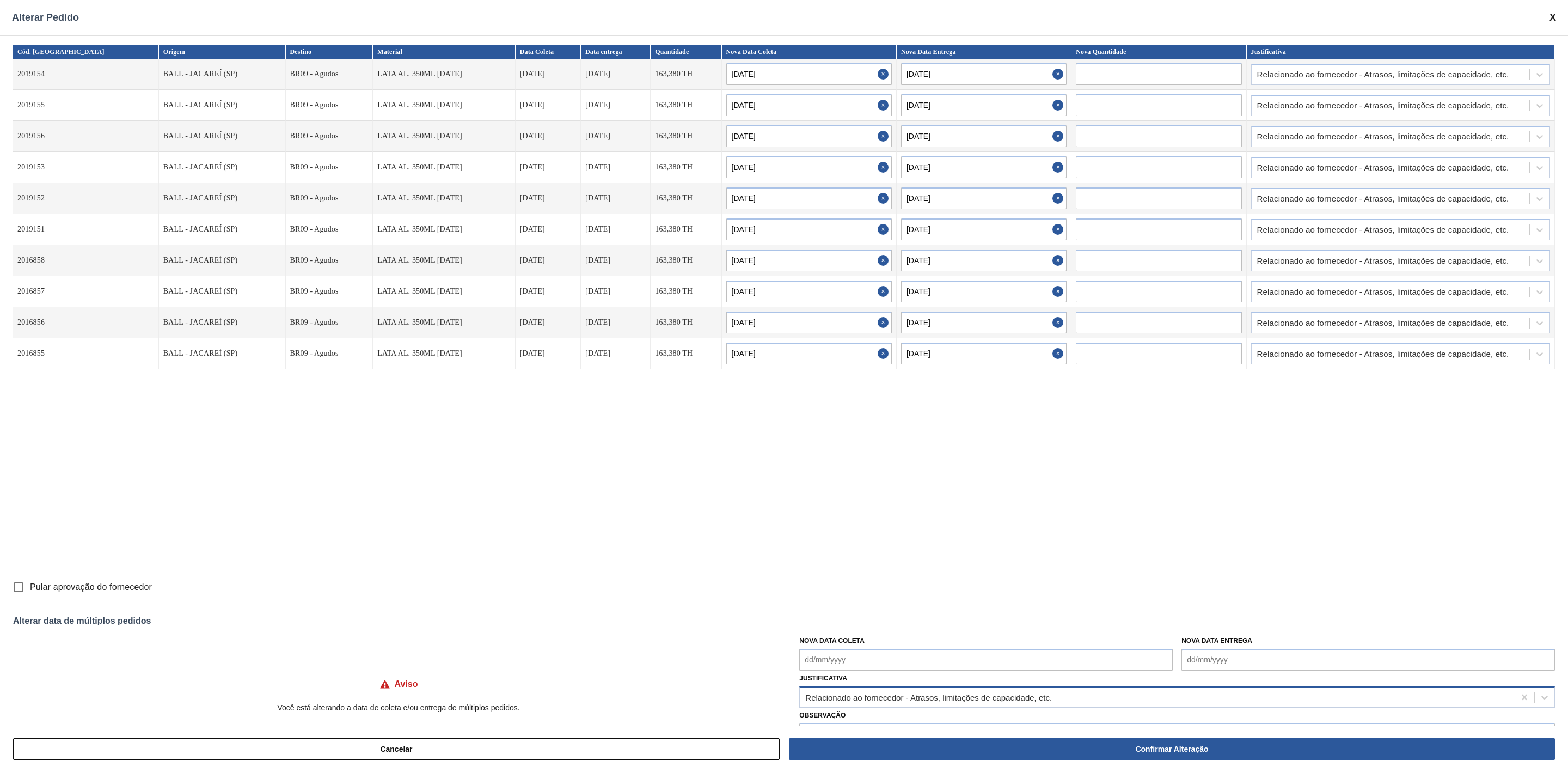
click at [1042, 701] on div "Relacionado ao fornecedor - Atrasos, limitações de capacidade, etc." at bounding box center [1157, 696] width 715 height 15
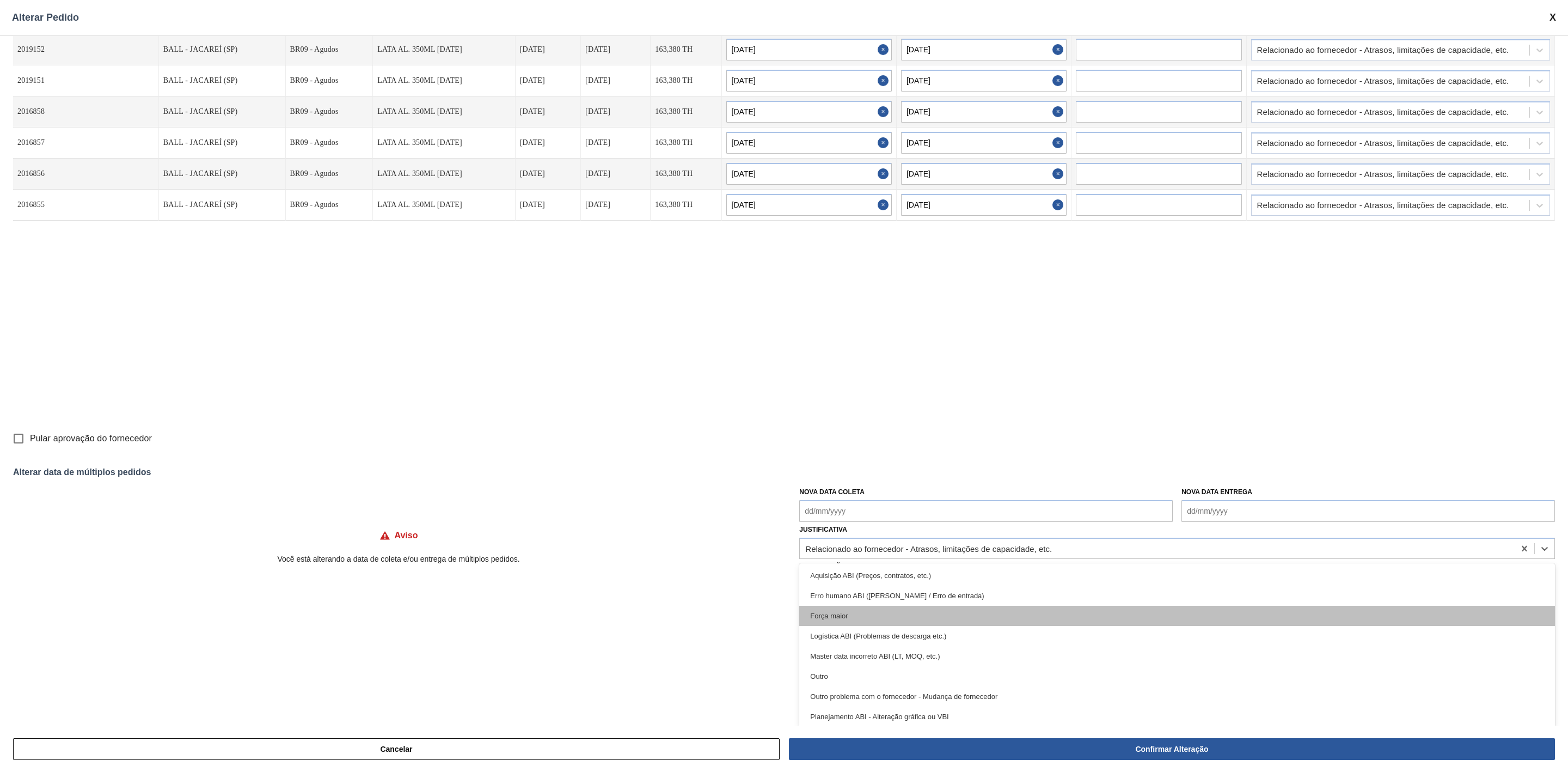
scroll to position [164, 0]
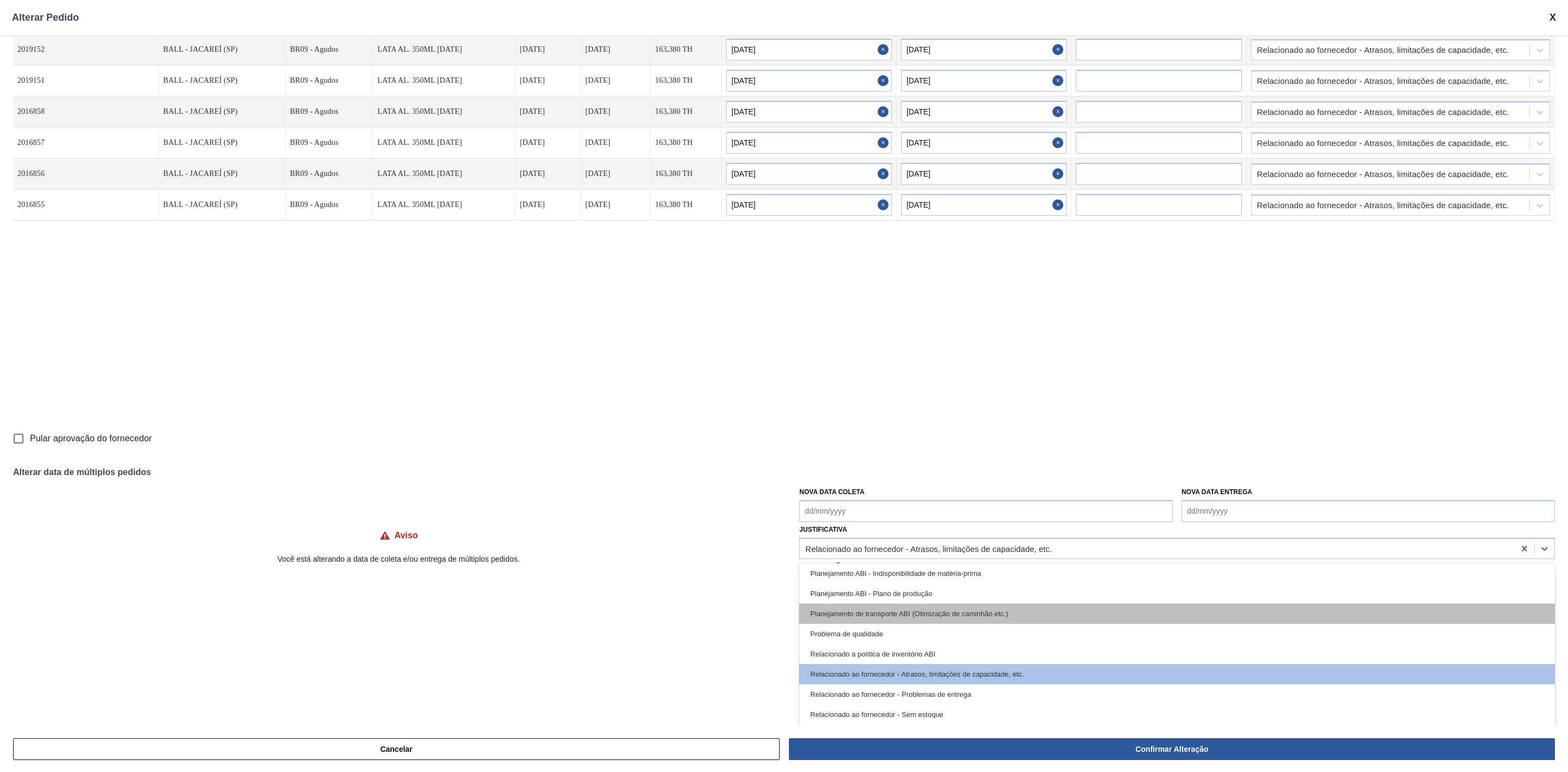
click at [964, 615] on div "Planejamento de transporte ABI (Otimização de caminhão etc.)" at bounding box center [1177, 613] width 756 height 20
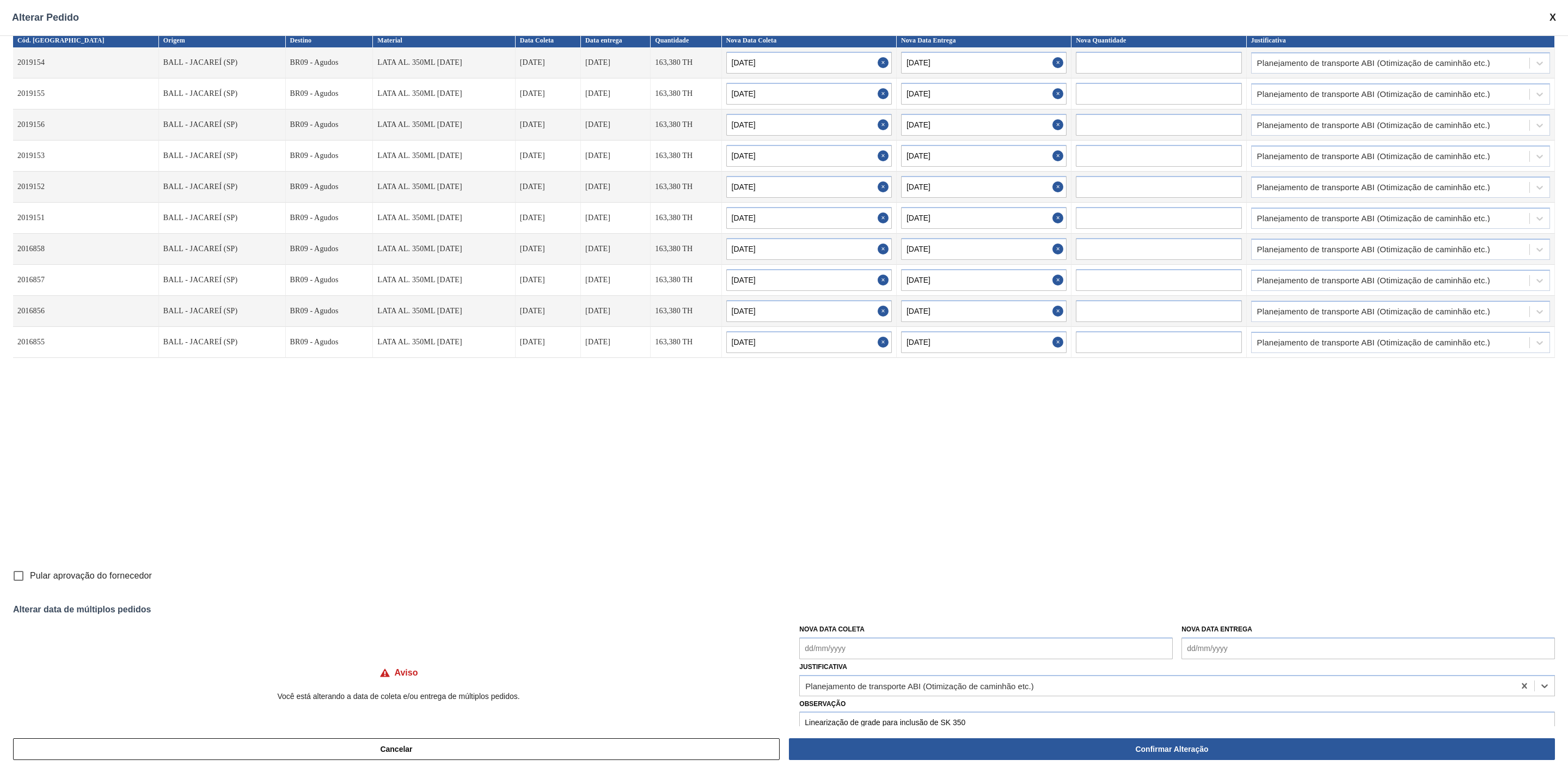
scroll to position [0, 0]
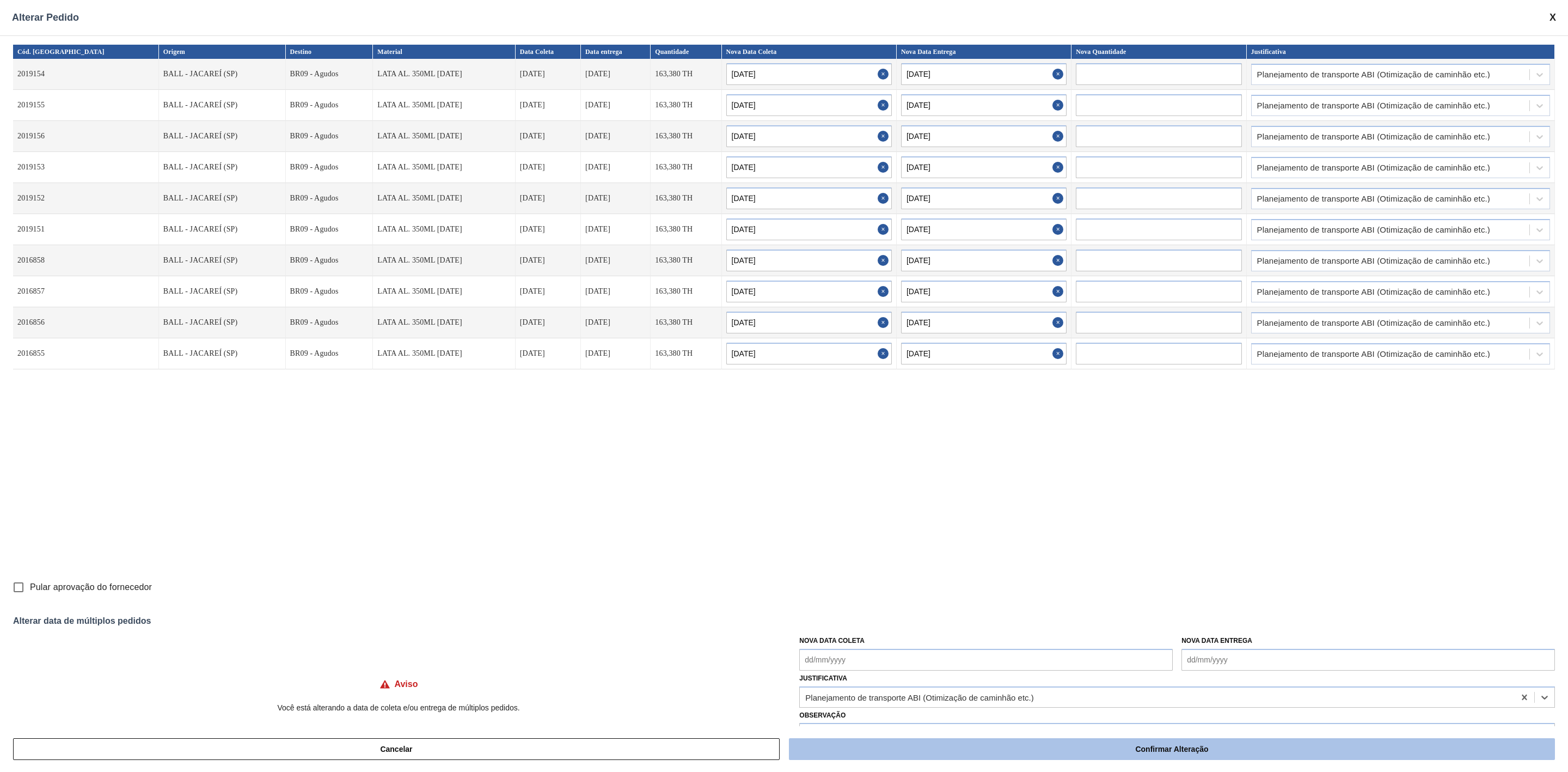
click at [1208, 743] on button "Confirmar Alteração" at bounding box center [1171, 749] width 766 height 22
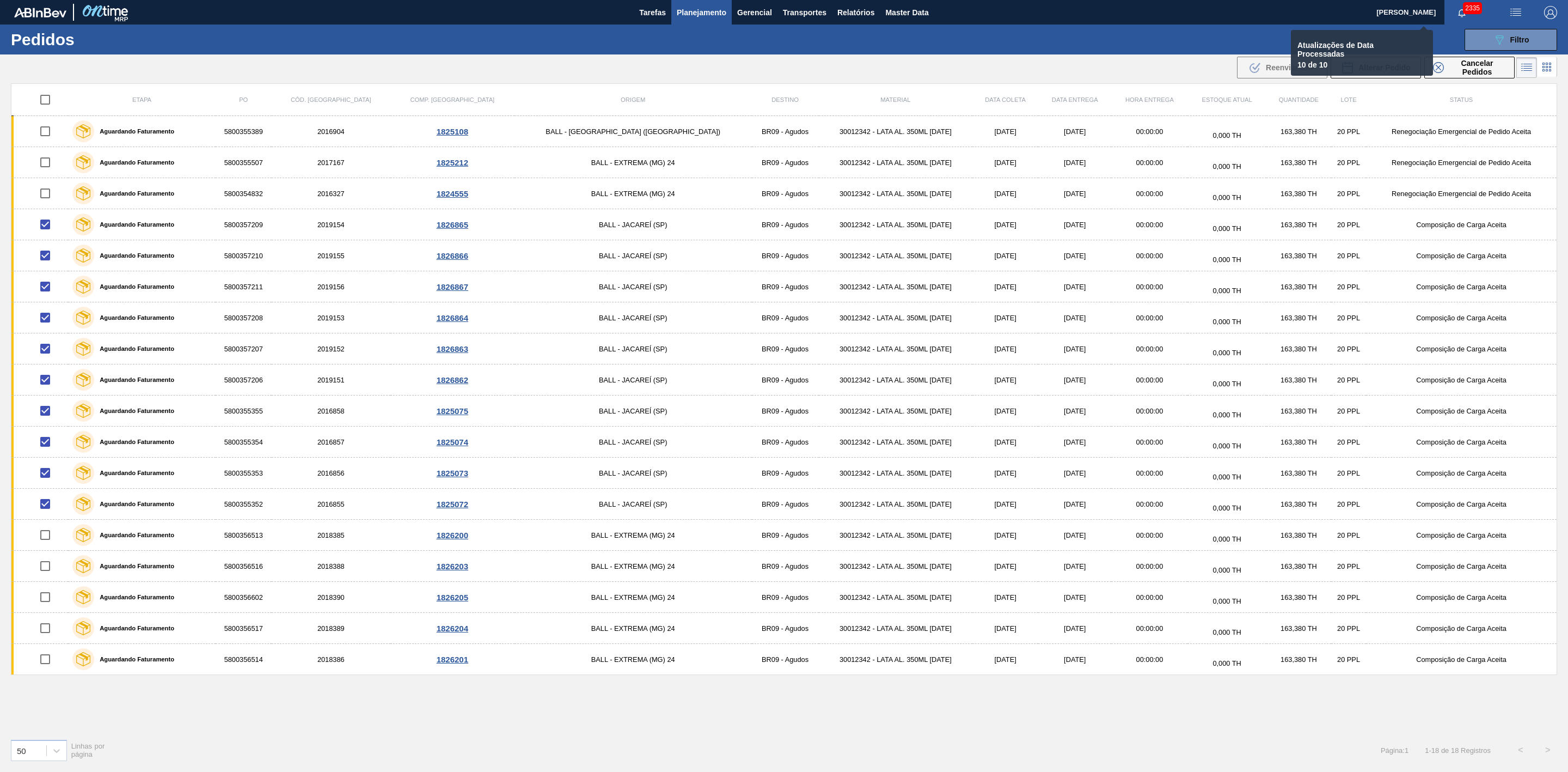
checkbox input "false"
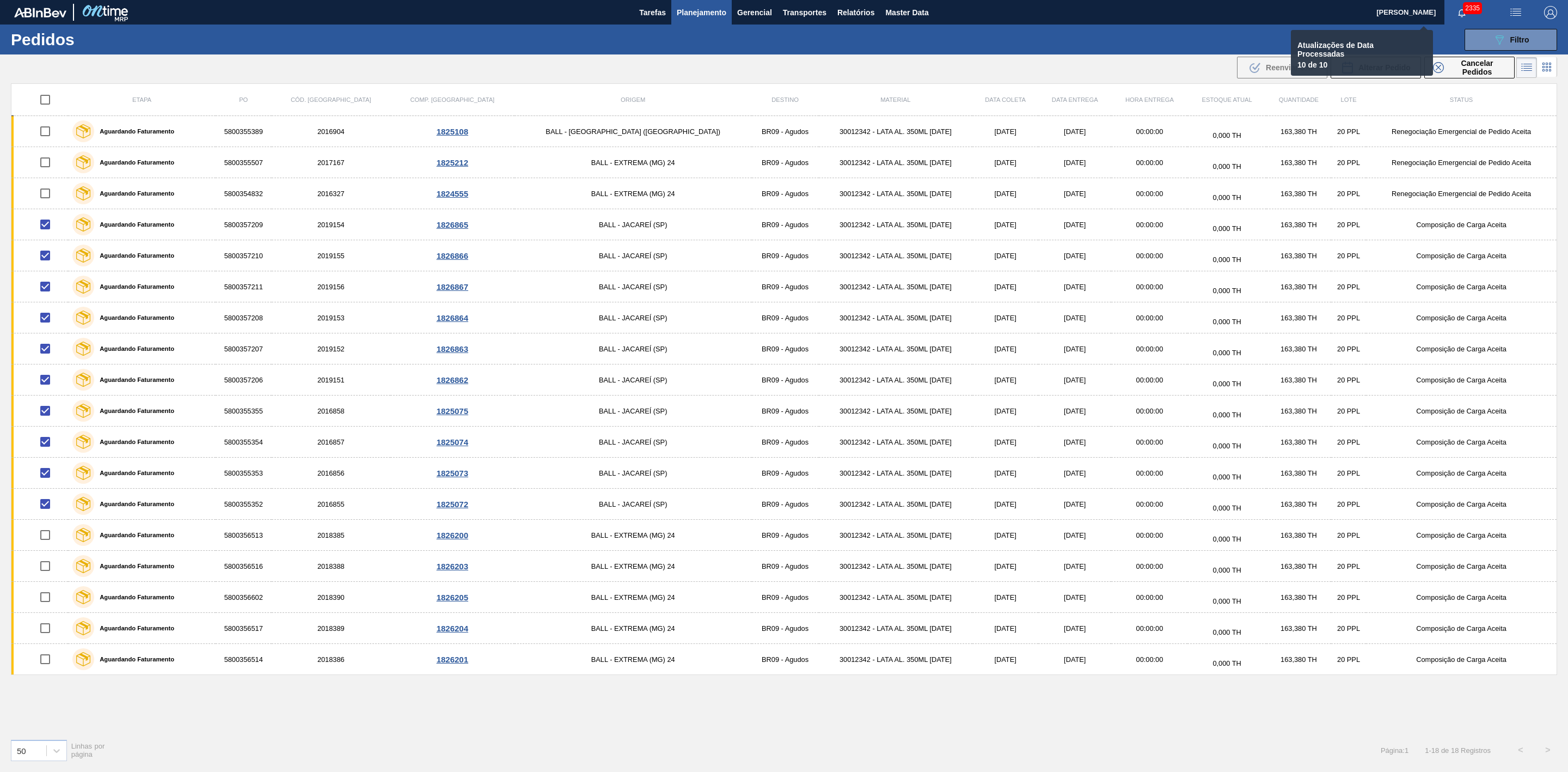
checkbox input "false"
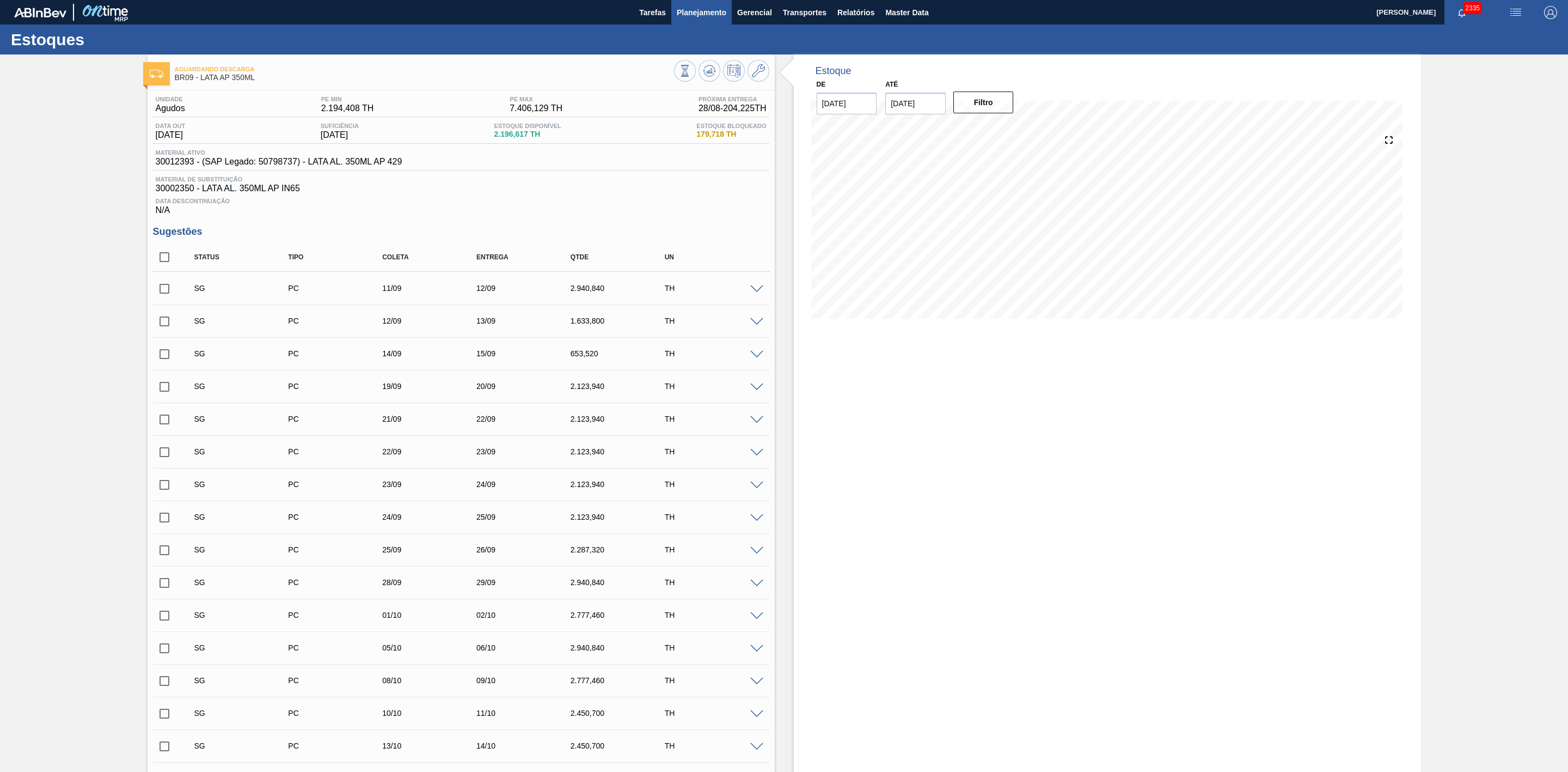
click at [708, 9] on span "Planejamento" at bounding box center [701, 13] width 49 height 13
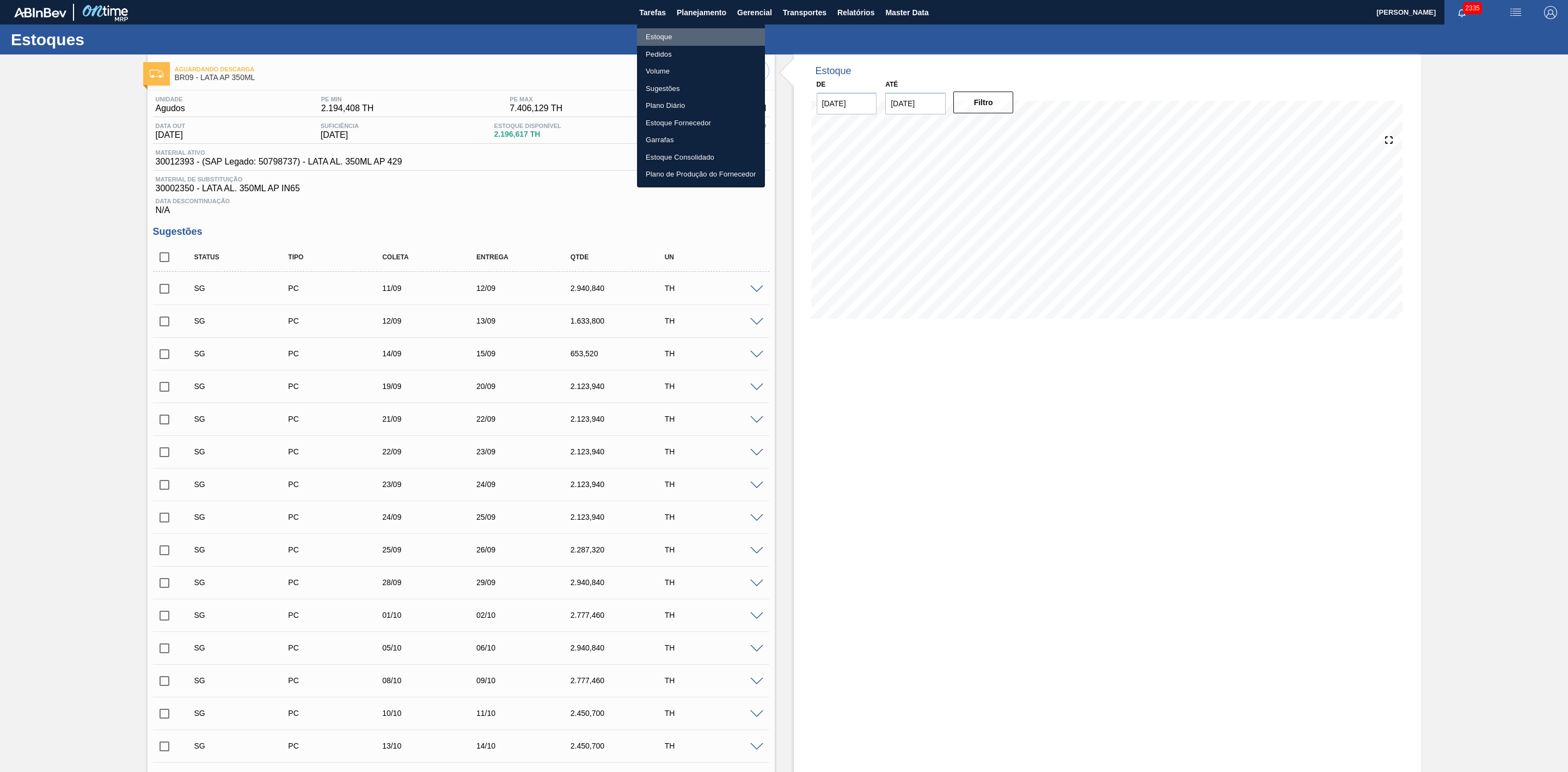
click at [662, 33] on li "Estoque" at bounding box center [701, 37] width 128 height 18
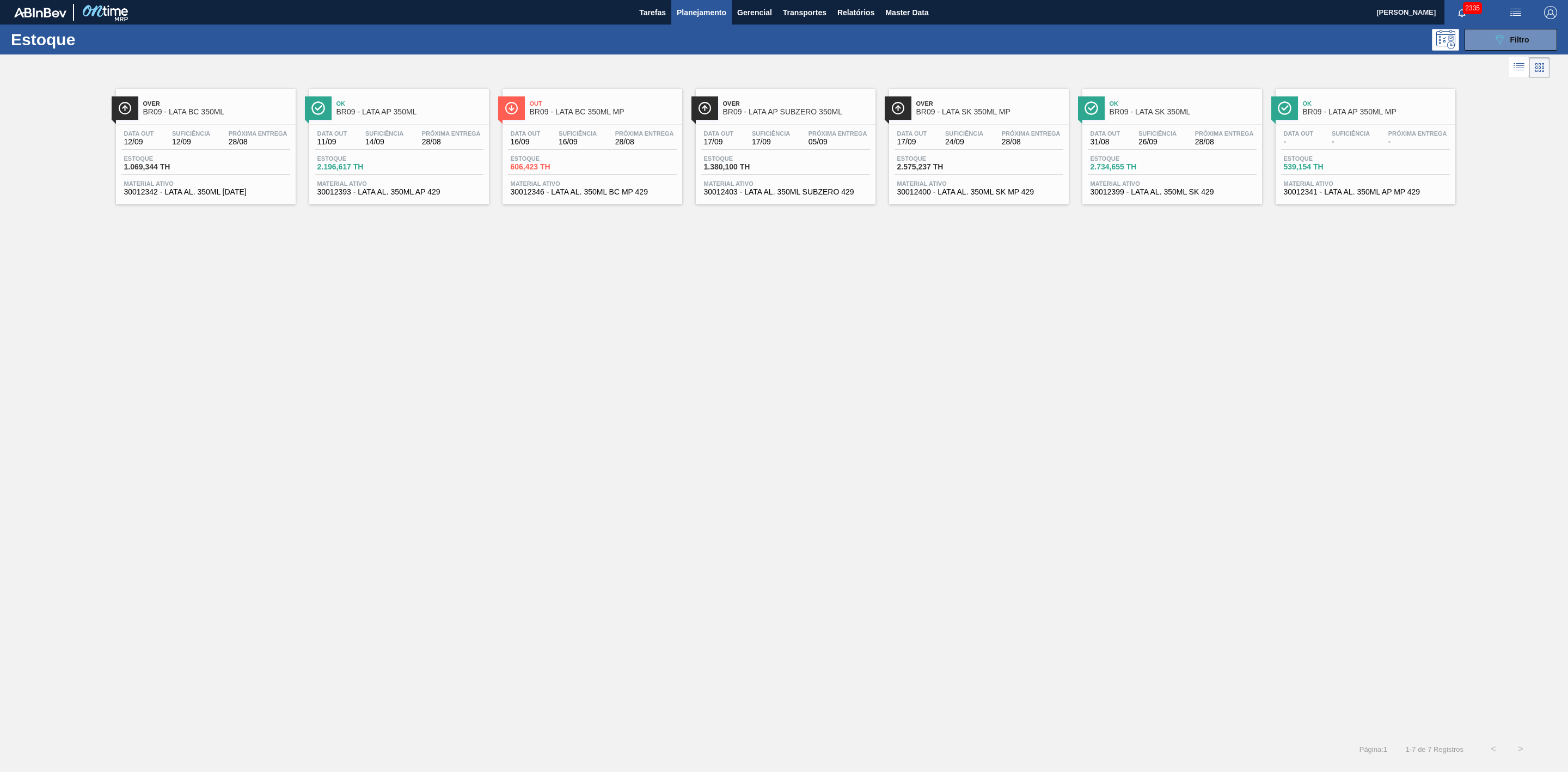
click at [1143, 102] on span "Ok" at bounding box center [1182, 103] width 147 height 7
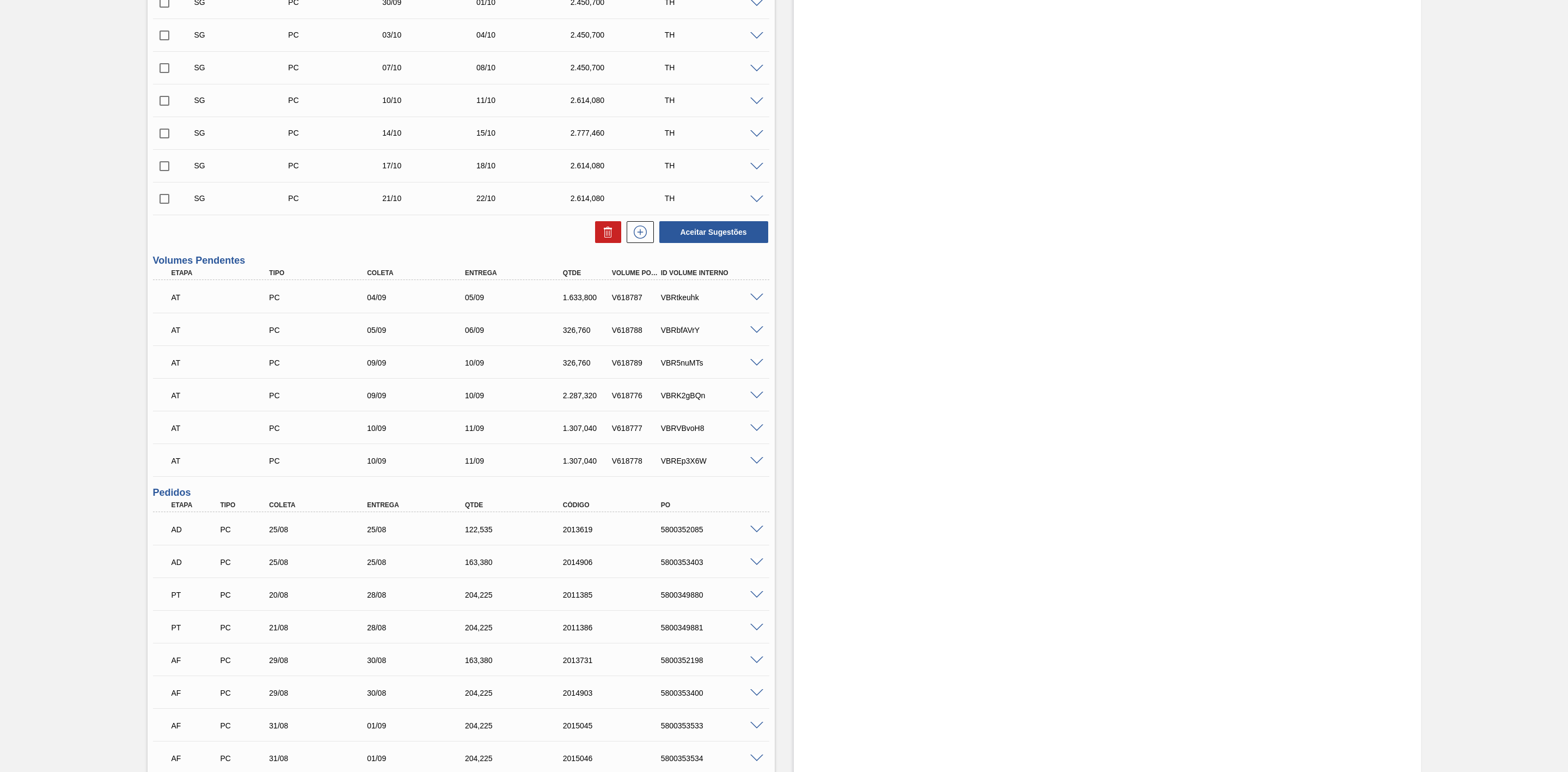
scroll to position [152, 0]
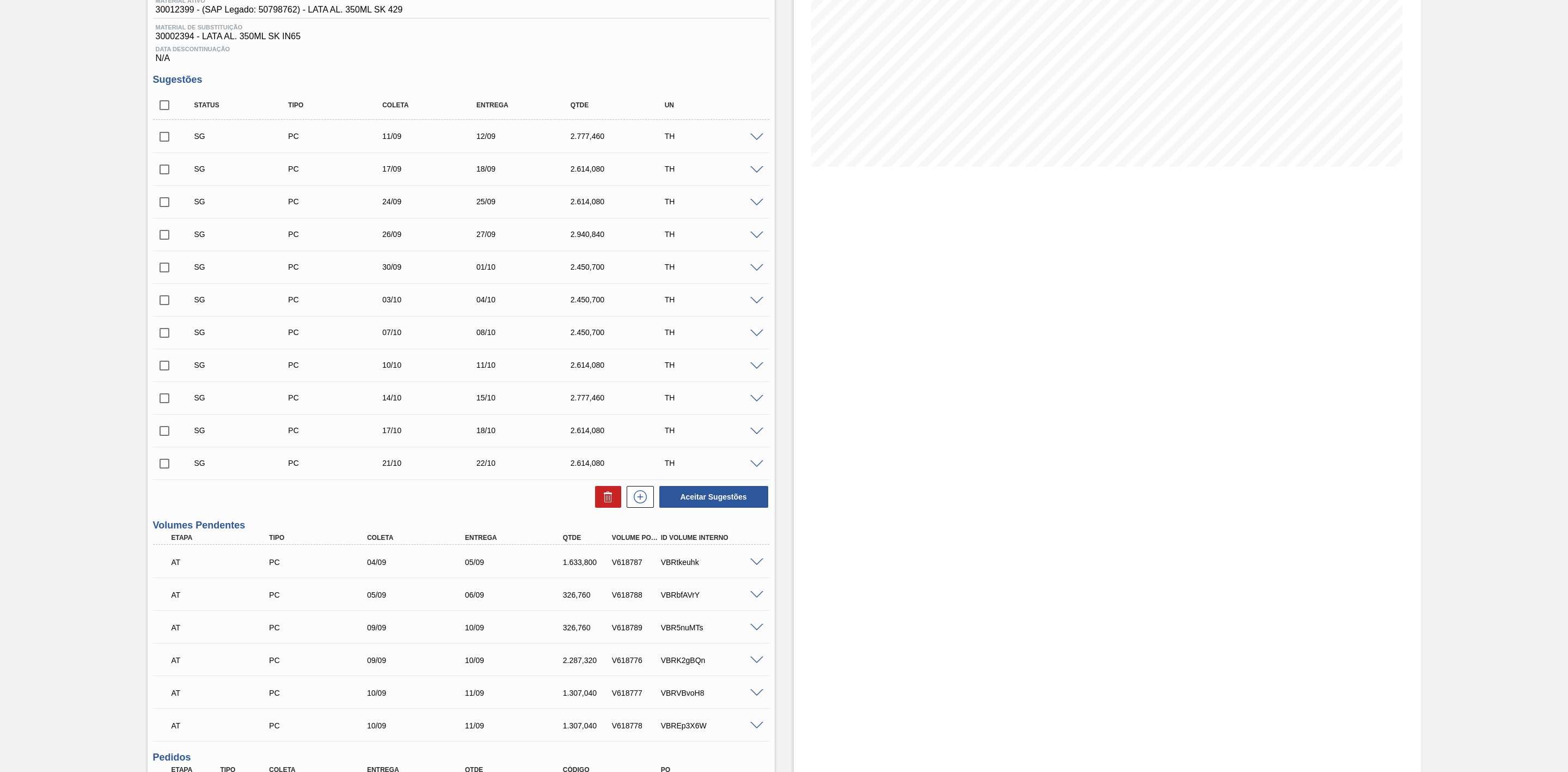
click at [756, 138] on span at bounding box center [757, 137] width 13 height 8
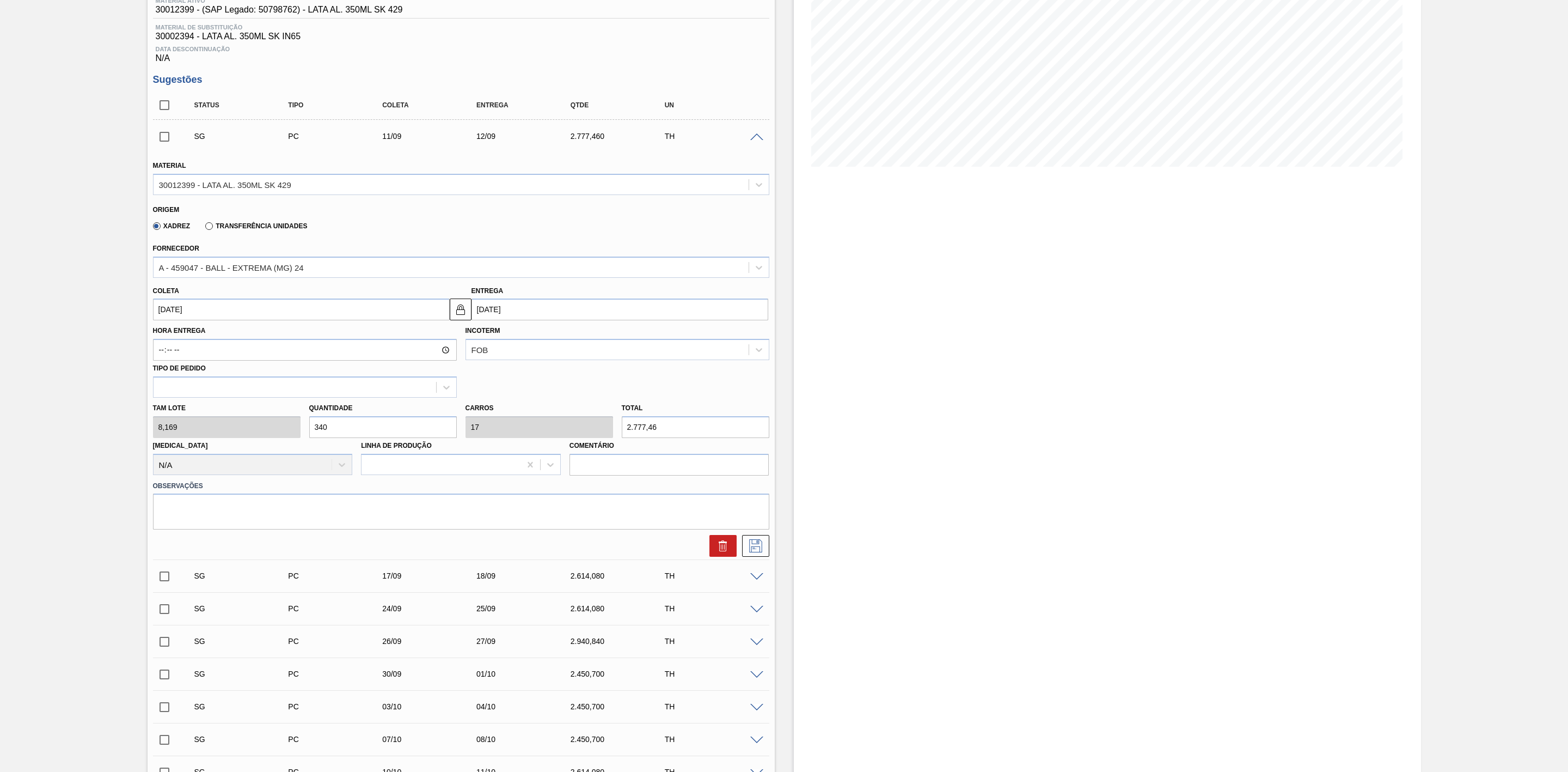
click at [299, 428] on div "Tam lote 8,169 Quantidade 340 Carros 17 Total 2.777,46 Doca N/A Linha de Produç…" at bounding box center [461, 437] width 625 height 78
type input "1"
type input "0,05"
type input "8,169"
type input "12"
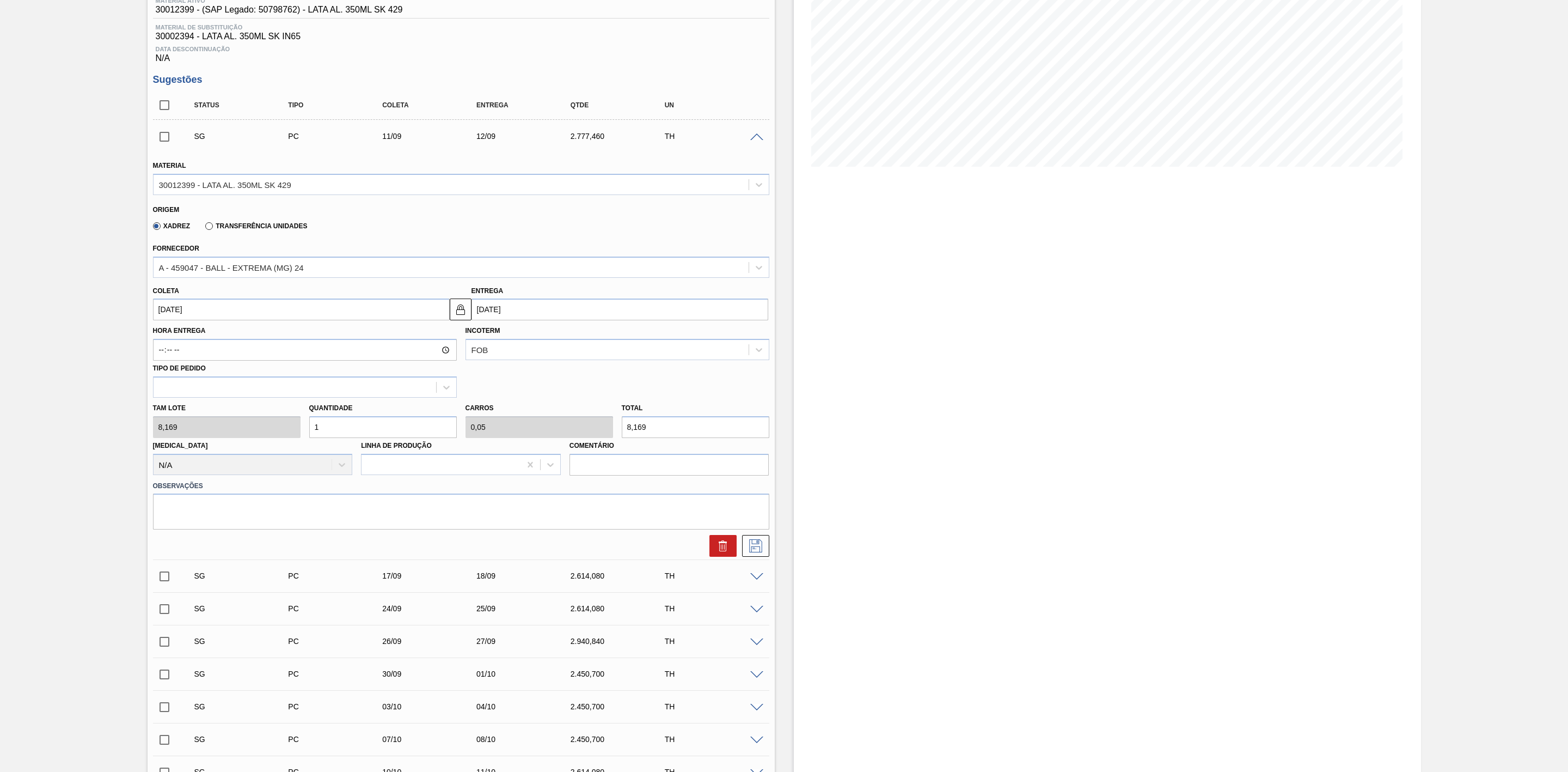
type input "0,6"
type input "98,028"
type input "1"
type input "0,05"
type input "8,169"
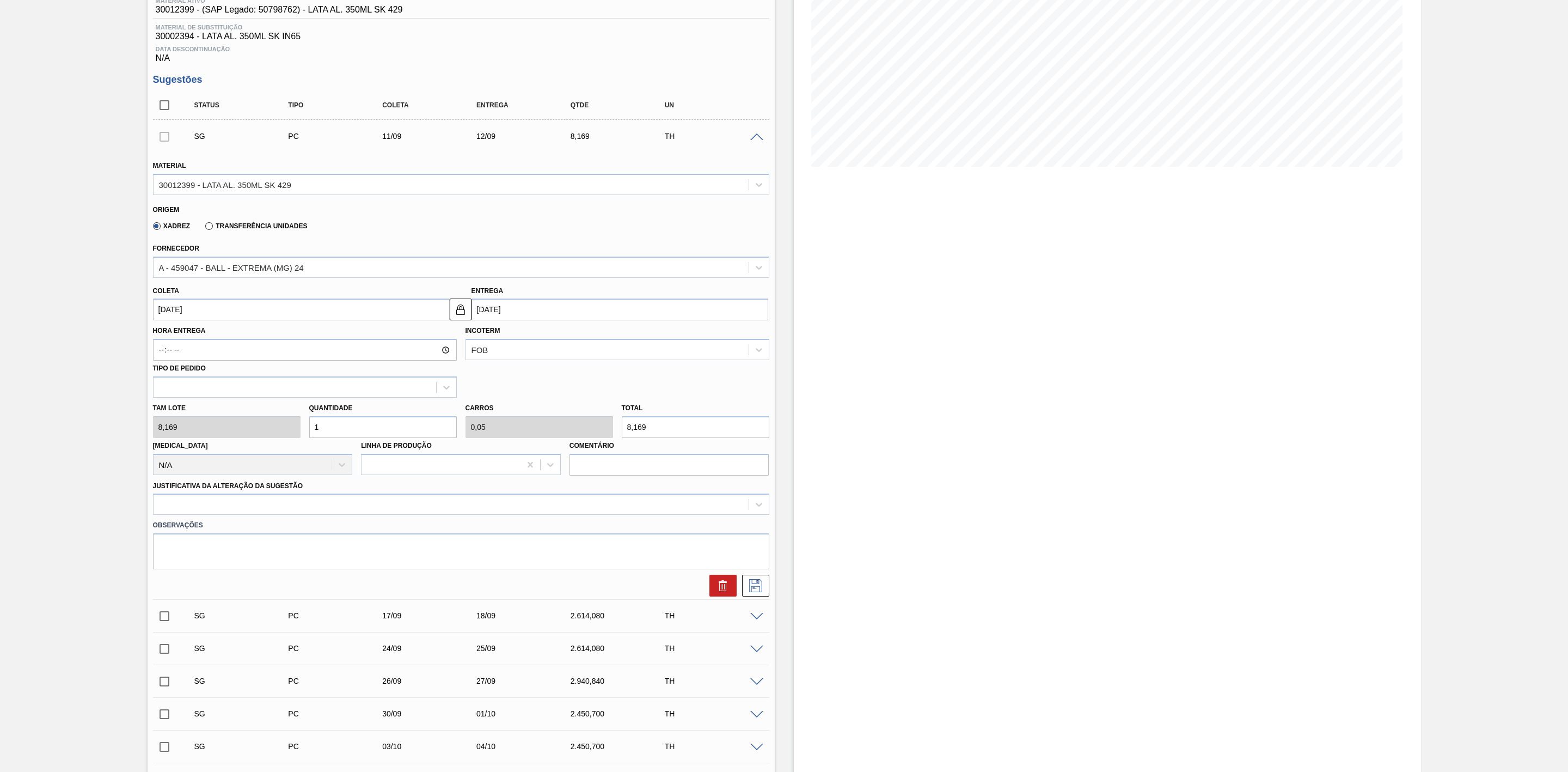
type input "0"
type input "2"
type input "0,1"
type input "16,338"
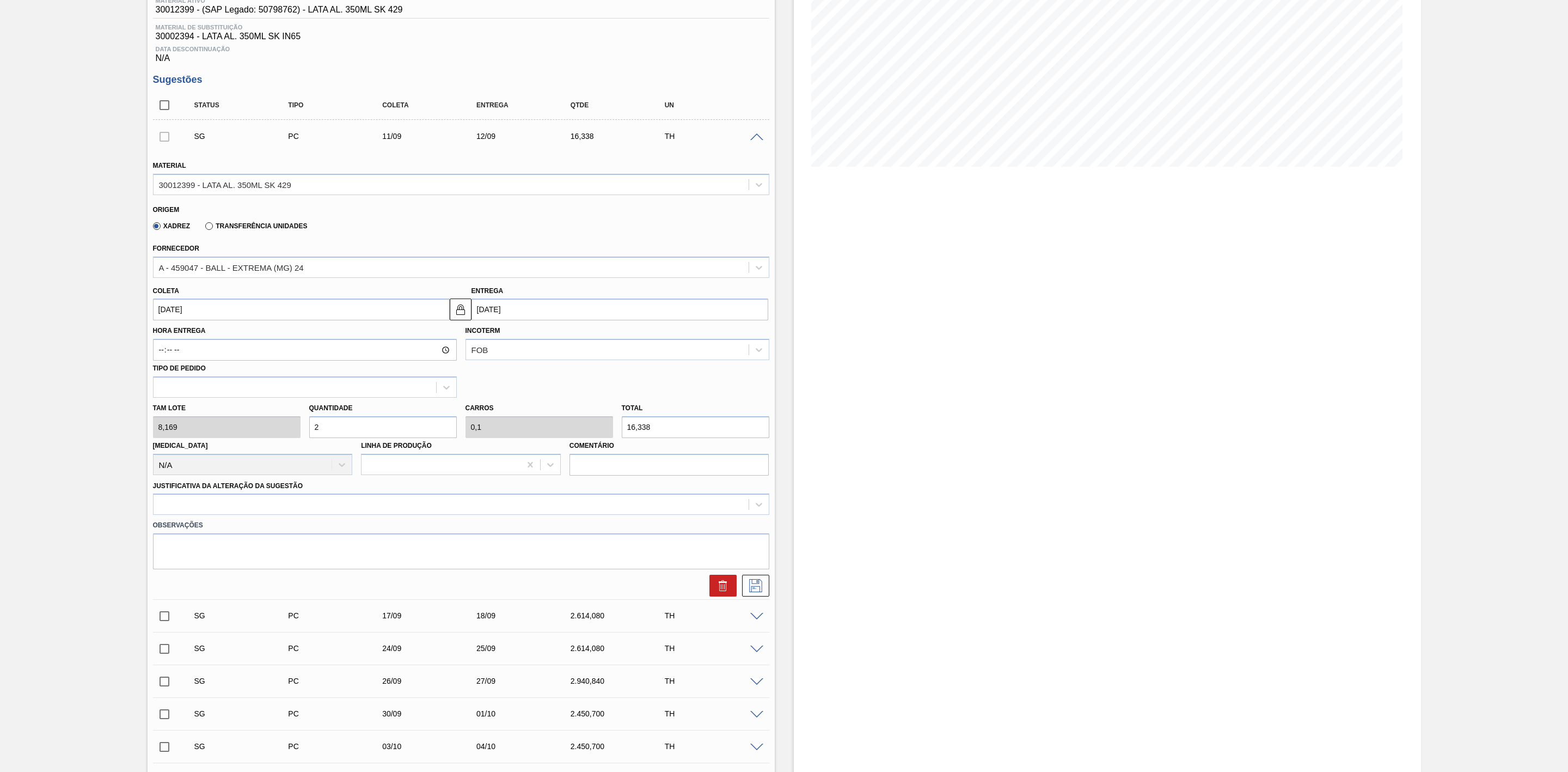
type input "24"
type input "1,2"
type input "196,056"
type input "2"
type input "0,1"
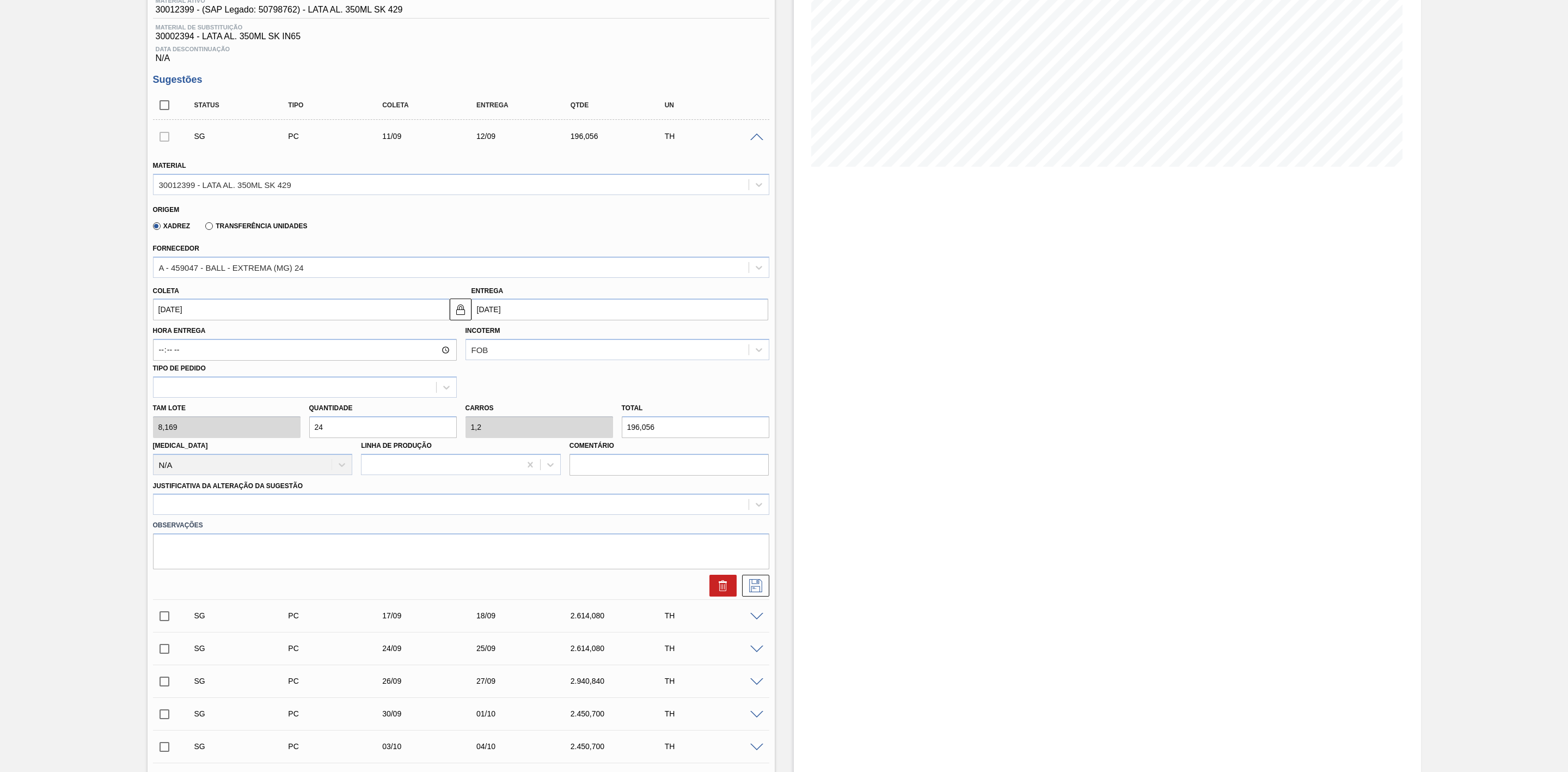
type input "16,338"
type input "0"
type input "4"
type input "0,2"
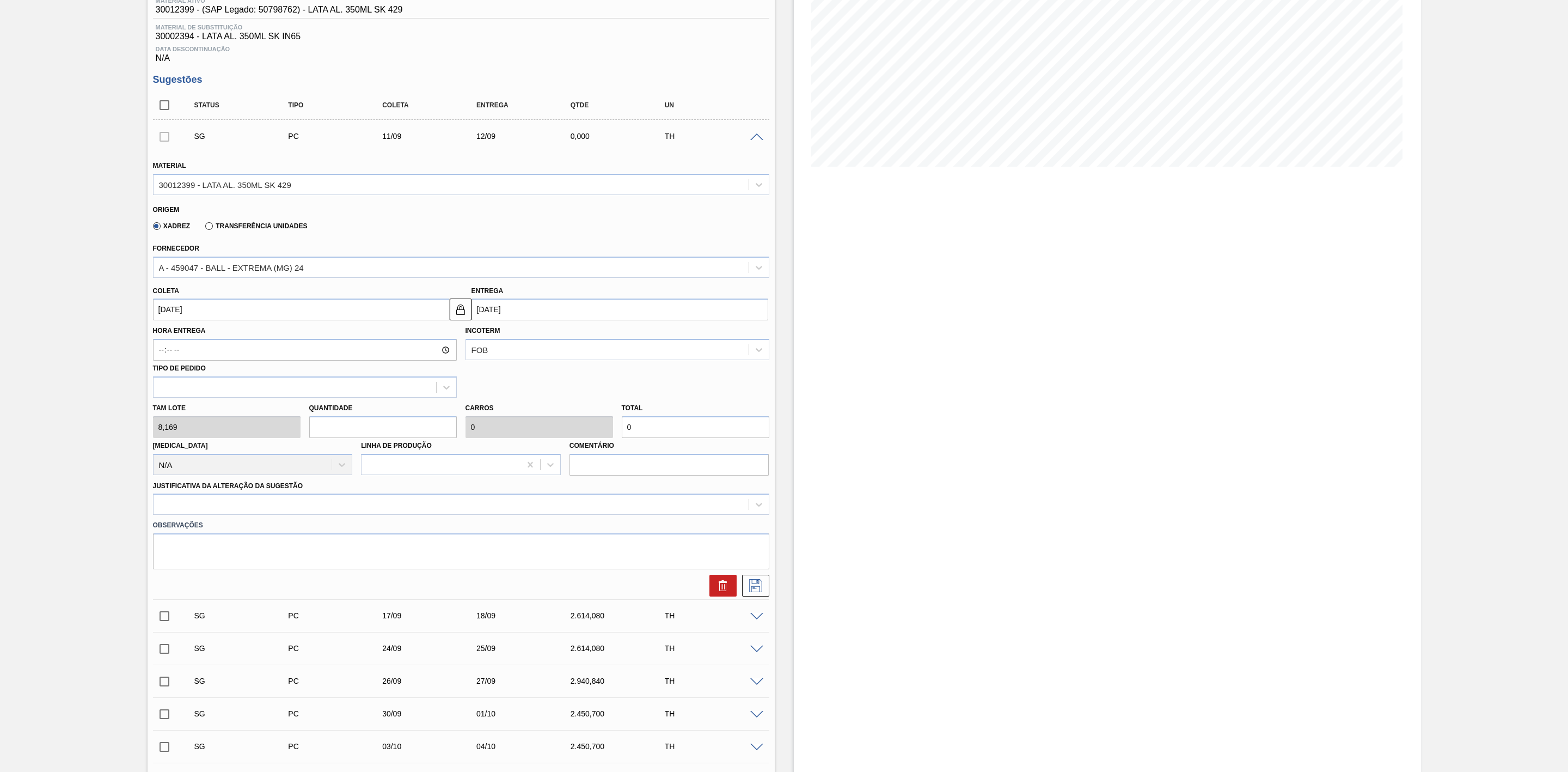
type input "32,676"
type input "44"
type input "2,2"
type input "359,436"
type input "4"
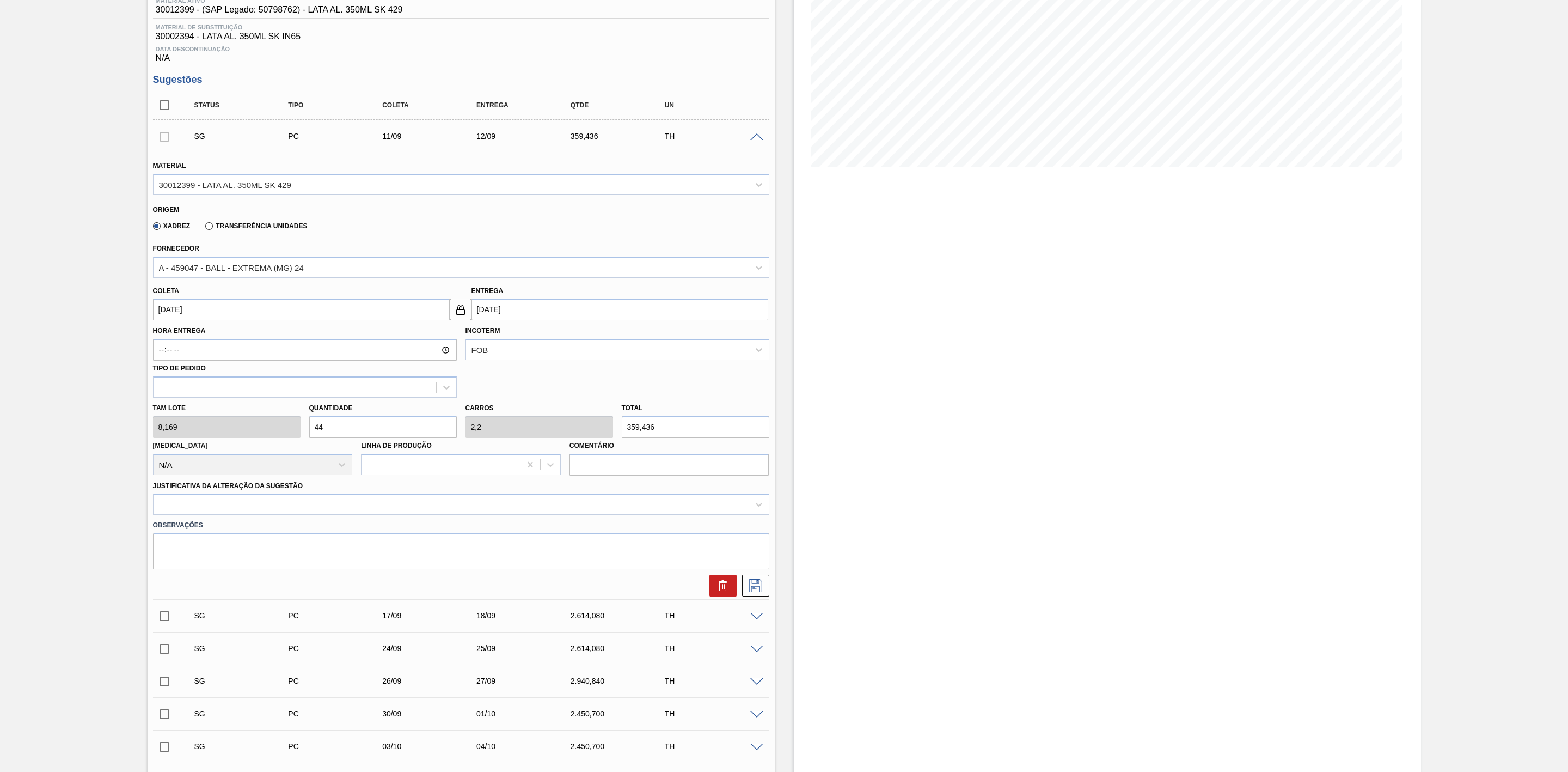
type input "0,2"
type input "32,676"
type input "48"
type input "2,4"
type input "392,112"
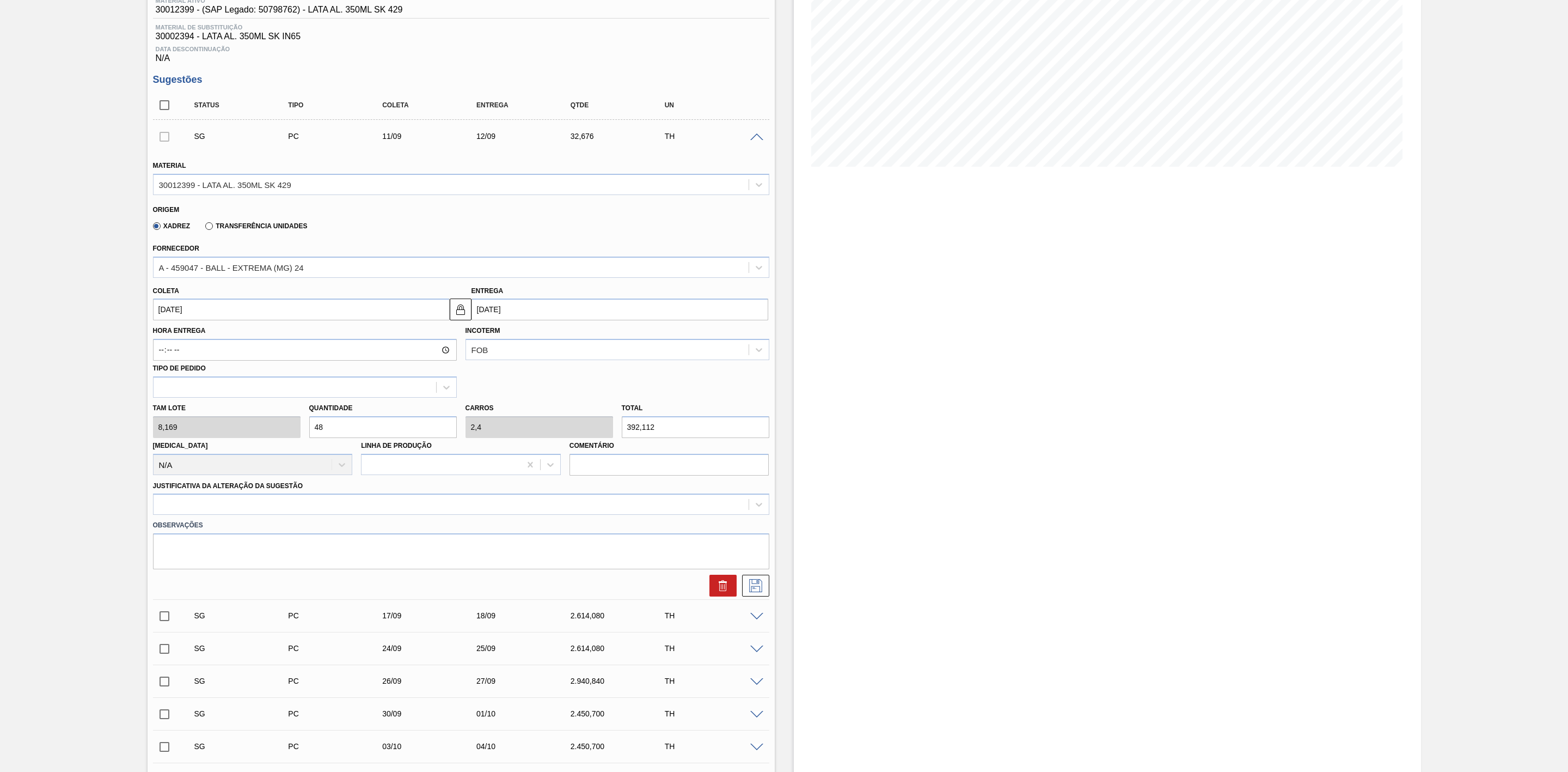
type input "480"
type input "24"
type input "3.921,12"
type input "480"
click at [299, 316] on input "11/09/2025" at bounding box center [302, 310] width 297 height 22
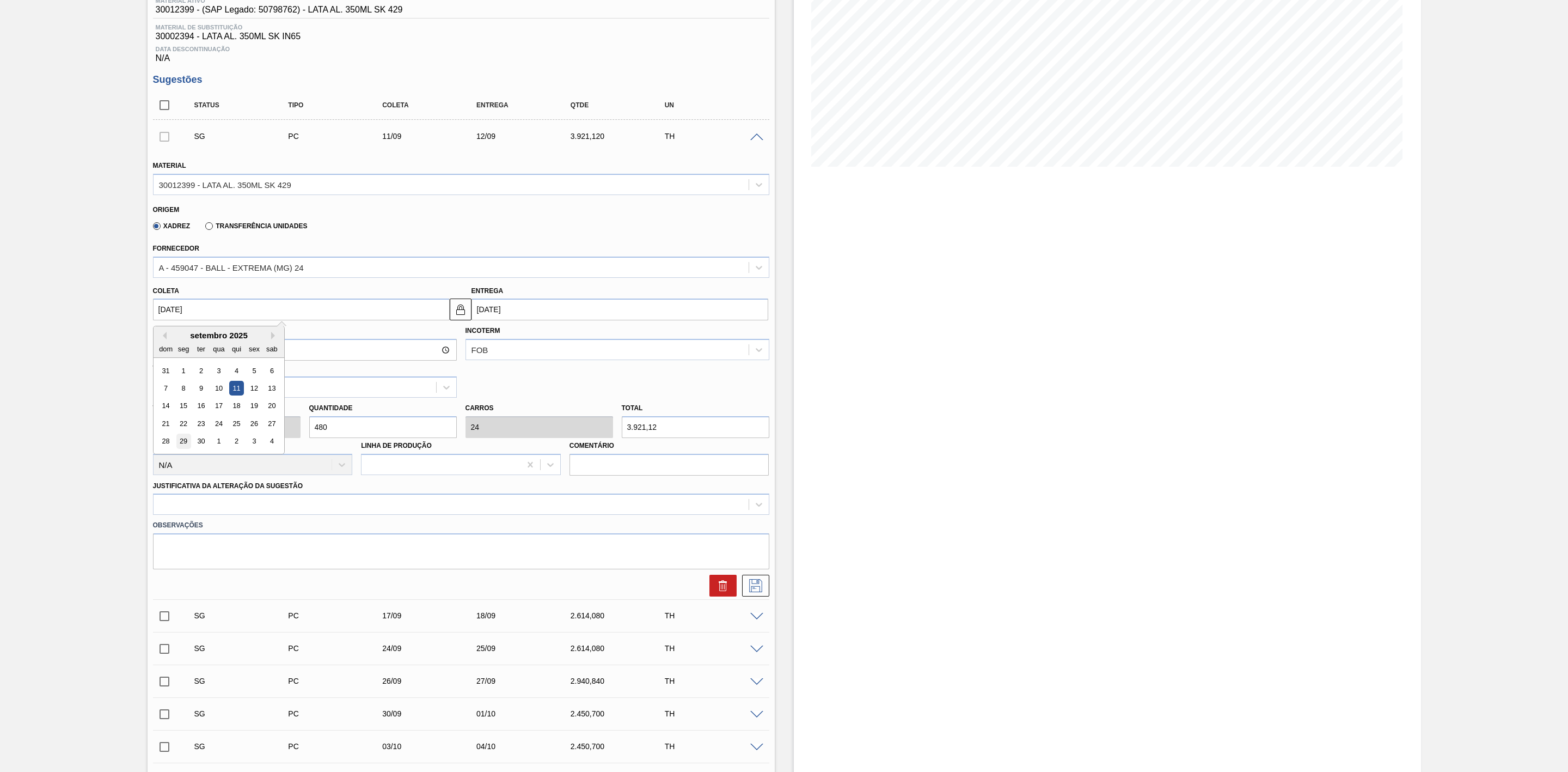
click at [176, 449] on div "29" at bounding box center [184, 442] width 15 height 15
type input "29/09/2025"
type input "30/09/2025"
click at [251, 505] on div at bounding box center [450, 504] width 595 height 15
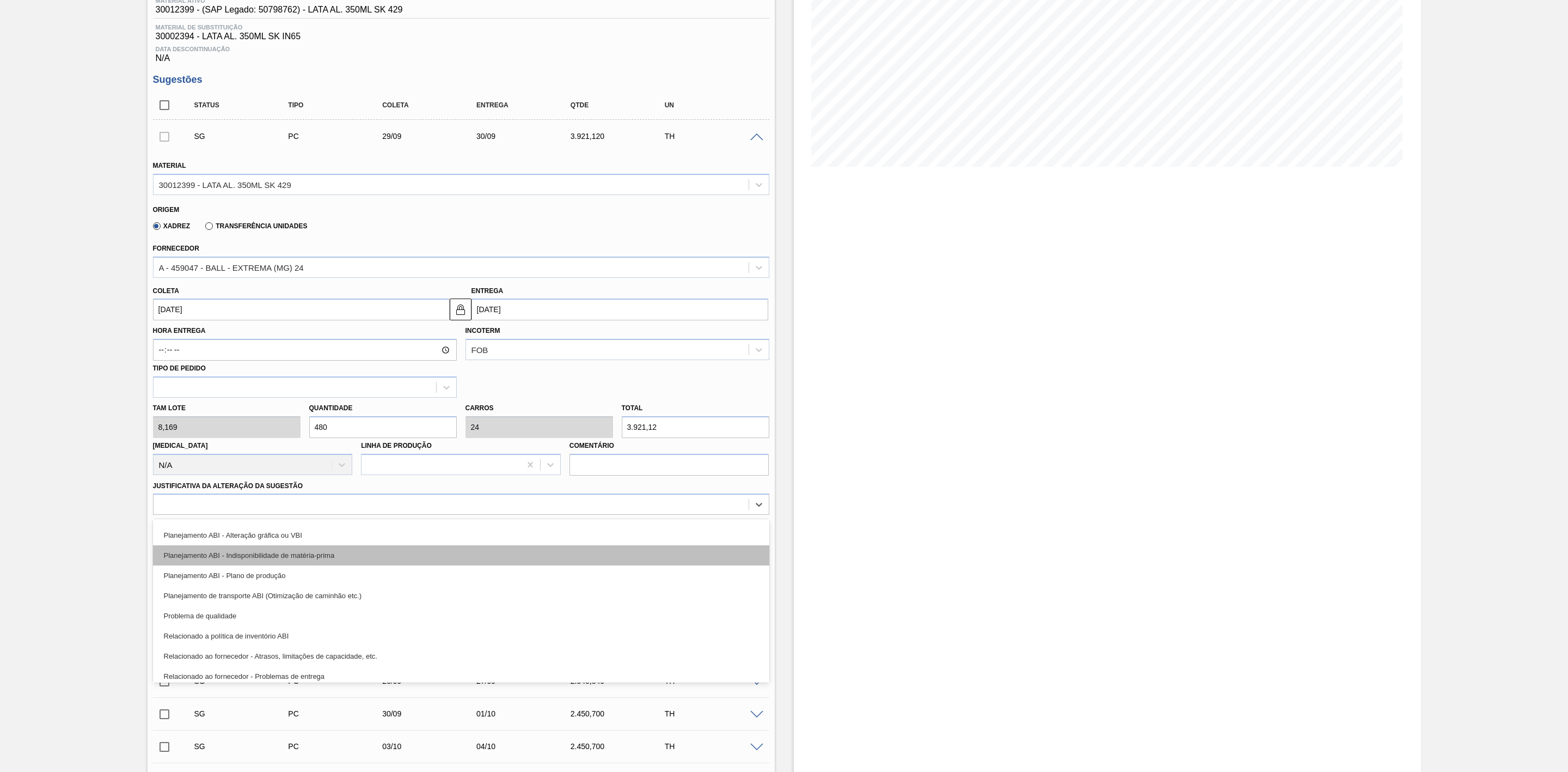
scroll to position [164, 0]
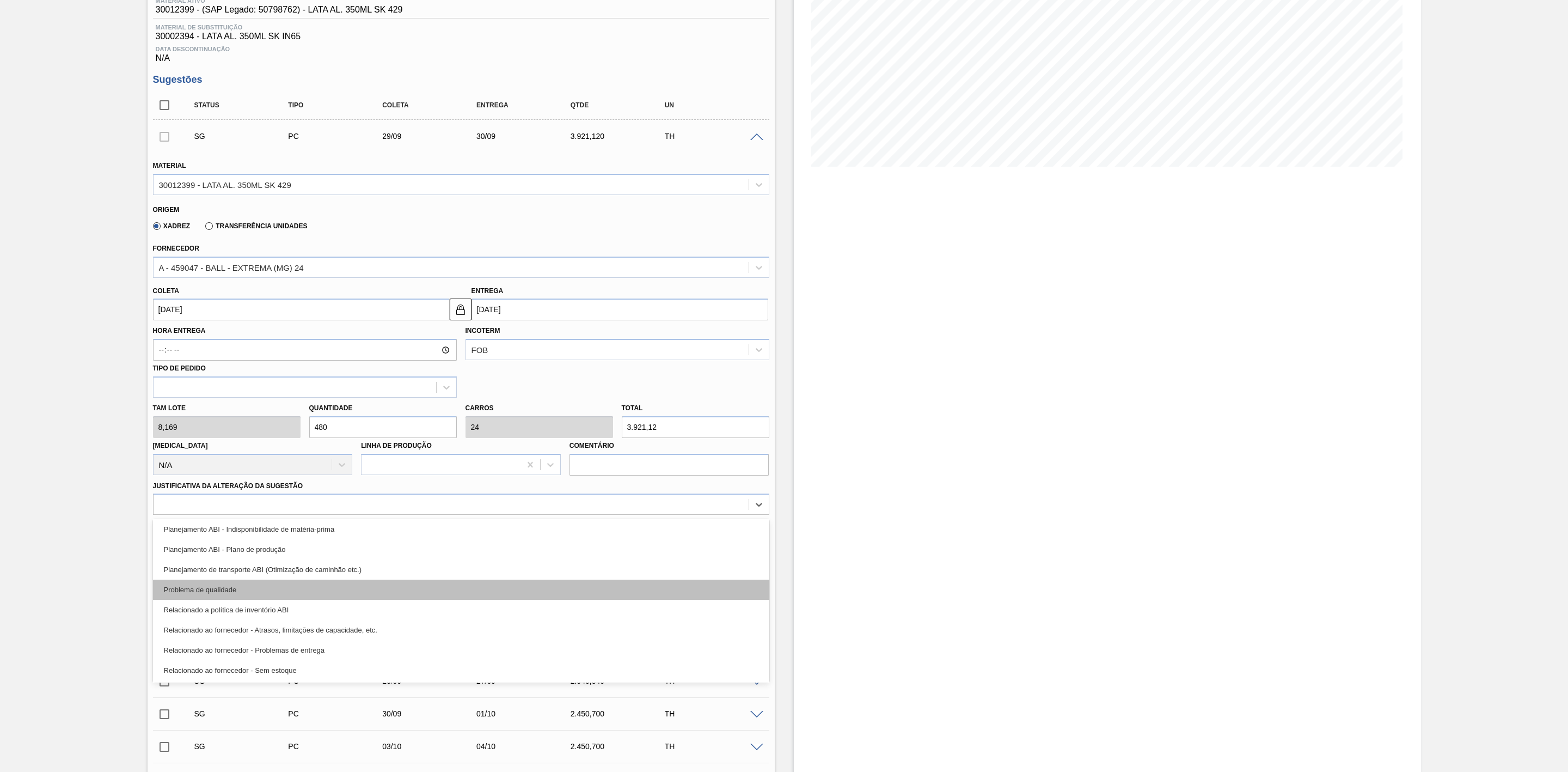
click at [402, 595] on div "Problema de qualidade" at bounding box center [461, 589] width 616 height 20
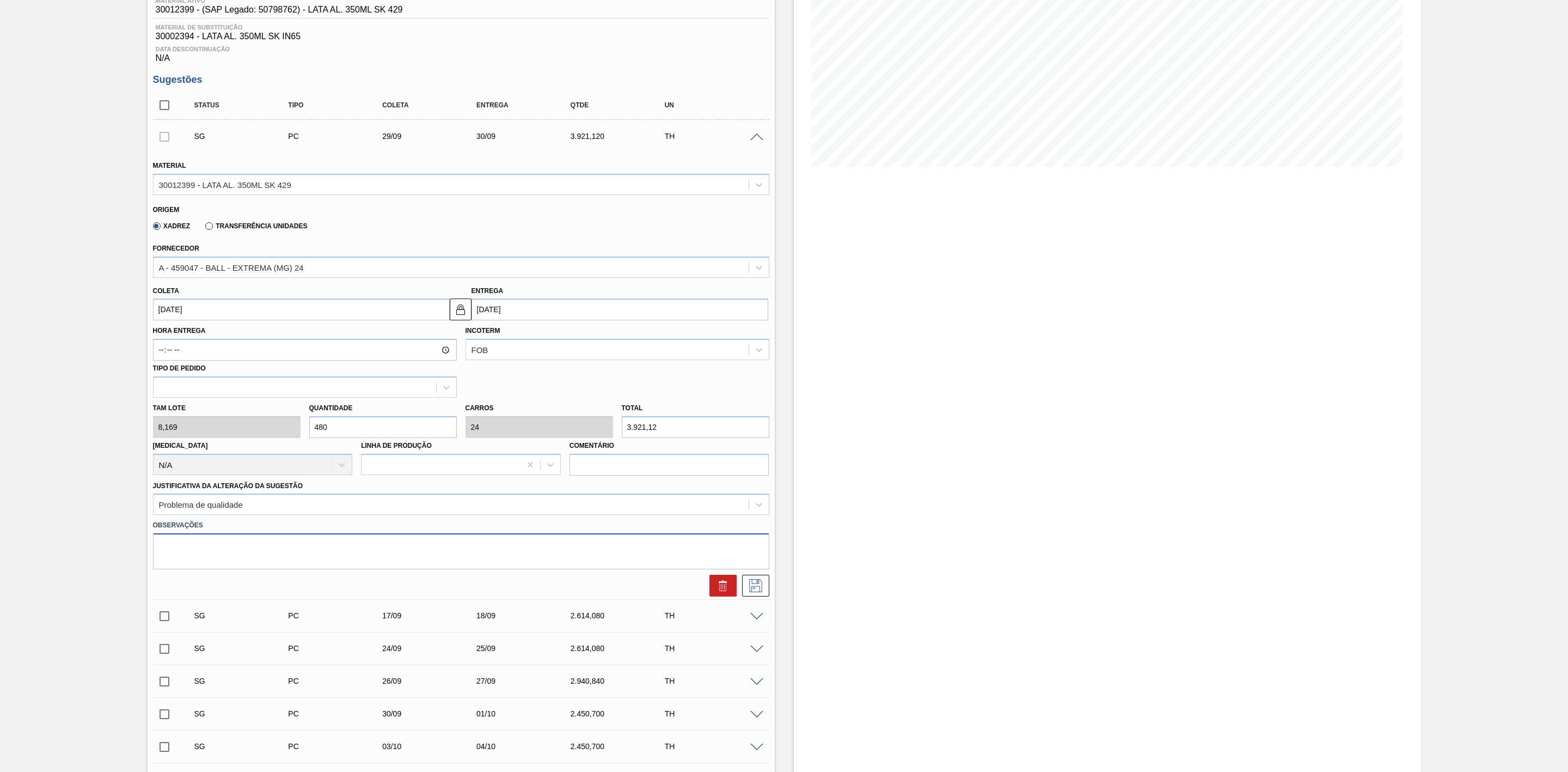
click at [361, 546] on textarea at bounding box center [461, 551] width 616 height 36
type textarea "Inclusão para cobrir gap por problema de qualidades nas latas carregadas via BR…"
click at [254, 317] on input "29/09/2025" at bounding box center [302, 310] width 297 height 22
click at [164, 339] on button "Previous Month" at bounding box center [163, 335] width 7 height 7
click at [258, 449] on div "29" at bounding box center [254, 442] width 15 height 15
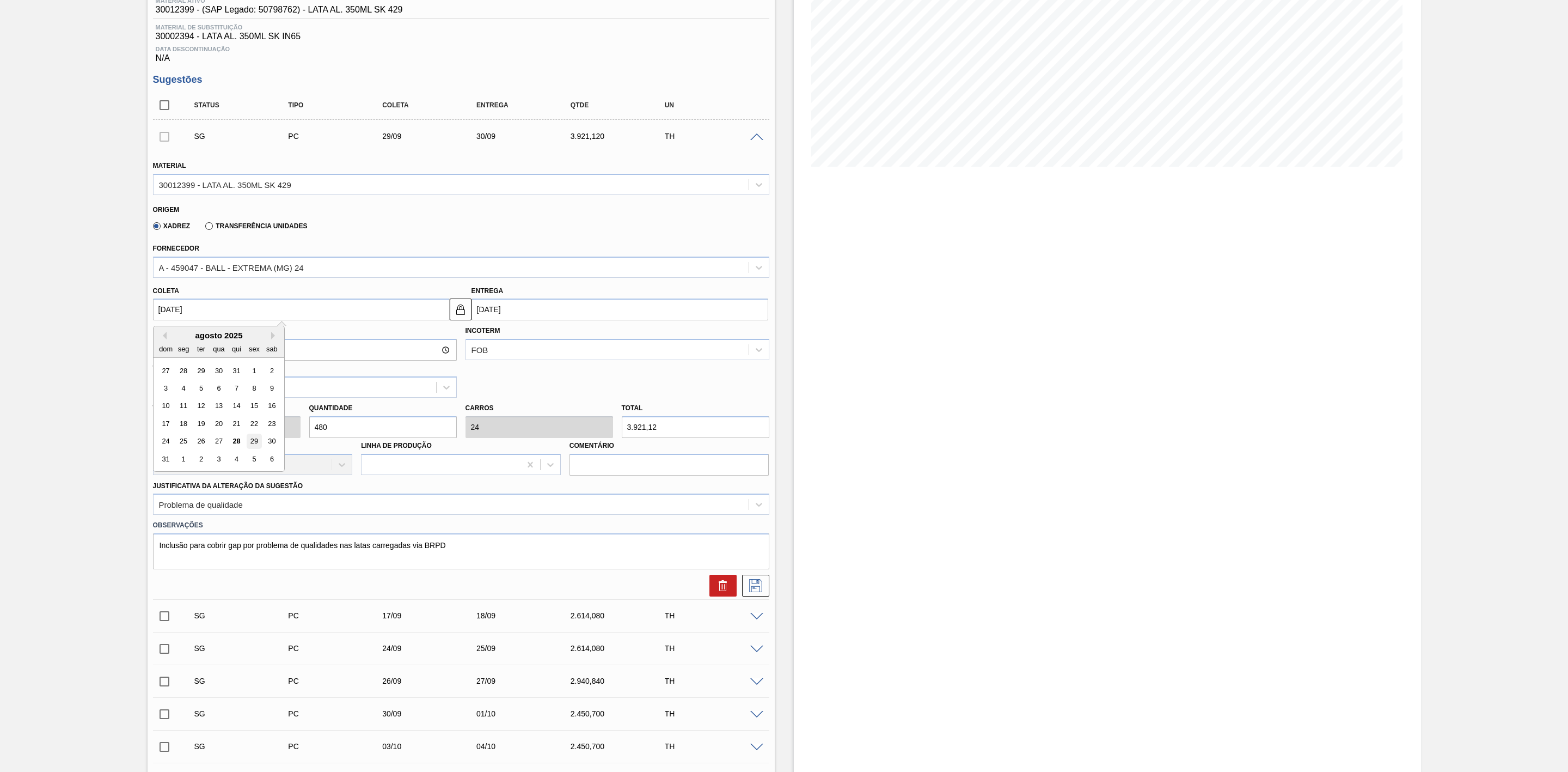
type input "29/08/2025"
type input "30/08/2025"
click at [763, 591] on icon at bounding box center [756, 585] width 18 height 13
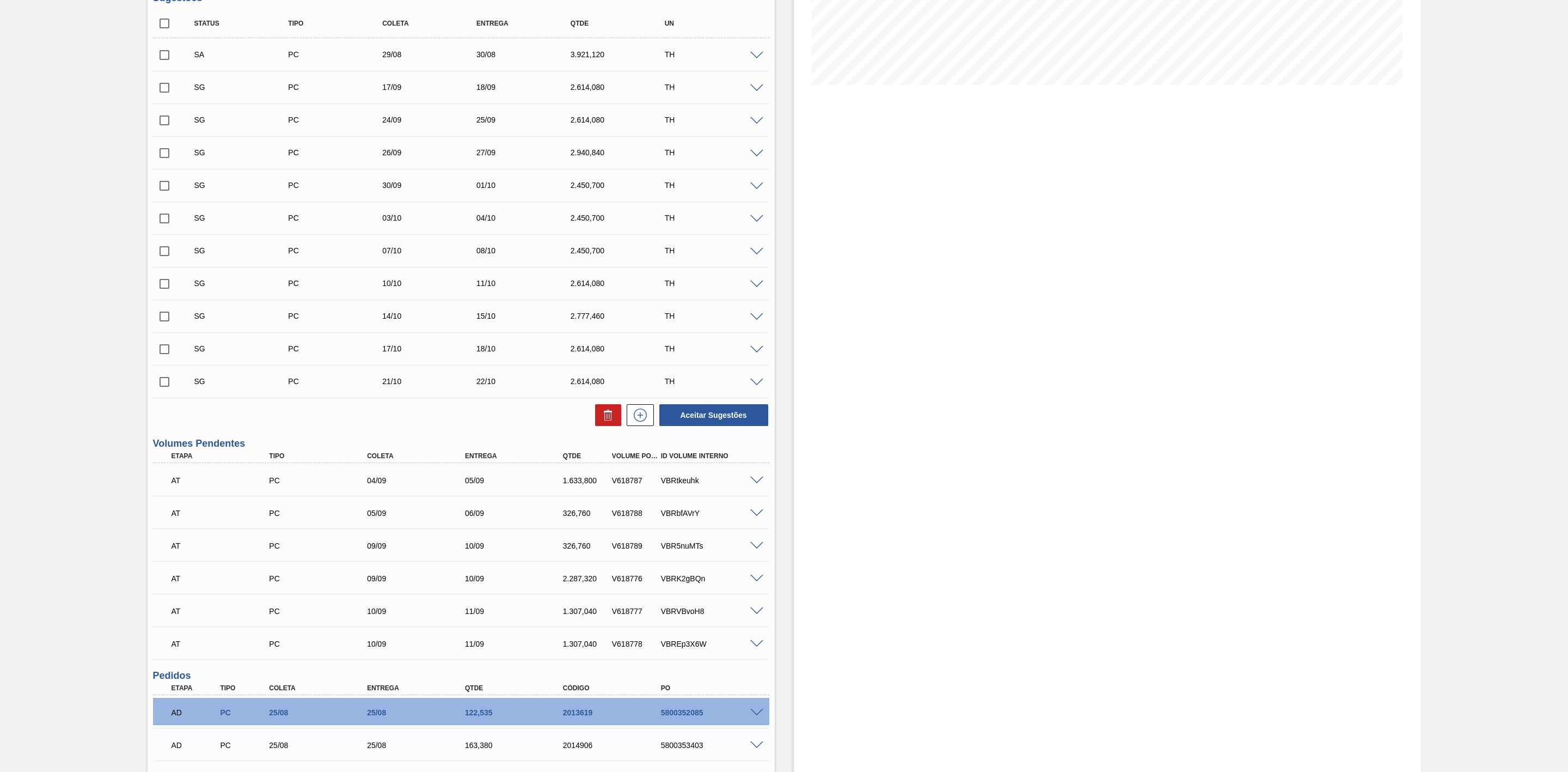
scroll to position [0, 0]
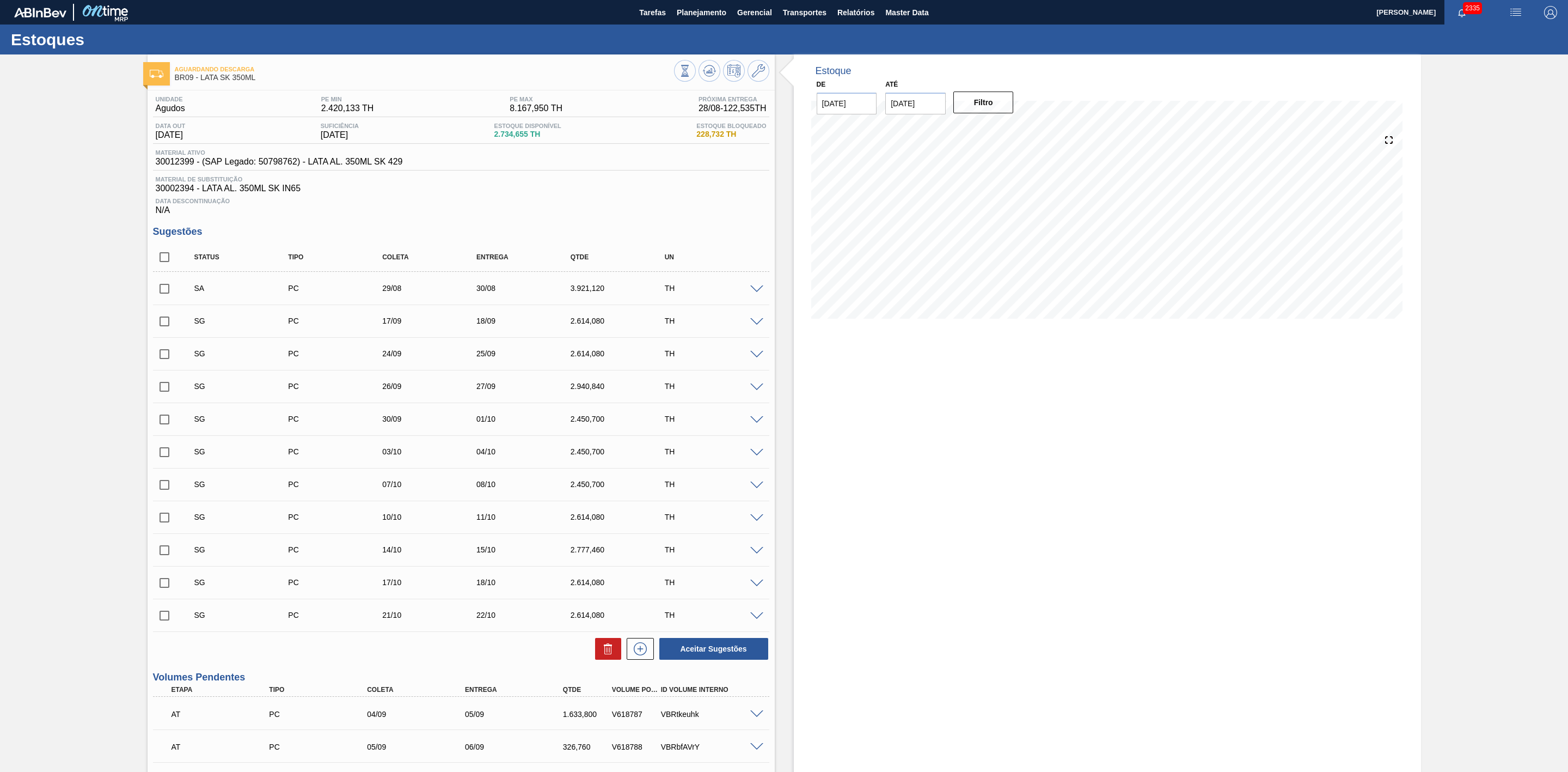
click at [168, 296] on input "checkbox" at bounding box center [164, 288] width 23 height 23
click at [705, 655] on button "Aceitar Sugestões" at bounding box center [714, 649] width 109 height 22
checkbox input "false"
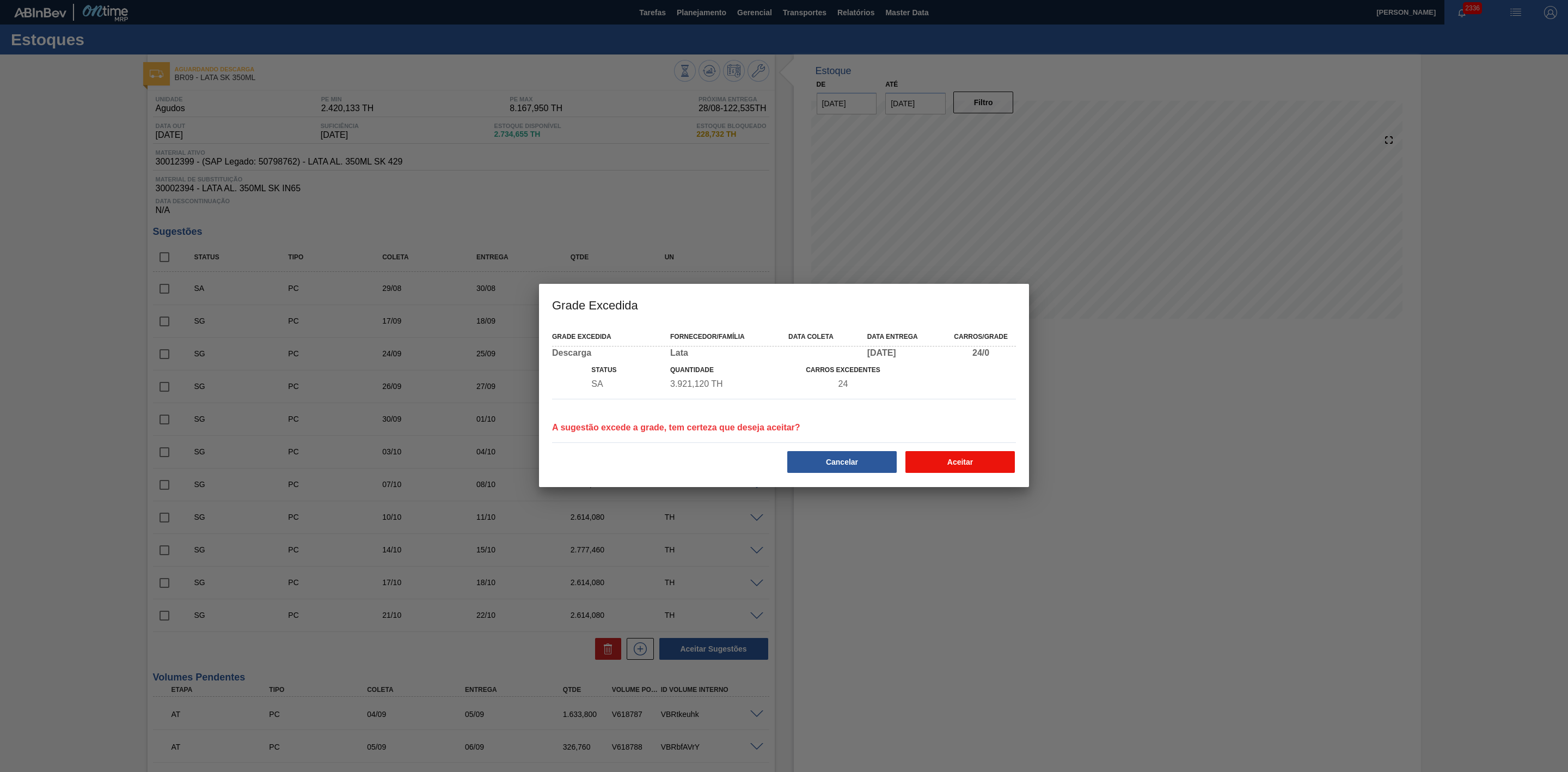
click at [964, 465] on button "Aceitar" at bounding box center [960, 462] width 109 height 22
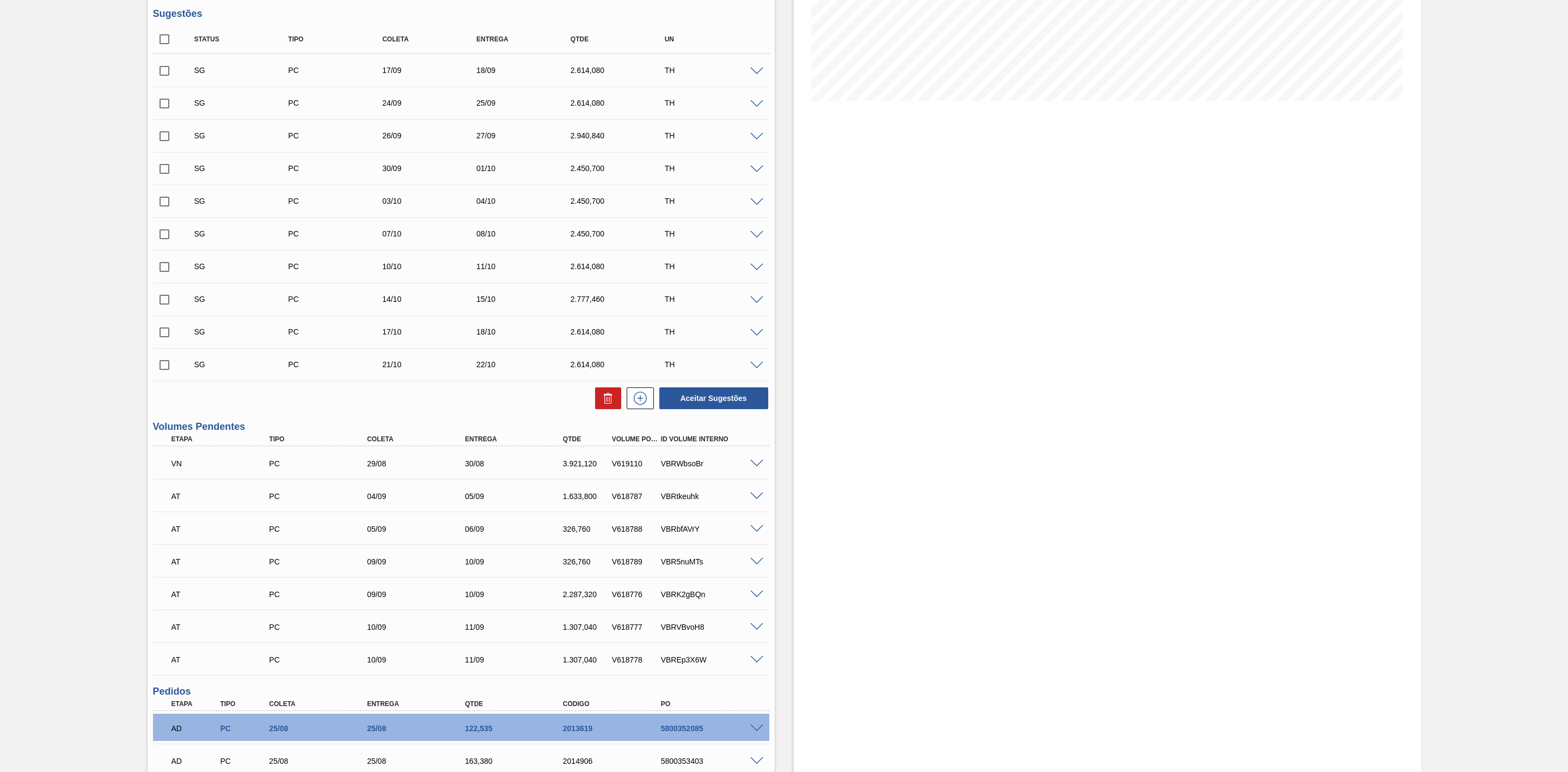
scroll to position [327, 0]
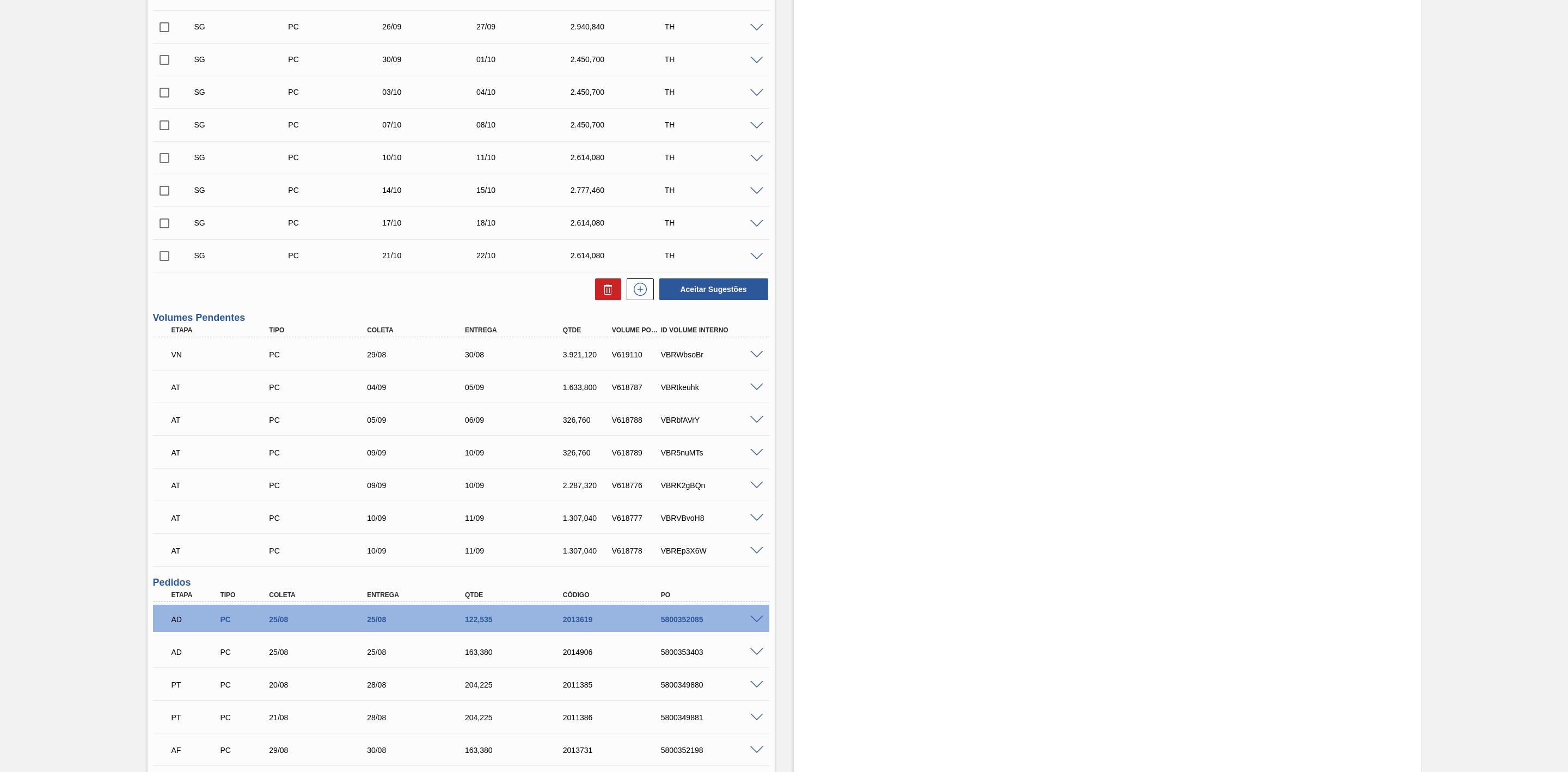
click at [756, 358] on span at bounding box center [757, 355] width 13 height 8
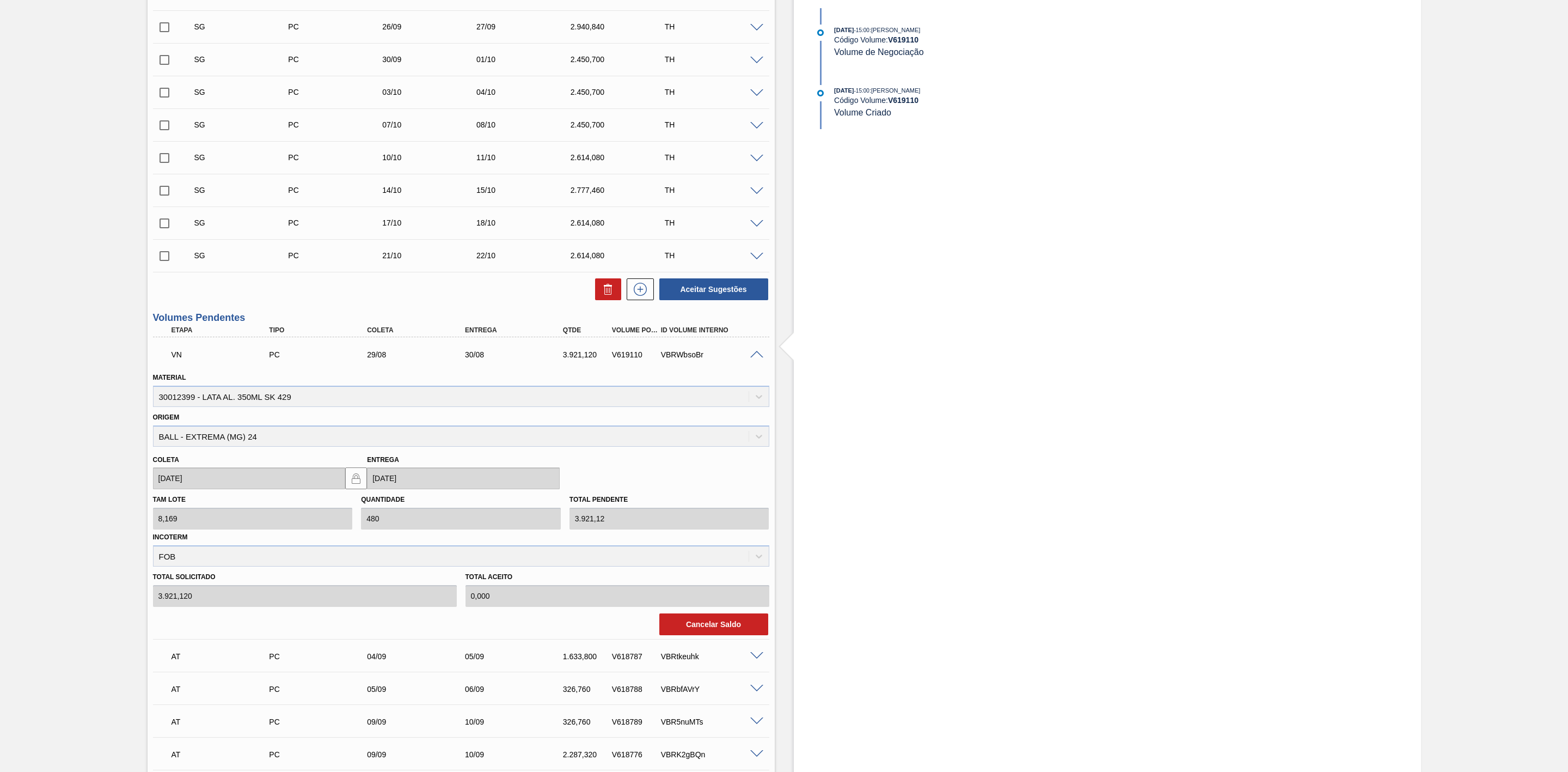
click at [759, 359] on span at bounding box center [757, 355] width 13 height 8
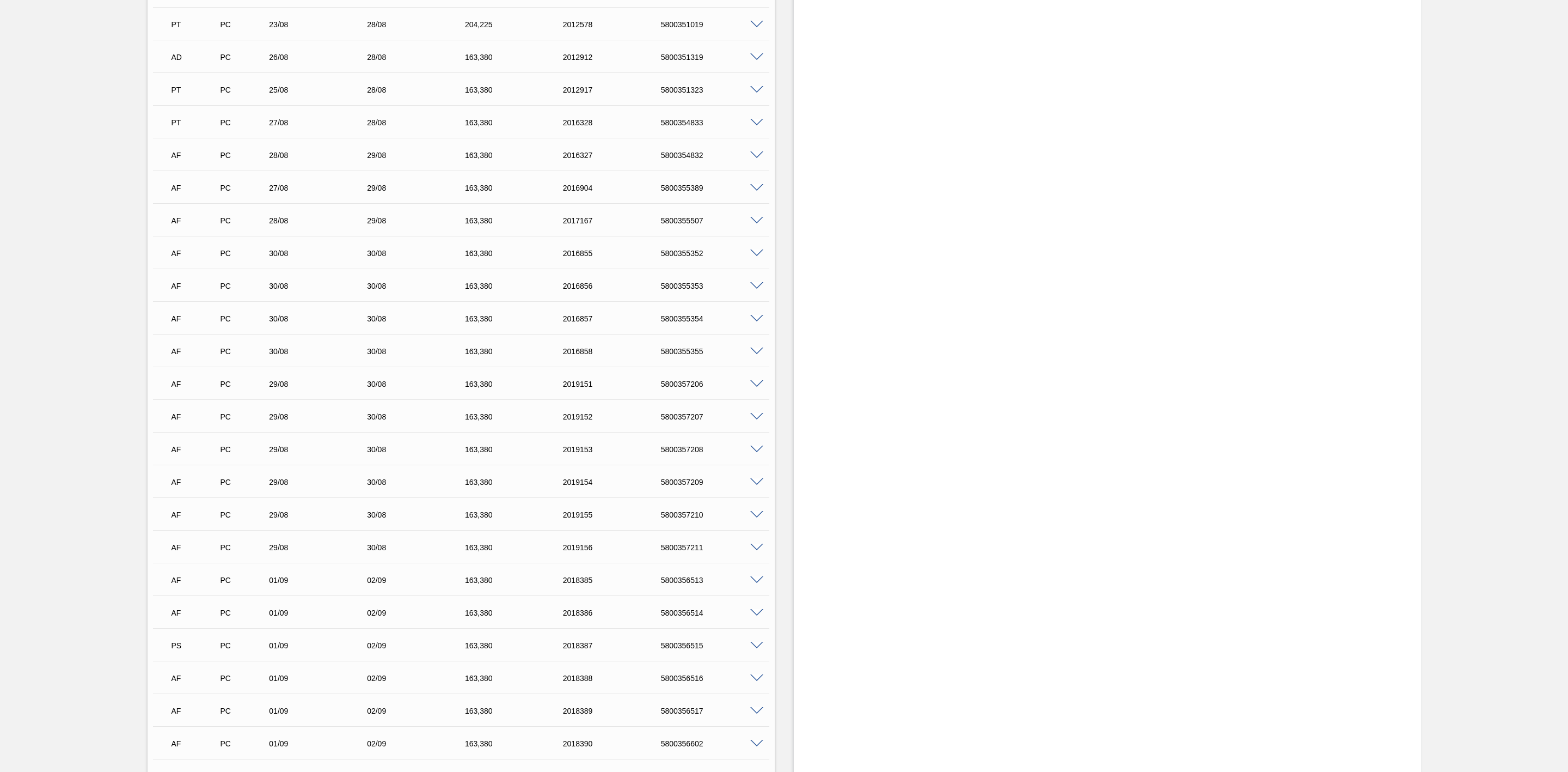
scroll to position [1388, 0]
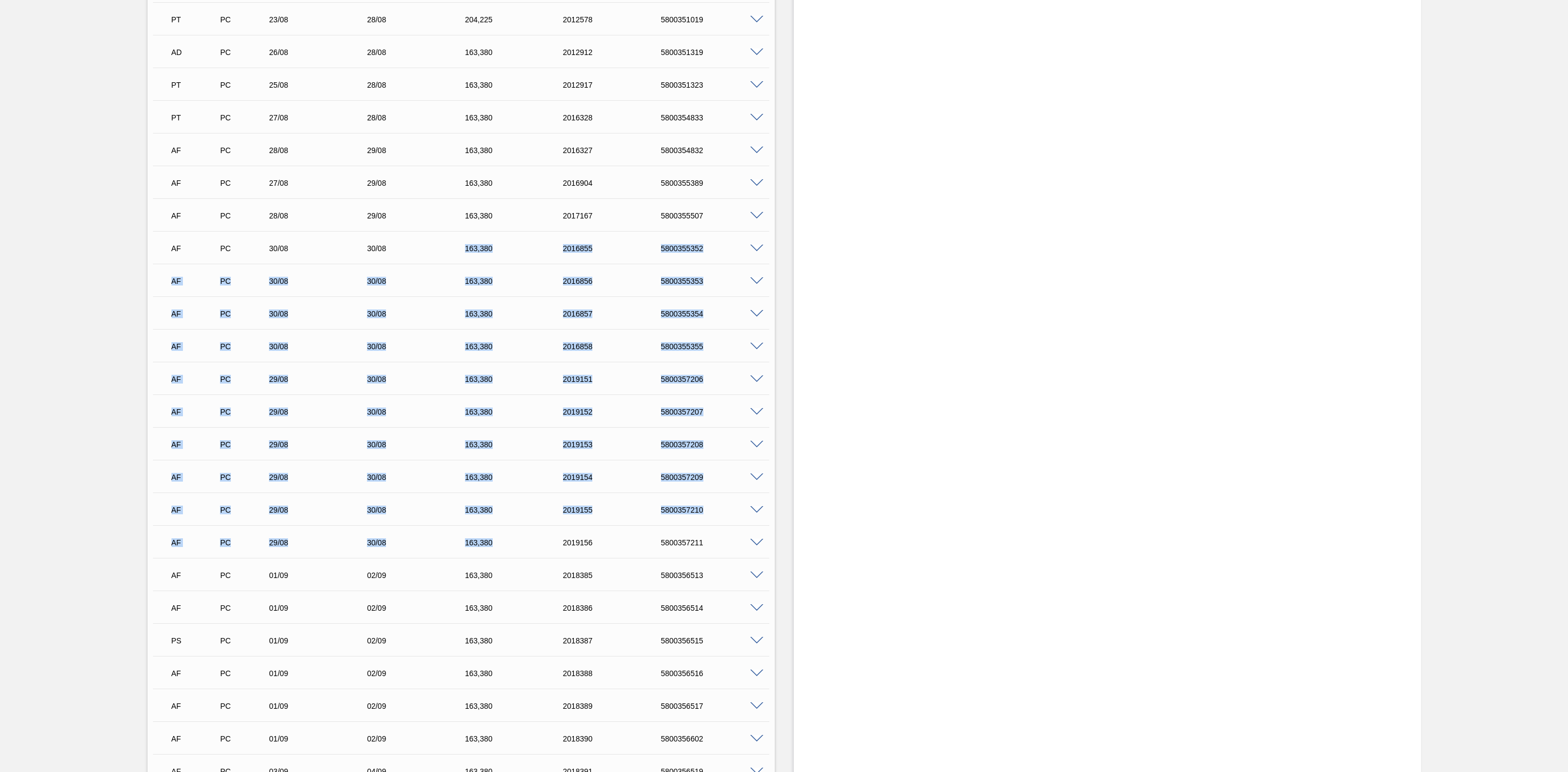
drag, startPoint x: 491, startPoint y: 546, endPoint x: 466, endPoint y: 246, distance: 301.0
click at [466, 246] on div "AD PC 25/08 25/08 40,[PHONE_NUMBER] 5800351324 Material 30012342 - LATA AL. 350…" at bounding box center [461, 591] width 616 height 1634
click at [482, 258] on div "AF PC 30/08 30/08 163,[PHONE_NUMBER] 5800355352" at bounding box center [458, 248] width 588 height 22
click at [520, 271] on div "AF PC 30/08 30/08 163,380 2016856 5800355353" at bounding box center [461, 279] width 616 height 27
drag, startPoint x: 482, startPoint y: 251, endPoint x: 475, endPoint y: 541, distance: 290.1
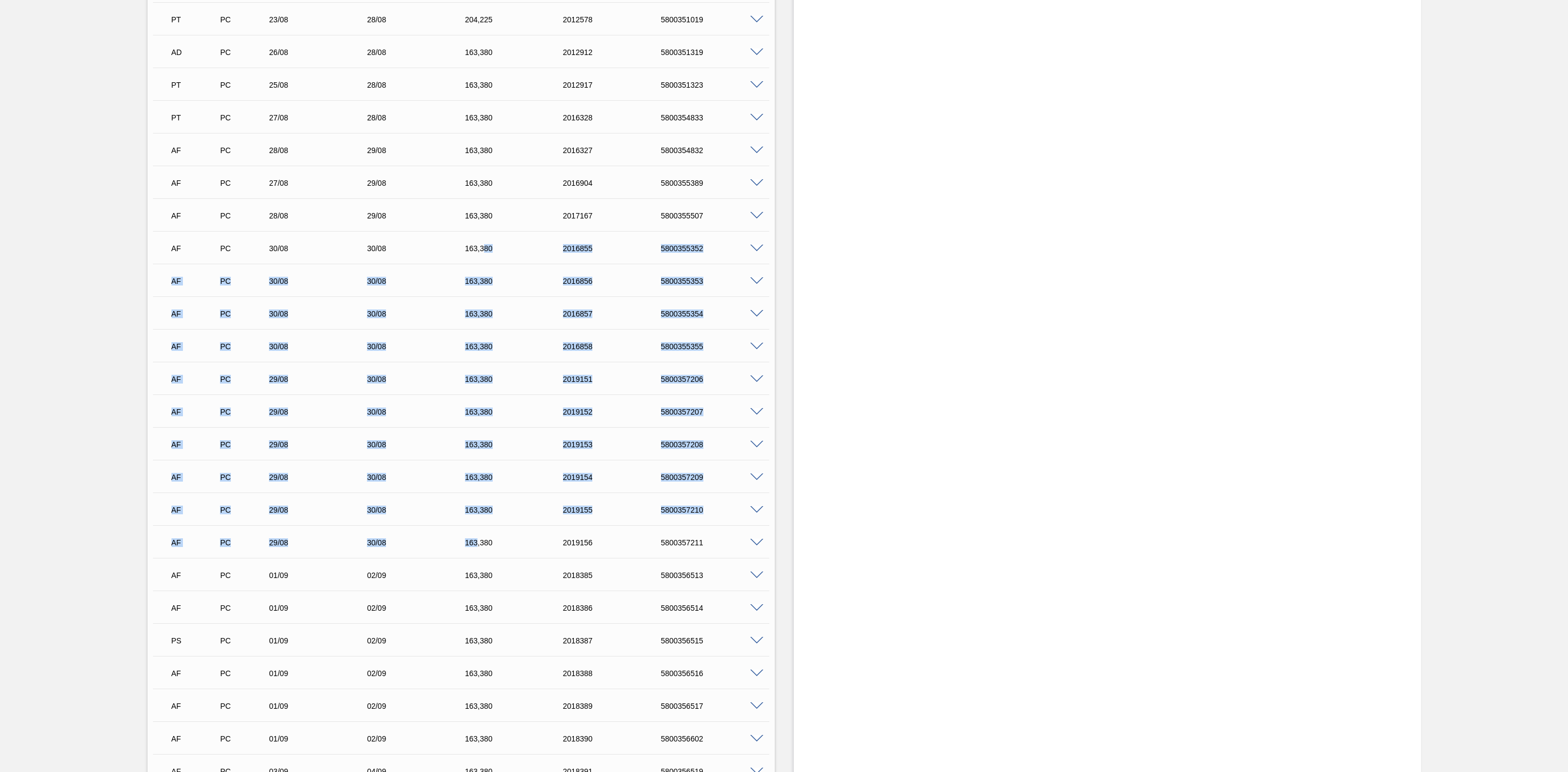
click at [475, 541] on div "AD PC 25/08 25/08 40,845 2012918 5800351324 Material 30012342 - LATA AL. 350ML …" at bounding box center [461, 591] width 616 height 1634
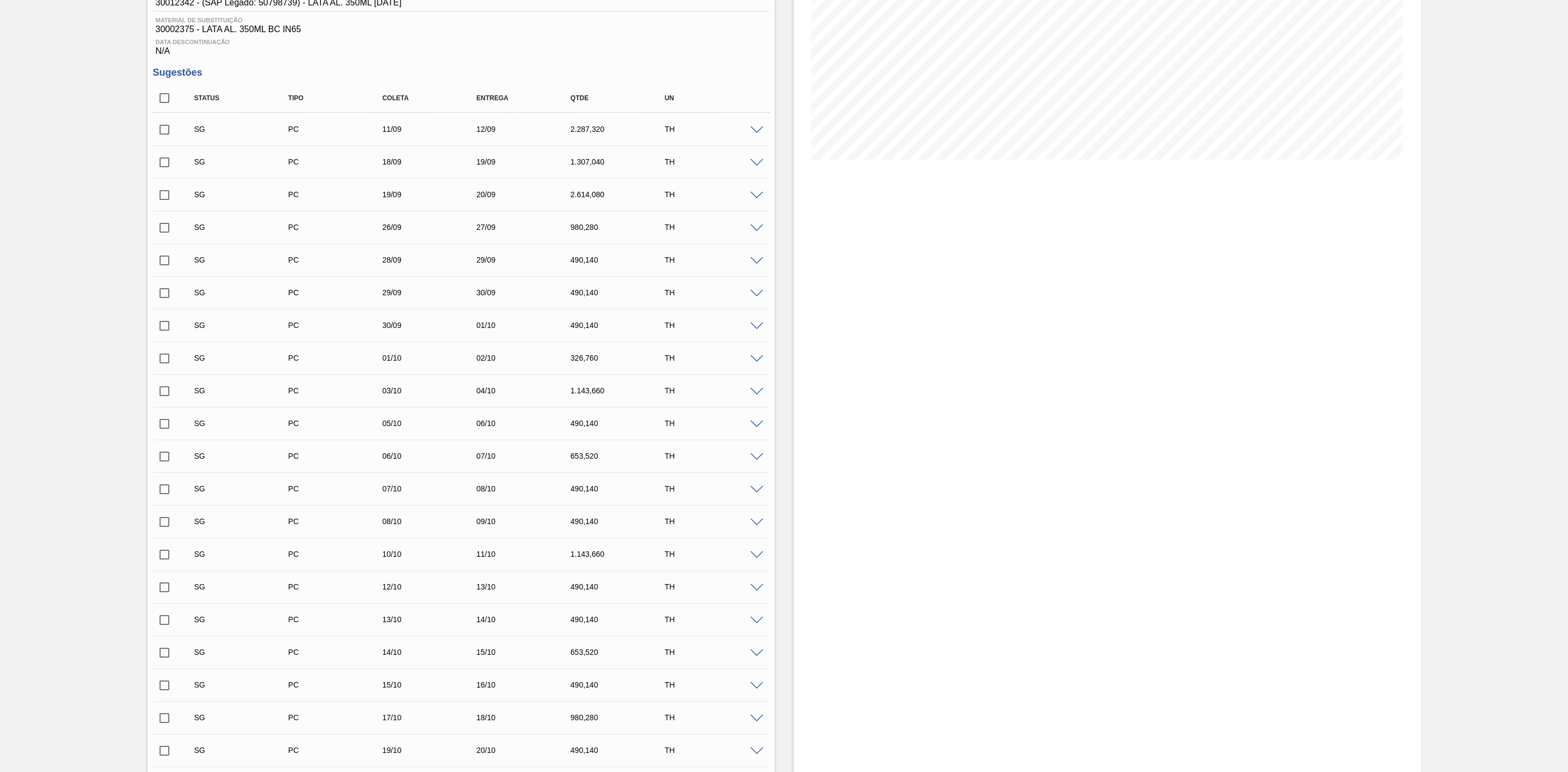
scroll to position [0, 0]
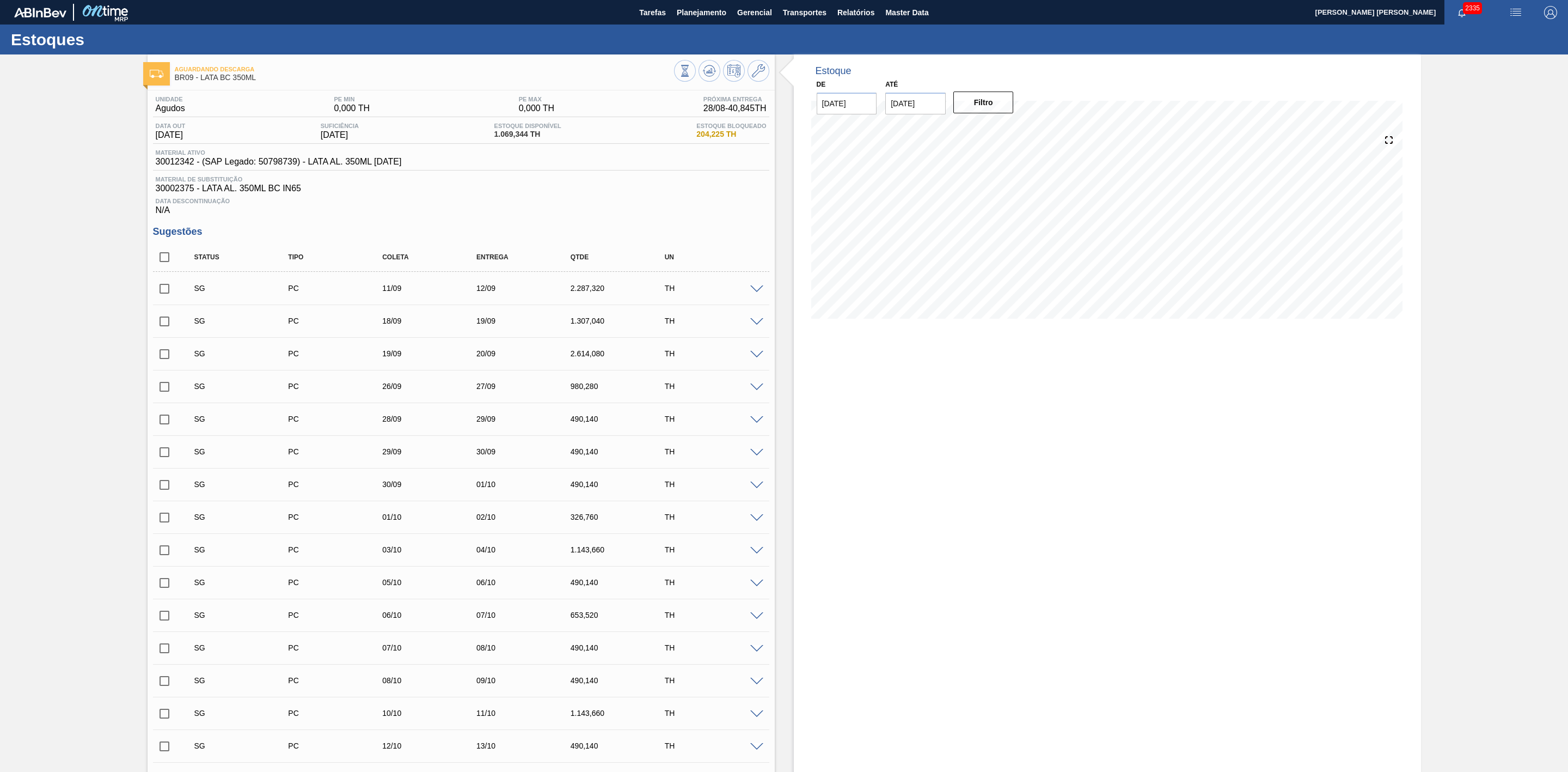
click at [176, 164] on span "30012342 - (SAP Legado: 50798739) - LATA AL. 350ML [DATE]" at bounding box center [279, 161] width 246 height 10
copy span "30012342"
click at [180, 162] on span "30012342 - (SAP Legado: 50798739) - LATA AL. 350ML [DATE]" at bounding box center [279, 161] width 246 height 10
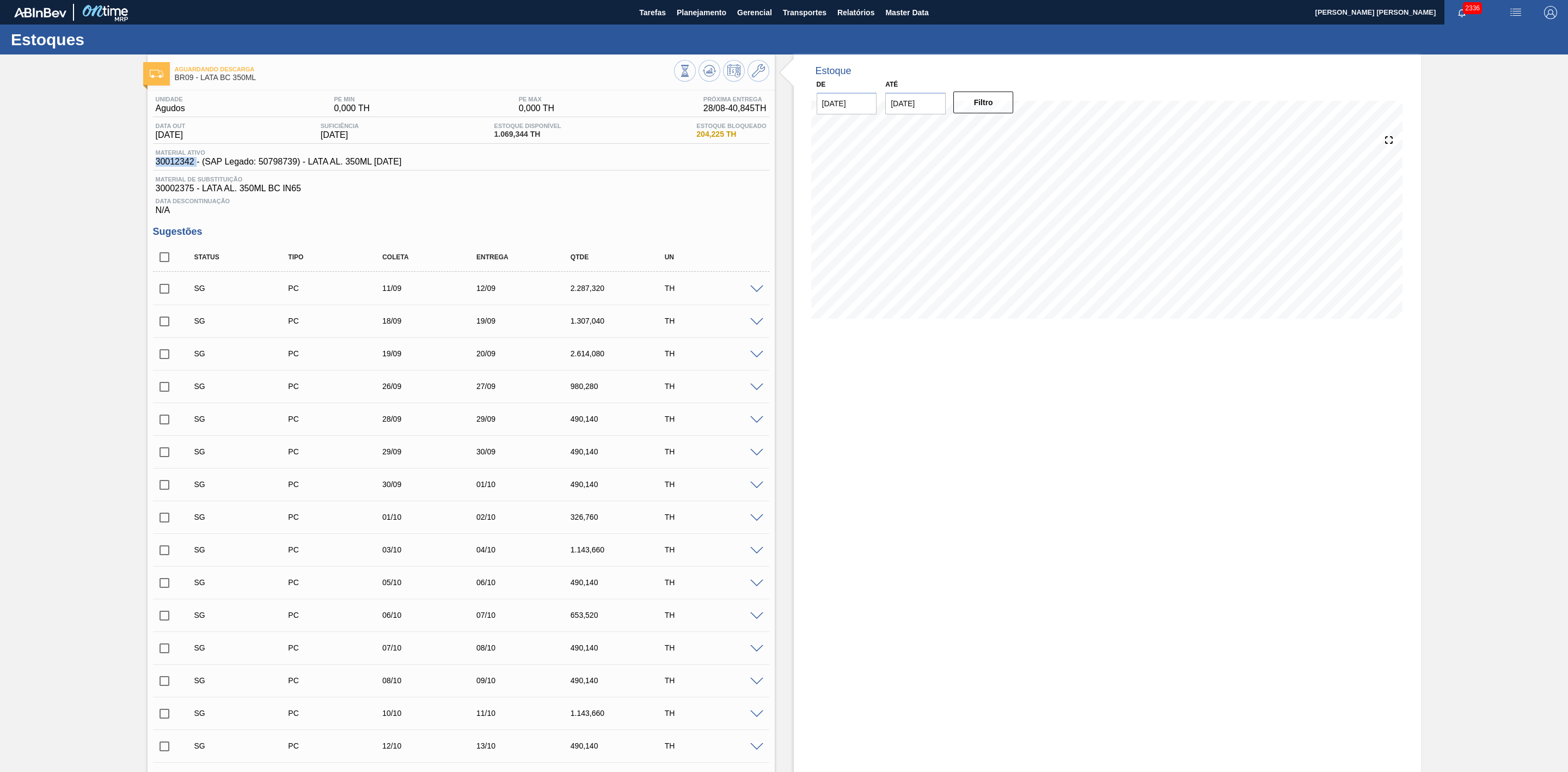
copy span "30012342"
click at [693, 4] on button "Planejamento" at bounding box center [702, 12] width 60 height 24
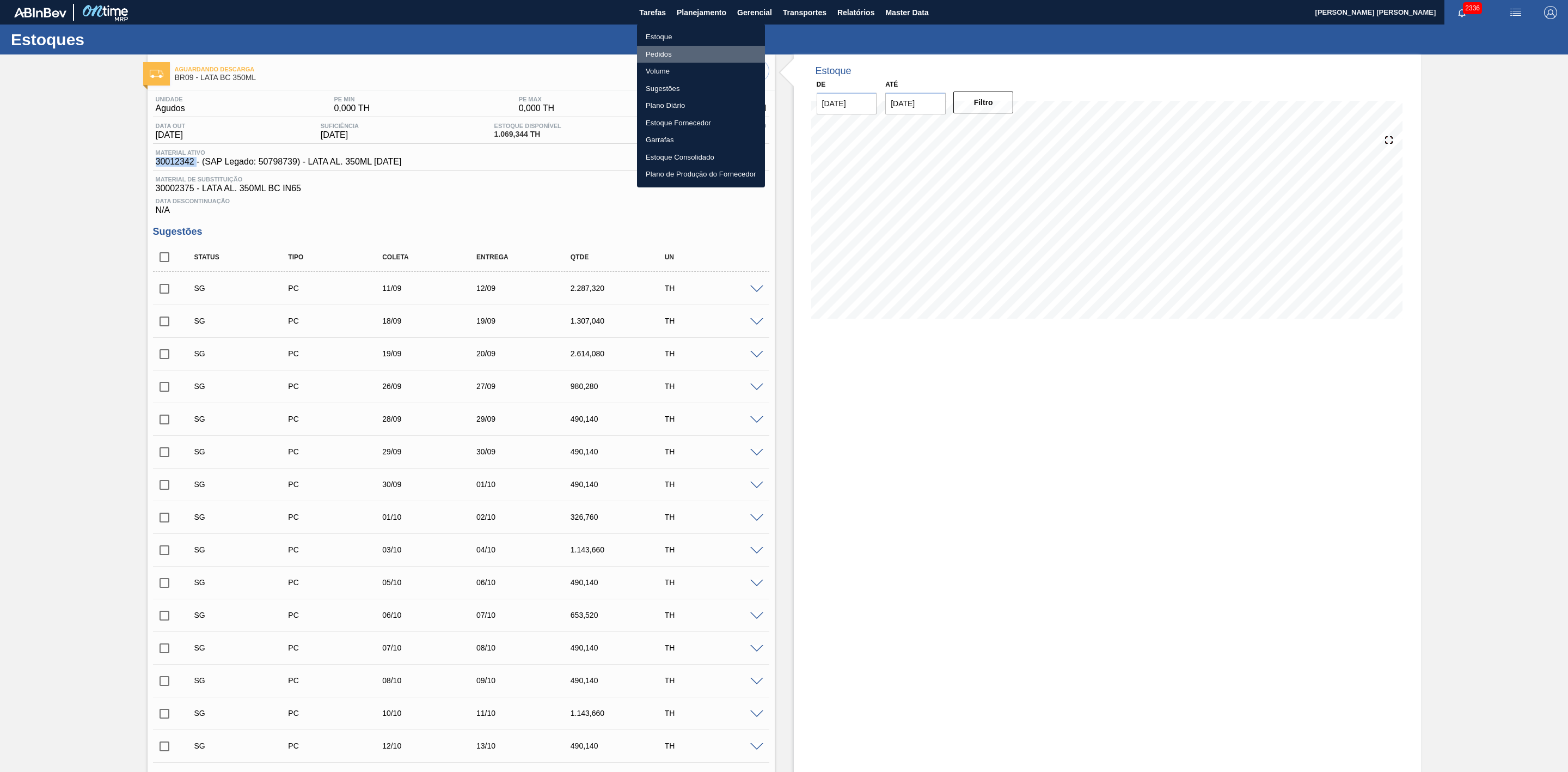
click at [658, 54] on li "Pedidos" at bounding box center [701, 55] width 128 height 18
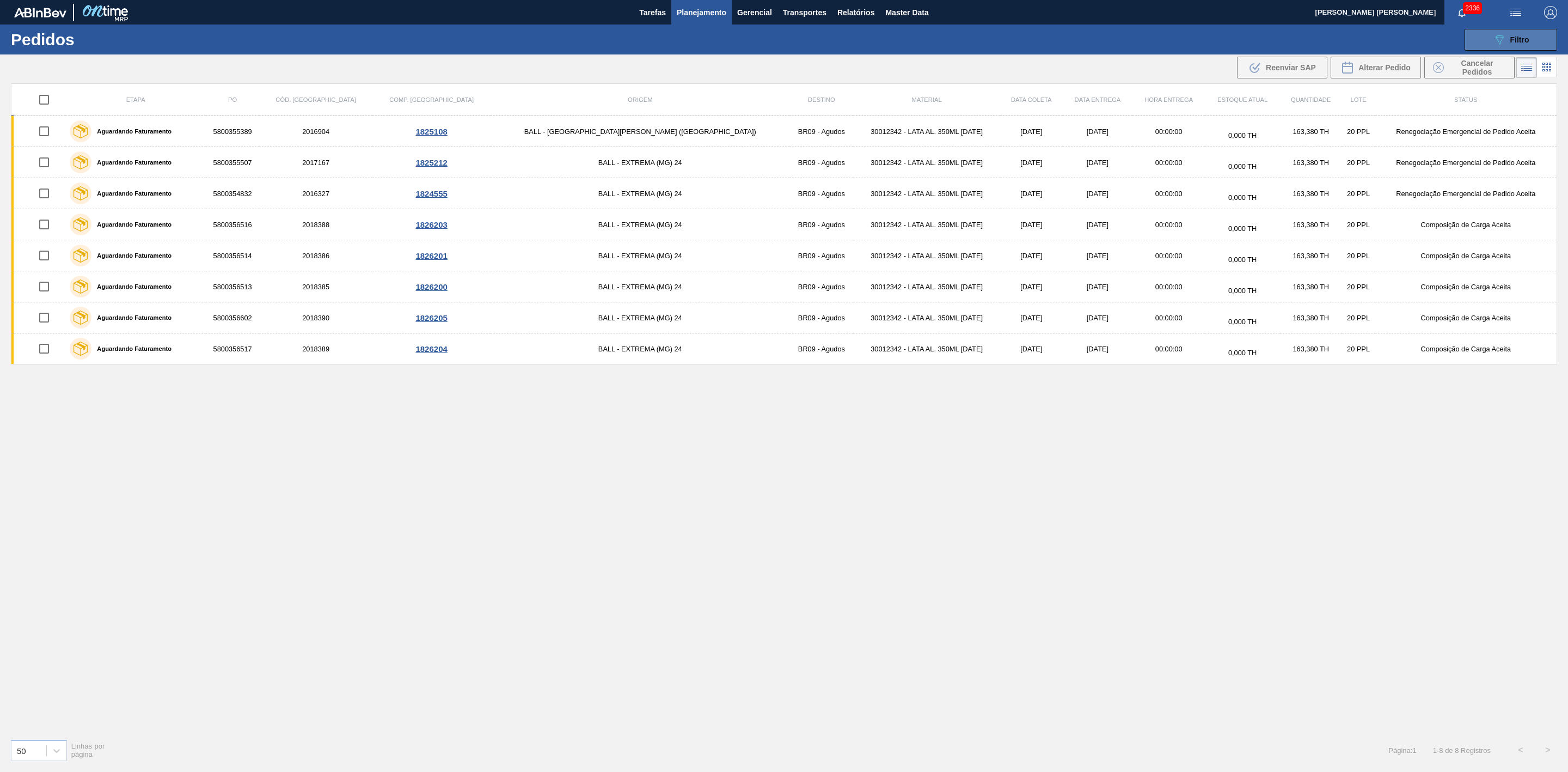
click at [1518, 49] on button "089F7B8B-B2A5-4AFE-B5C0-19BA573D28AC Filtro" at bounding box center [1511, 40] width 93 height 22
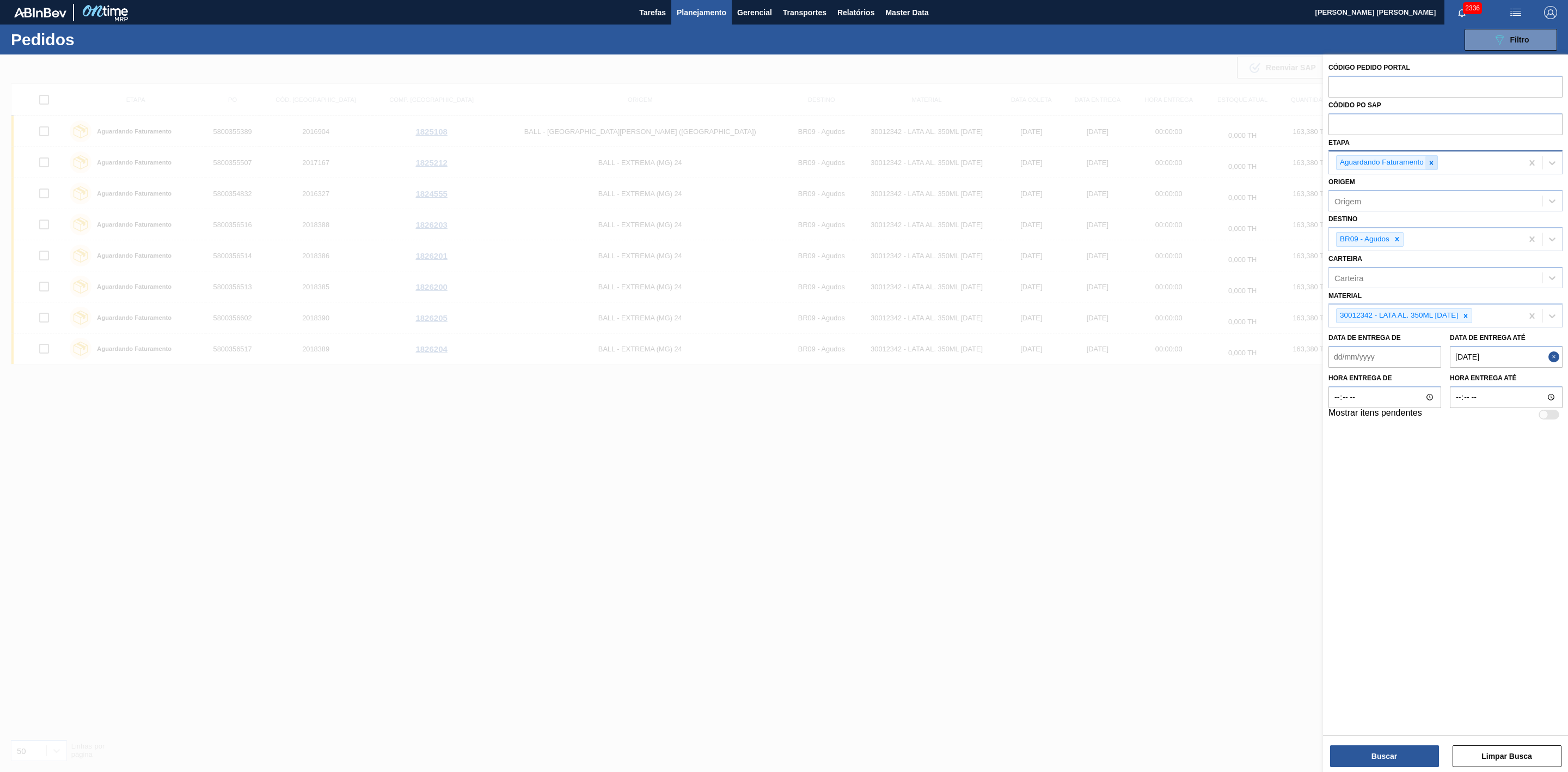
click at [1435, 161] on icon at bounding box center [1432, 163] width 7 height 7
click at [1464, 165] on div "Etapa" at bounding box center [1435, 161] width 213 height 15
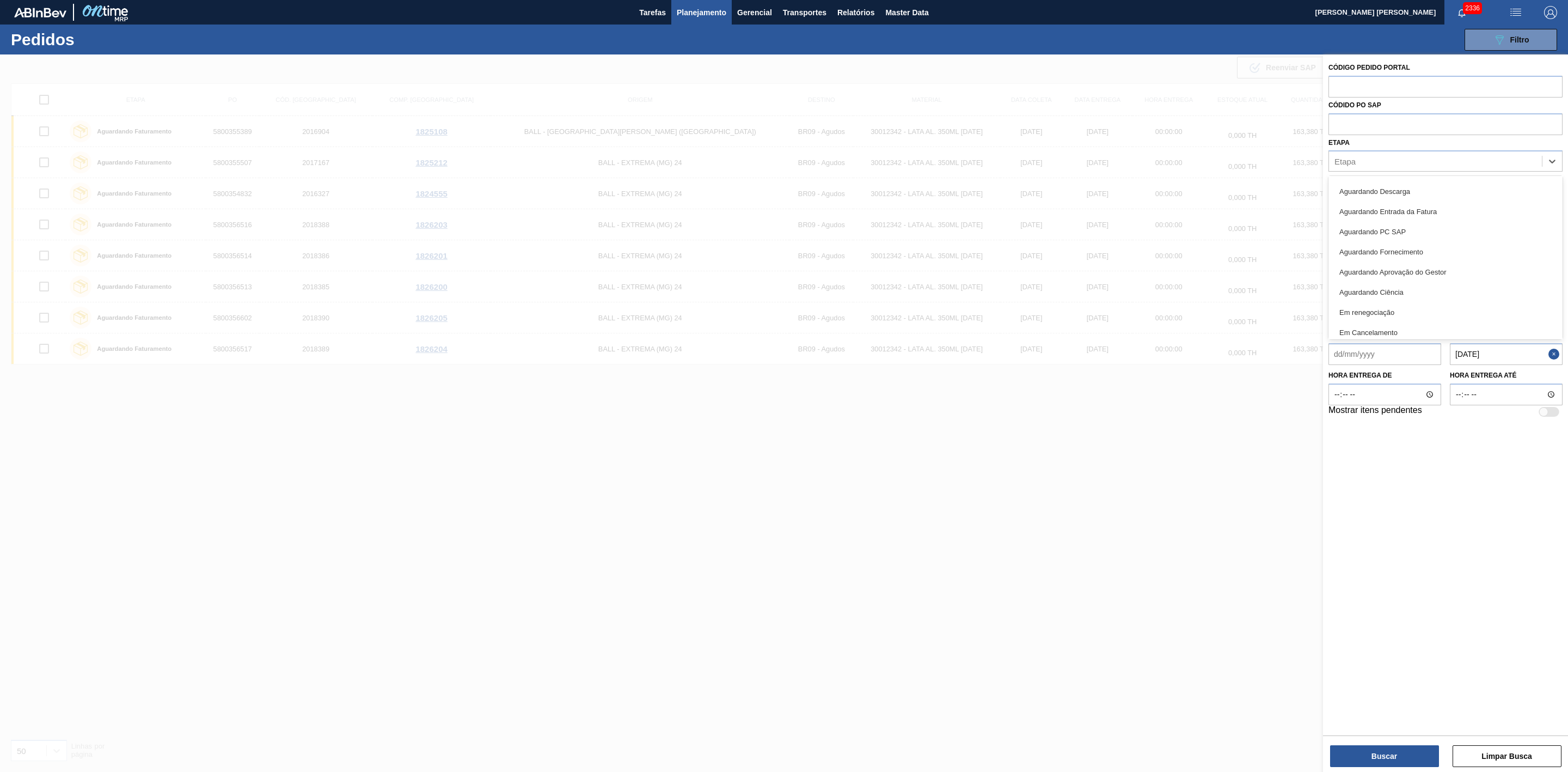
scroll to position [143, 0]
click at [1416, 286] on div "Em renegociação" at bounding box center [1446, 287] width 234 height 20
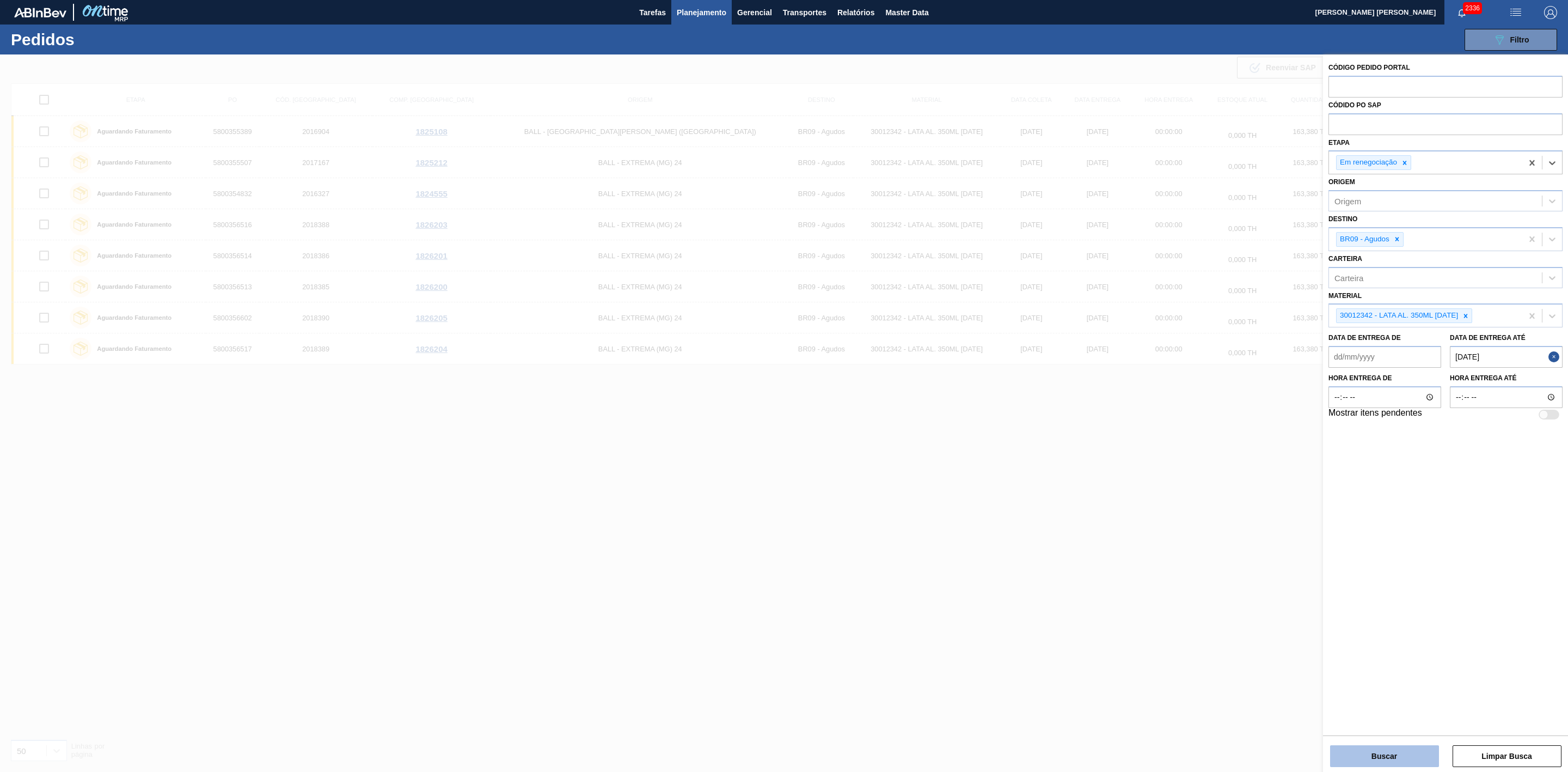
click at [1401, 762] on button "Buscar" at bounding box center [1384, 756] width 109 height 22
